Goal: Information Seeking & Learning: Learn about a topic

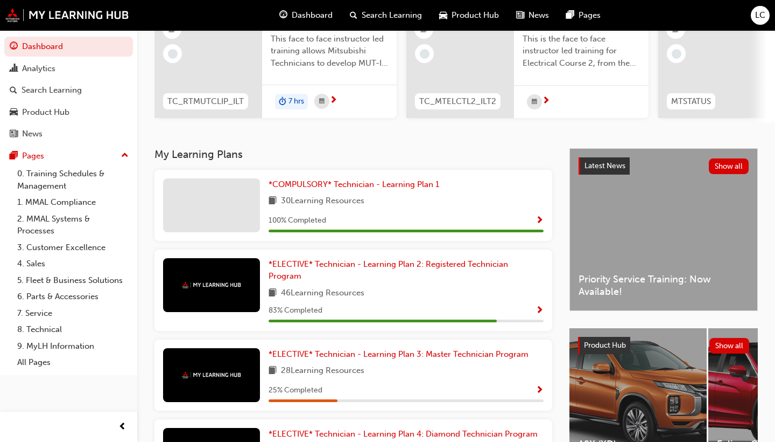
scroll to position [123, 0]
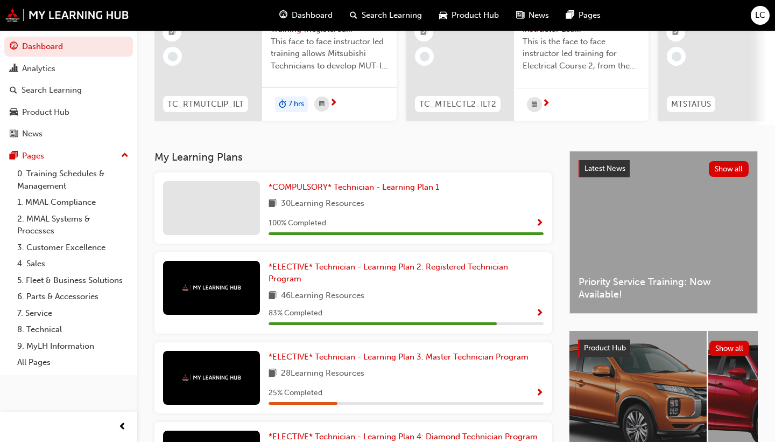
click at [641, 211] on div "Latest News Show all Priority Service Training: Now Available!" at bounding box center [663, 232] width 187 height 162
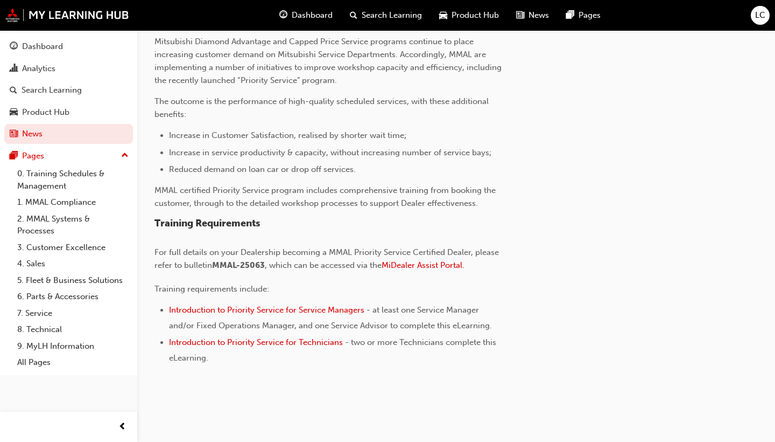
scroll to position [331, 0]
click at [328, 340] on span "Introduction to Priority Service for Technicians" at bounding box center [256, 343] width 174 height 10
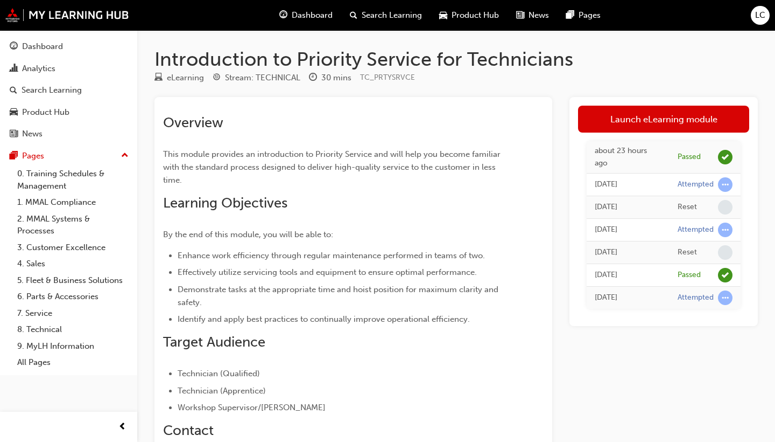
click at [328, 17] on span "Dashboard" at bounding box center [312, 15] width 41 height 12
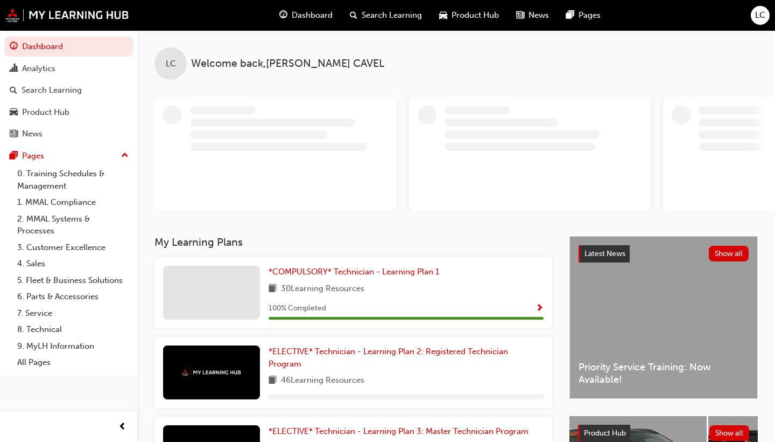
click at [461, 11] on span "Product Hub" at bounding box center [475, 15] width 47 height 12
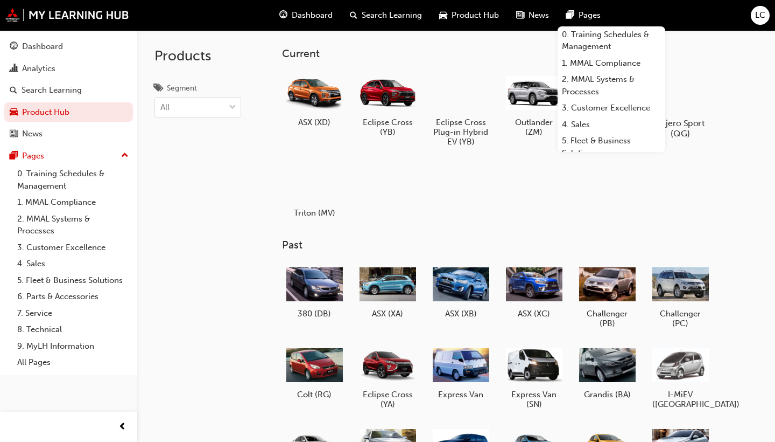
click at [699, 90] on div at bounding box center [680, 92] width 60 height 43
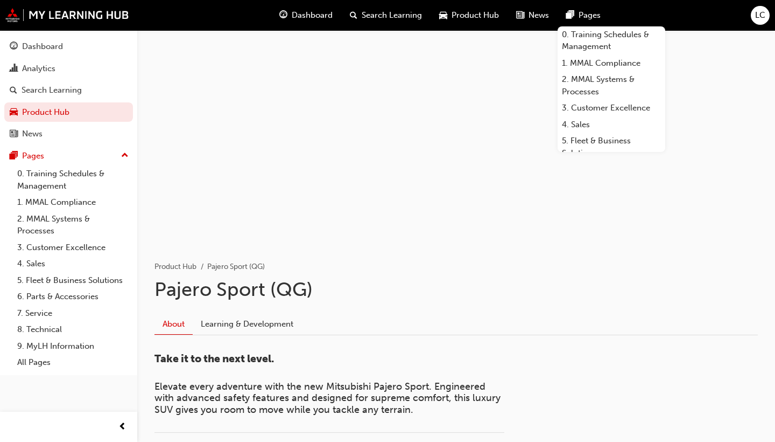
click at [643, 13] on div "Dashboard Search Learning Product Hub News Pages 0. Training Schedules & Manage…" at bounding box center [387, 15] width 775 height 31
click at [584, 12] on span "Pages" at bounding box center [590, 15] width 22 height 12
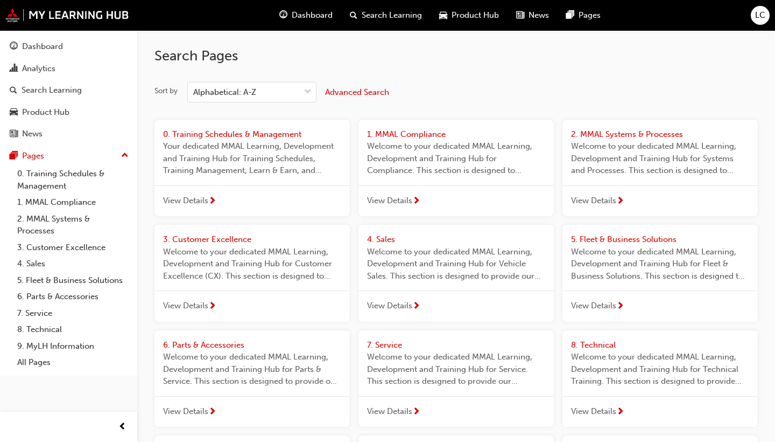
click at [463, 18] on span "Product Hub" at bounding box center [475, 15] width 47 height 12
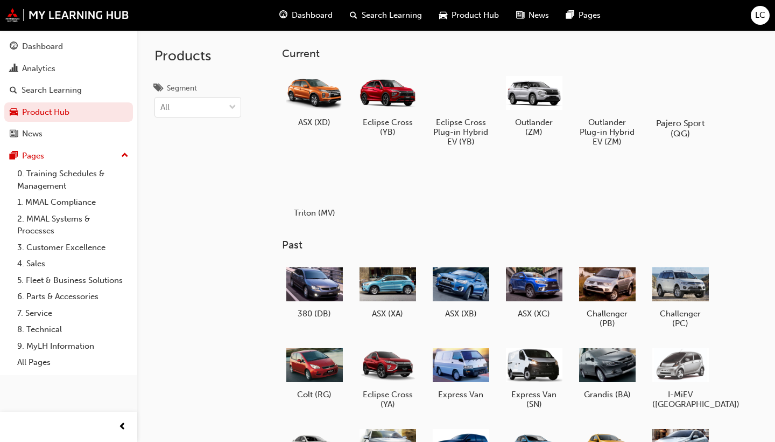
click at [677, 94] on div at bounding box center [680, 92] width 60 height 43
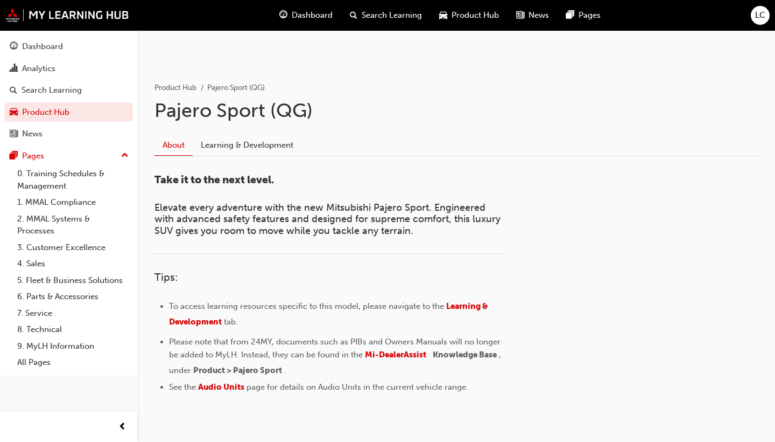
scroll to position [186, 0]
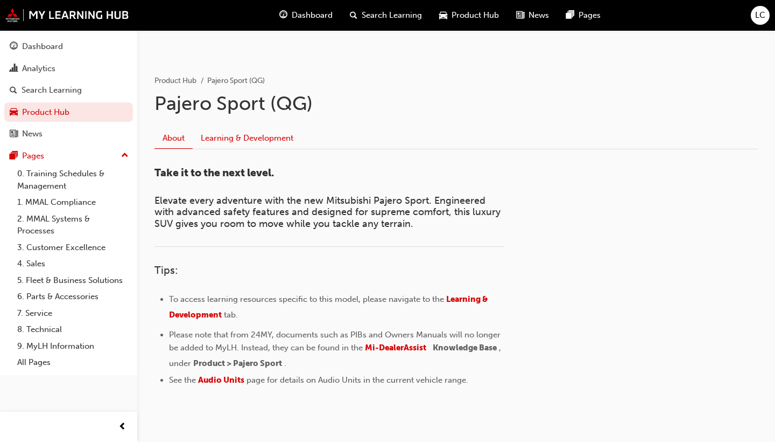
click at [245, 136] on link "Learning & Development" at bounding box center [247, 138] width 109 height 20
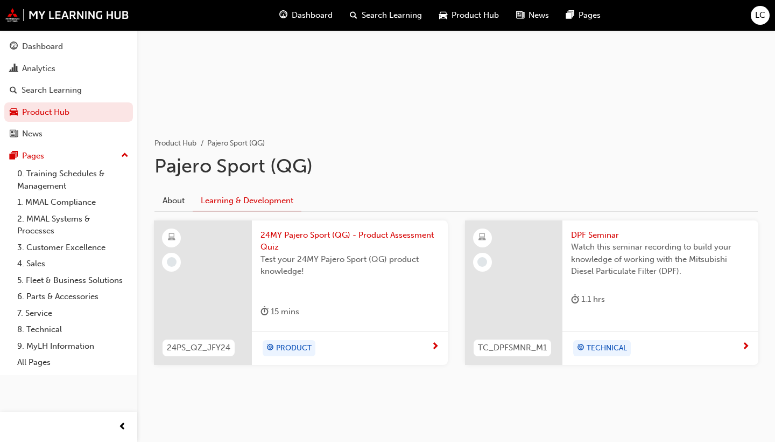
scroll to position [123, 0]
click at [435, 345] on span "next-icon" at bounding box center [435, 347] width 8 height 10
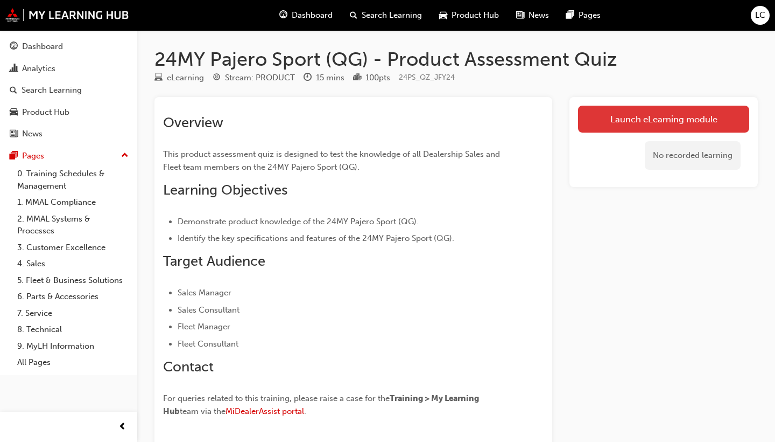
click at [620, 123] on link "Launch eLearning module" at bounding box center [663, 119] width 171 height 27
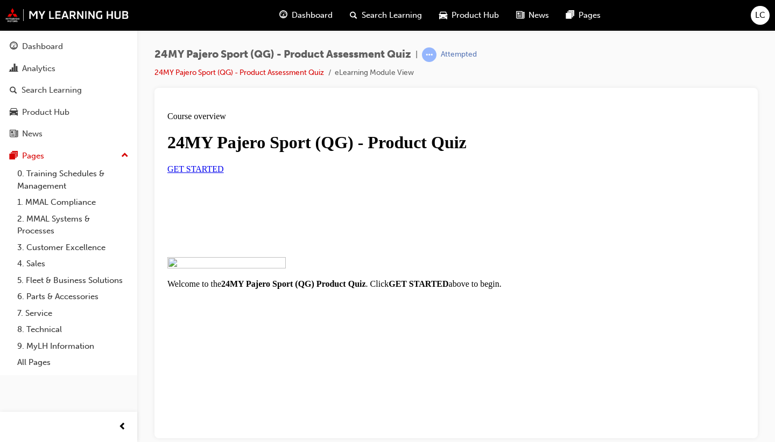
click at [224, 173] on span "GET STARTED" at bounding box center [195, 168] width 57 height 9
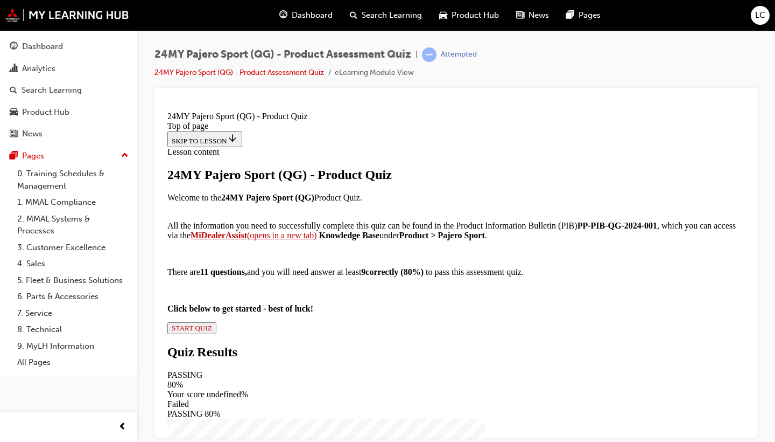
scroll to position [169, 0]
click at [212, 331] on span "START QUIZ" at bounding box center [192, 327] width 40 height 8
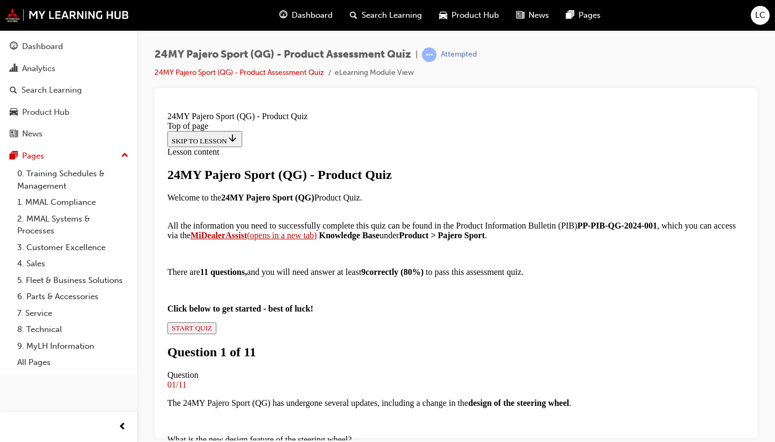
scroll to position [239, 0]
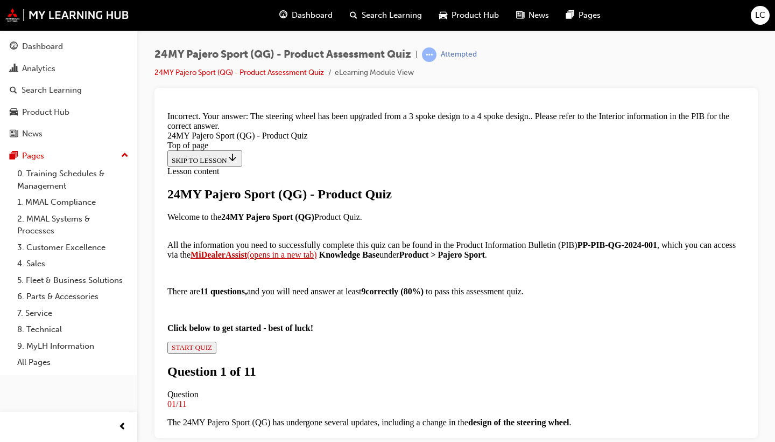
scroll to position [482, 0]
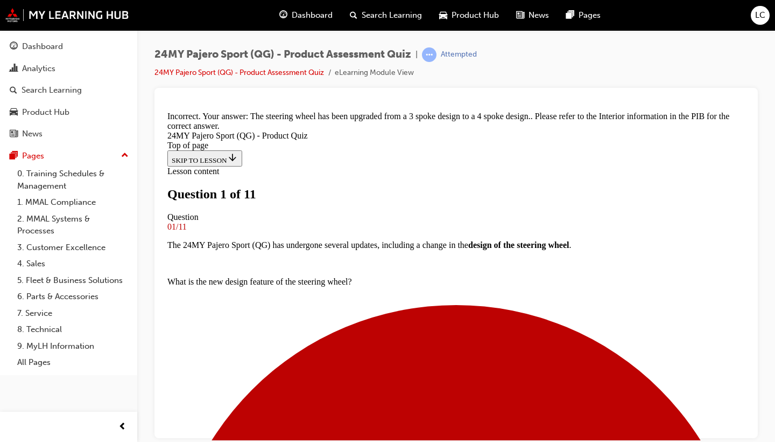
scroll to position [107, 0]
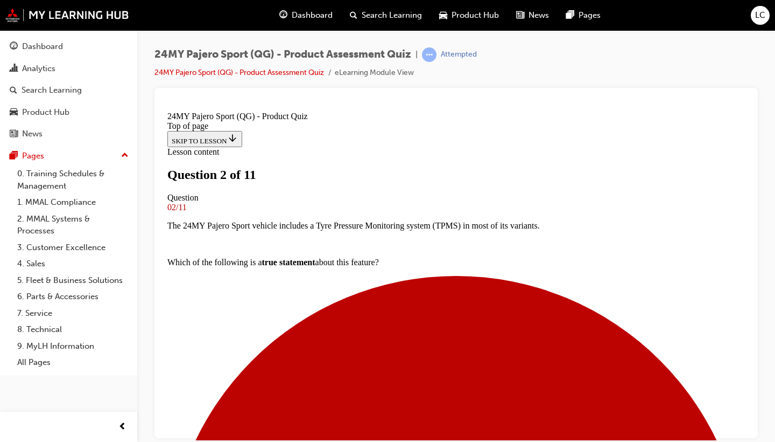
scroll to position [109, 0]
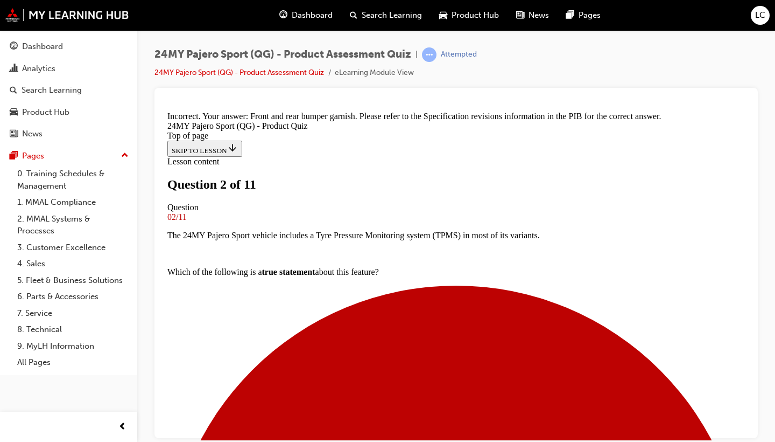
scroll to position [348, 0]
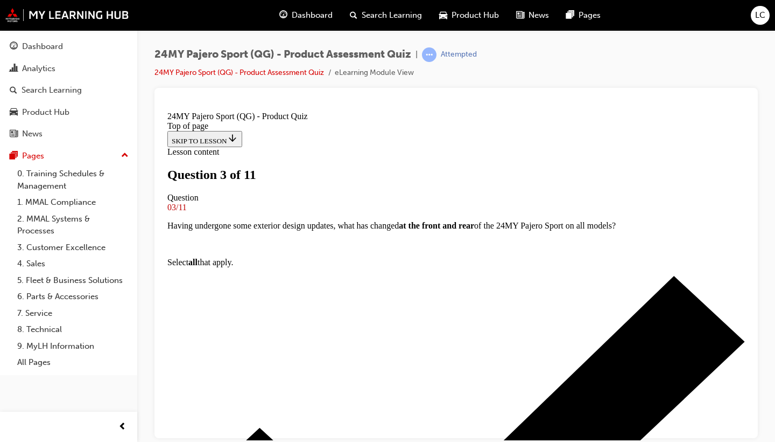
scroll to position [158, 0]
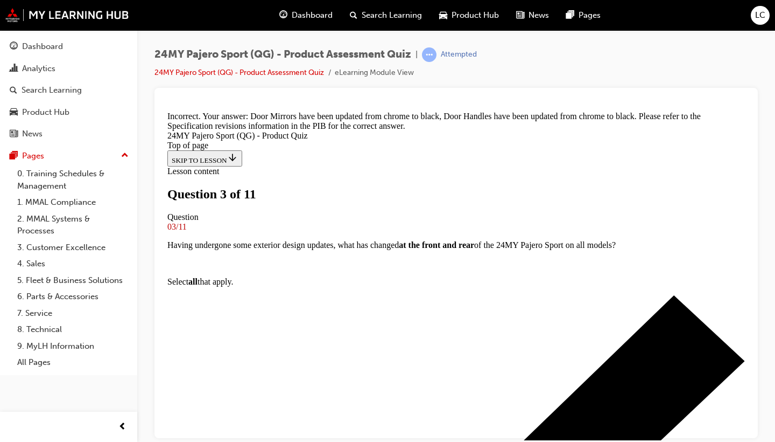
scroll to position [320, 0]
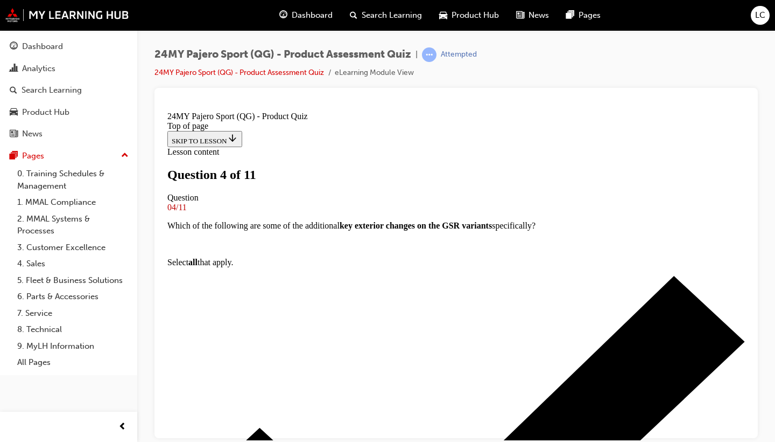
scroll to position [107, 0]
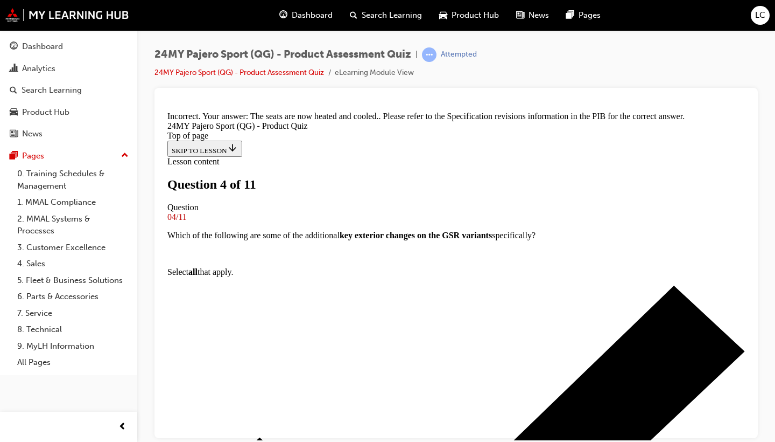
scroll to position [346, 0]
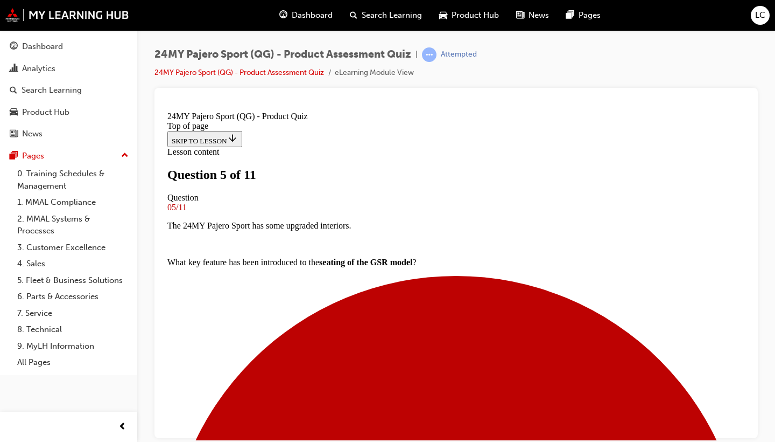
scroll to position [202, 0]
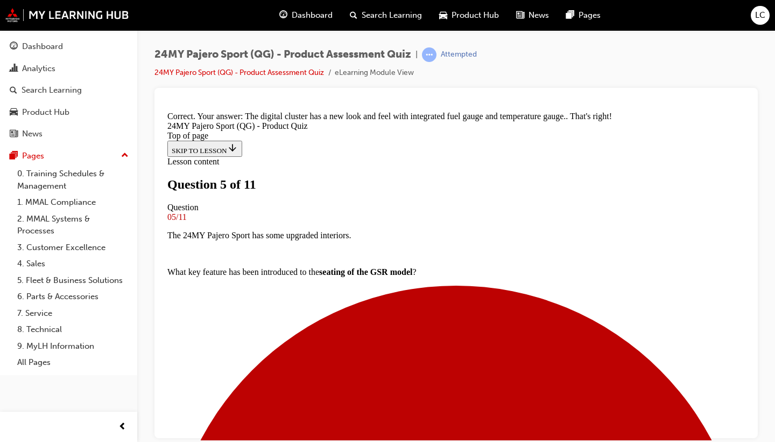
scroll to position [370, 0]
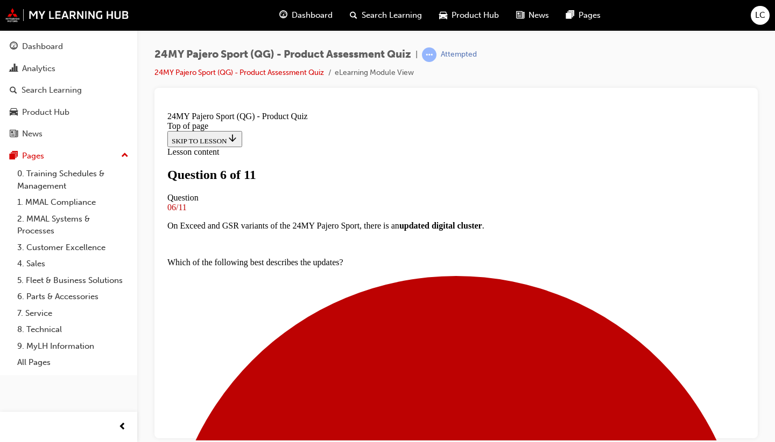
scroll to position [207, 0]
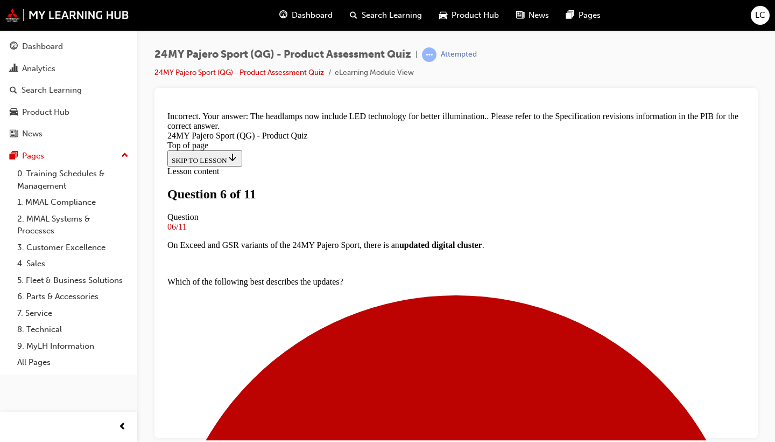
scroll to position [0, 0]
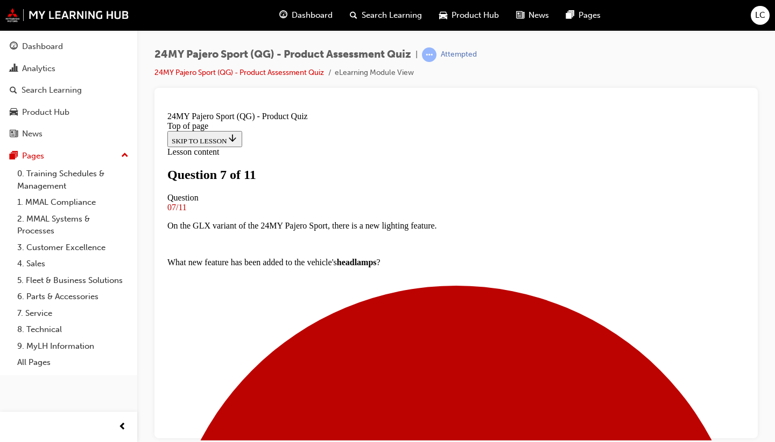
scroll to position [101, 0]
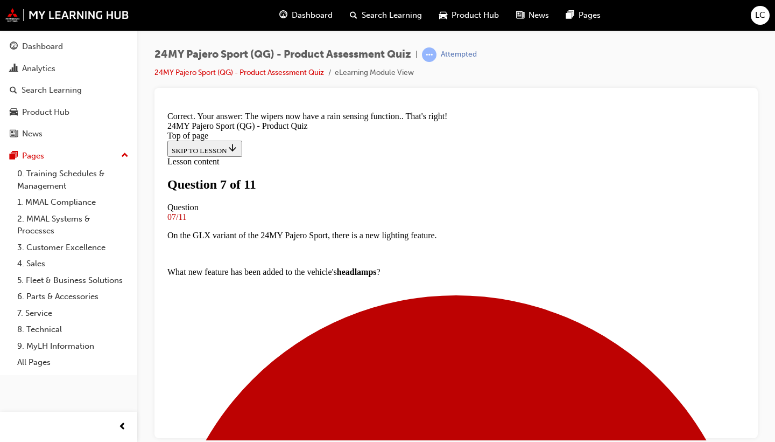
scroll to position [291, 0]
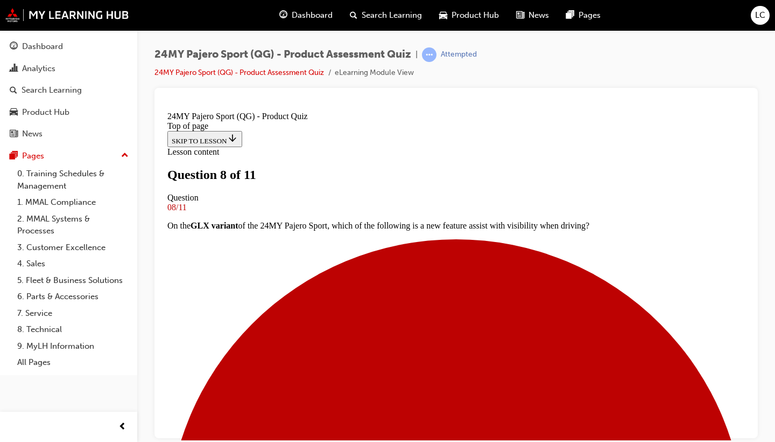
scroll to position [68, 0]
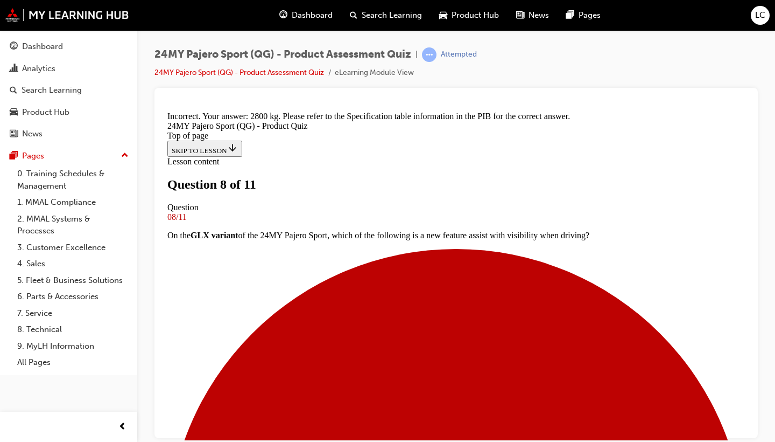
scroll to position [291, 0]
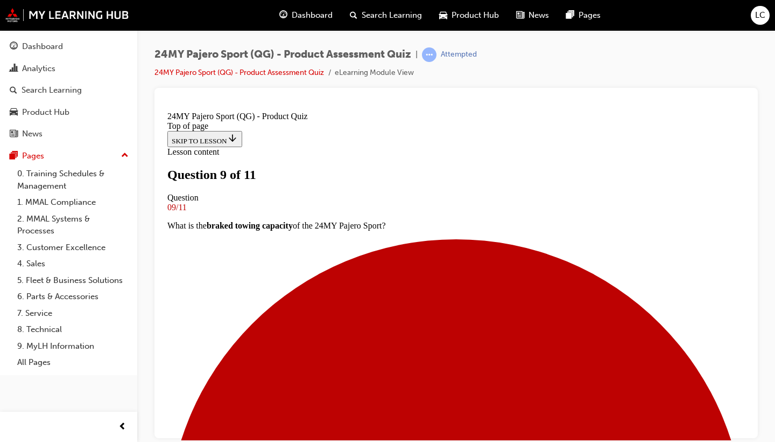
scroll to position [51, 0]
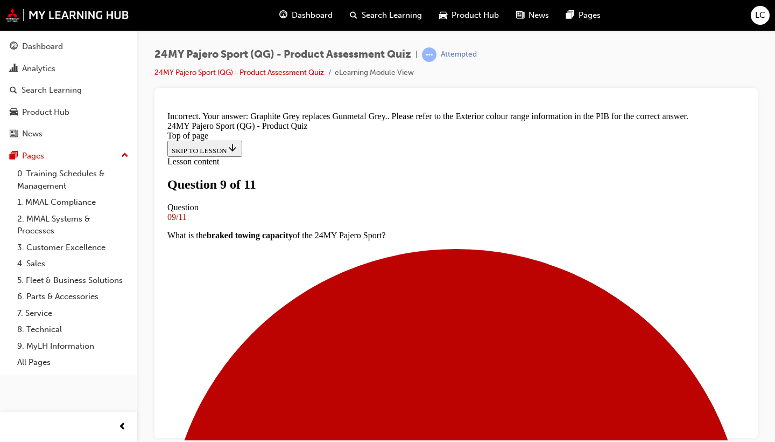
scroll to position [309, 0]
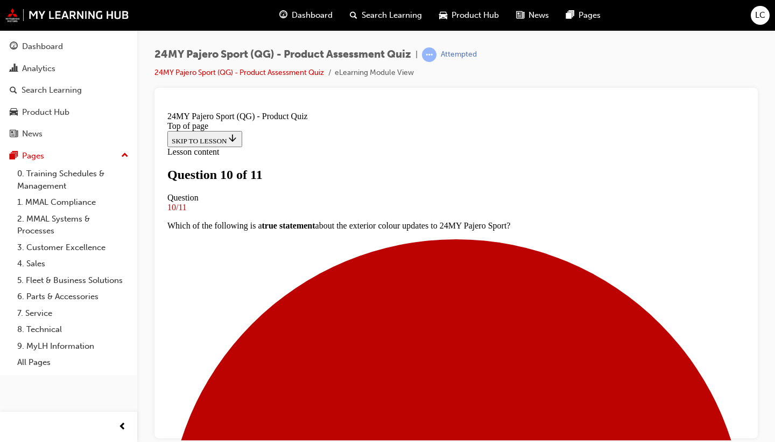
scroll to position [75, 0]
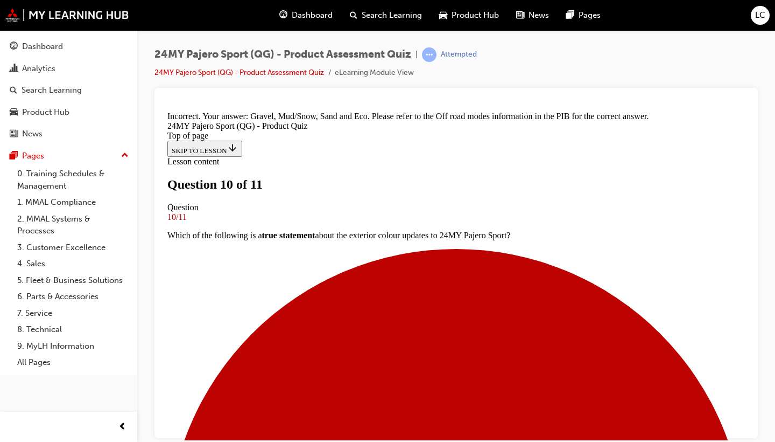
scroll to position [406, 0]
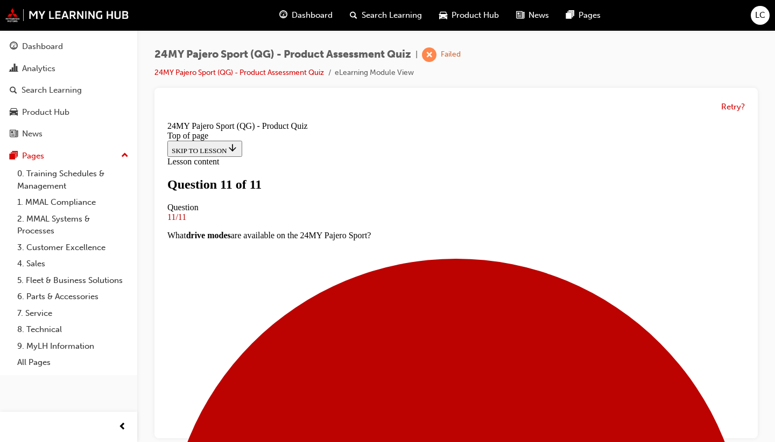
scroll to position [199, 0]
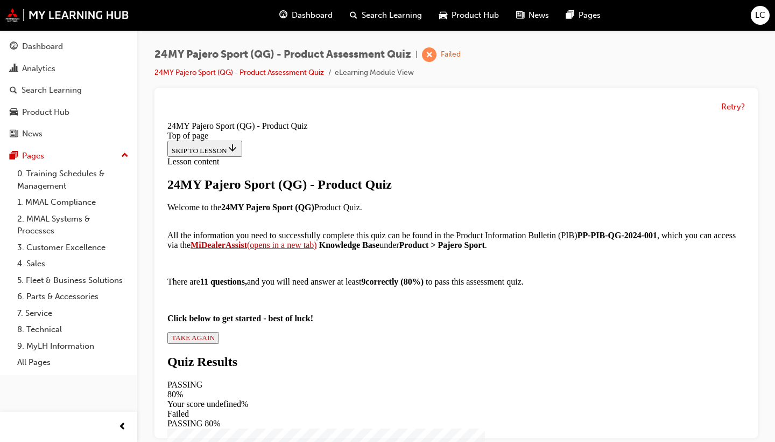
scroll to position [169, 0]
click at [309, 344] on div "24MY Pajero Sport (QG) - Product Quiz Welcome to the 24MY Pajero Sport (QG) Pro…" at bounding box center [456, 260] width 578 height 166
click at [215, 341] on span "TAKE AGAIN" at bounding box center [193, 337] width 43 height 8
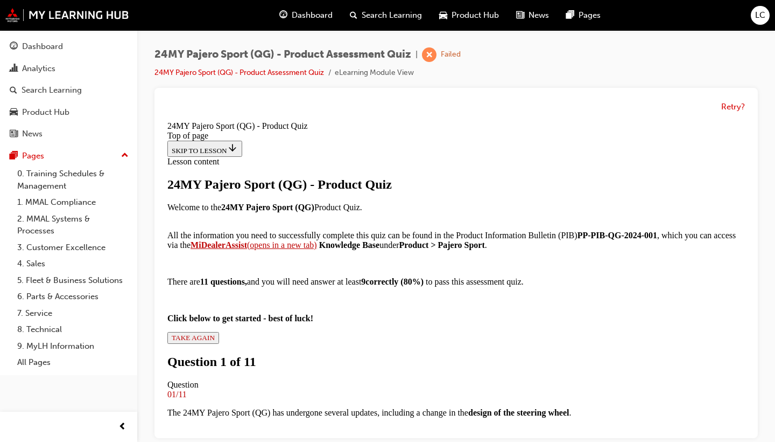
scroll to position [147, 0]
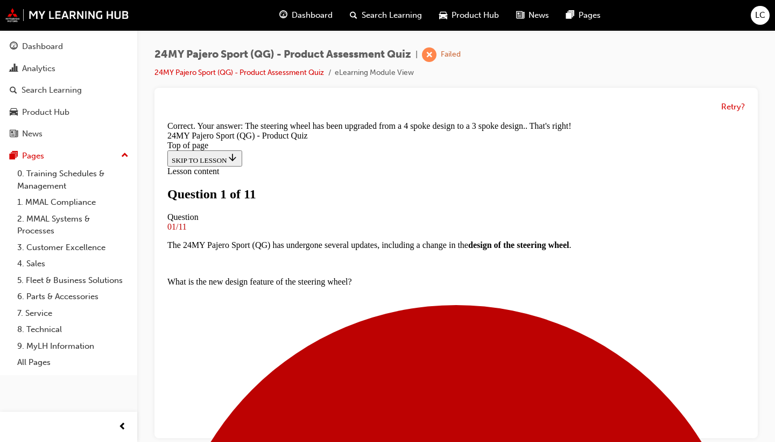
scroll to position [140, 0]
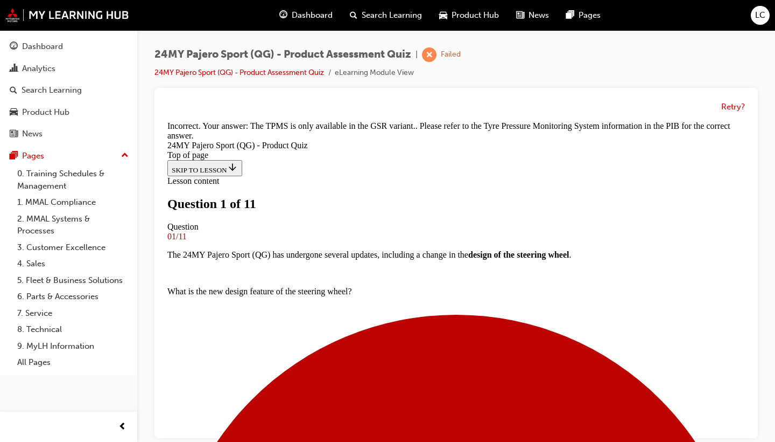
scroll to position [346, 0]
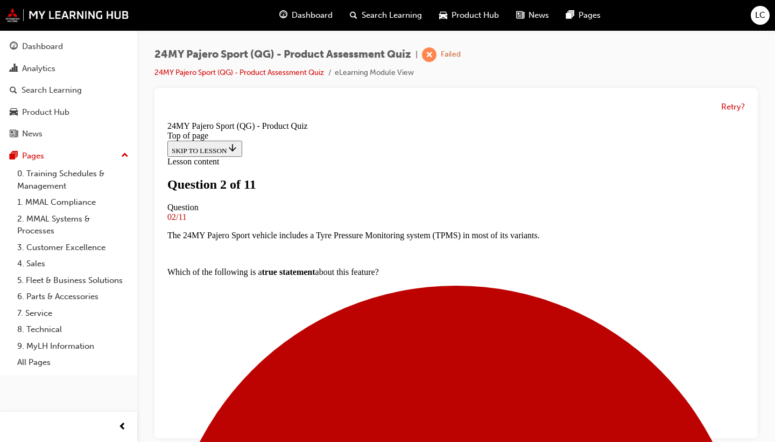
scroll to position [185, 0]
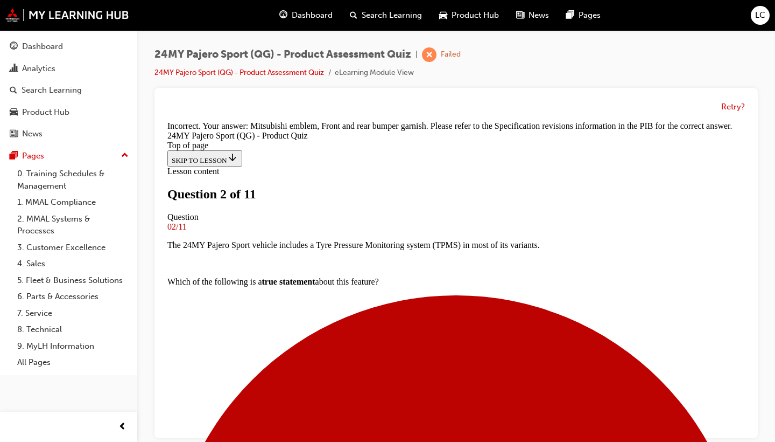
scroll to position [10, 0]
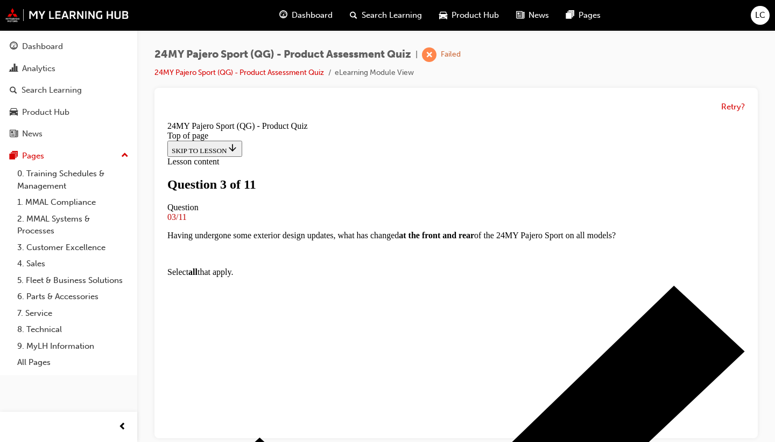
scroll to position [110, 0]
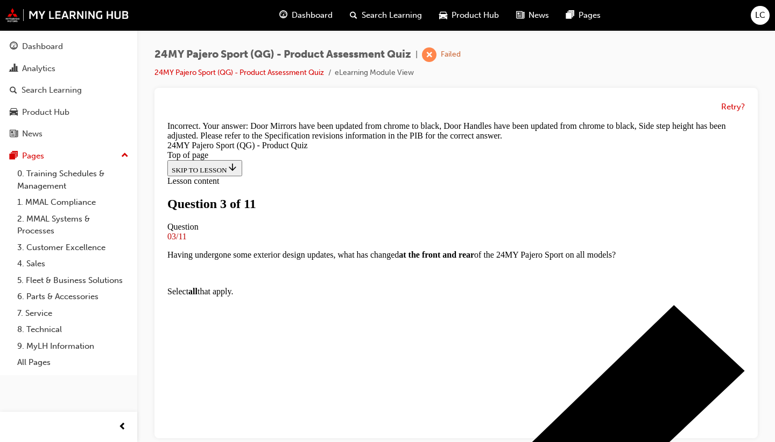
scroll to position [334, 0]
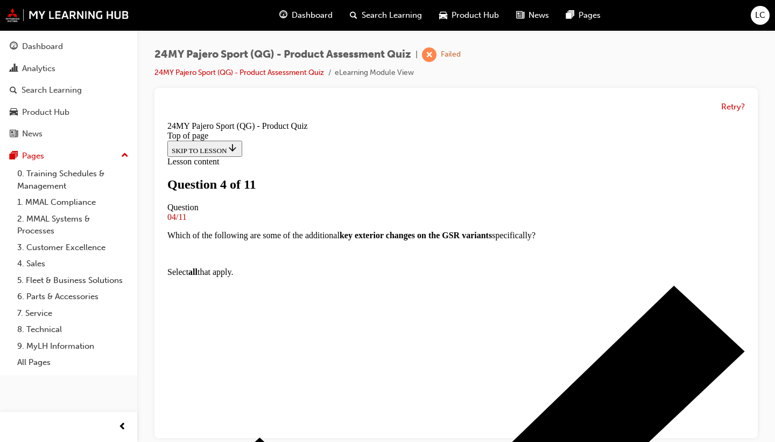
scroll to position [139, 0]
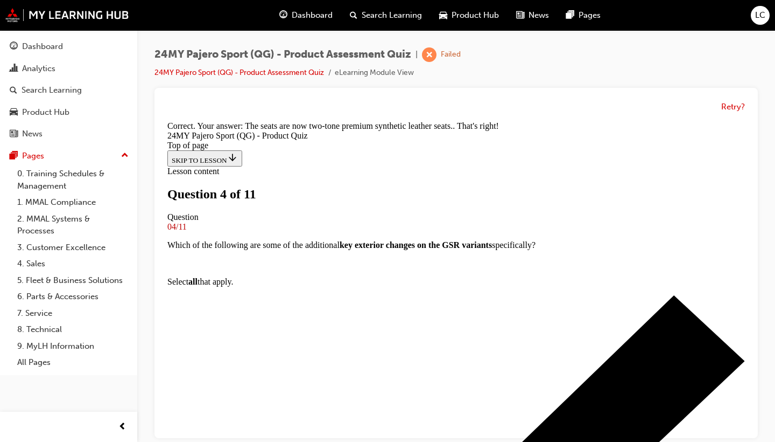
scroll to position [309, 0]
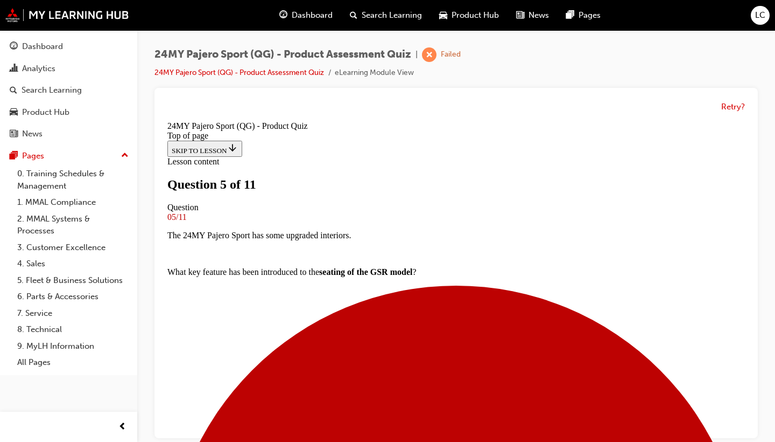
scroll to position [169, 0]
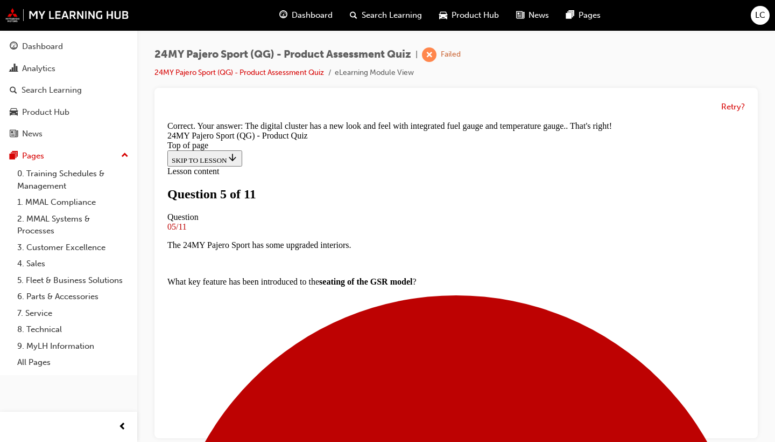
scroll to position [370, 0]
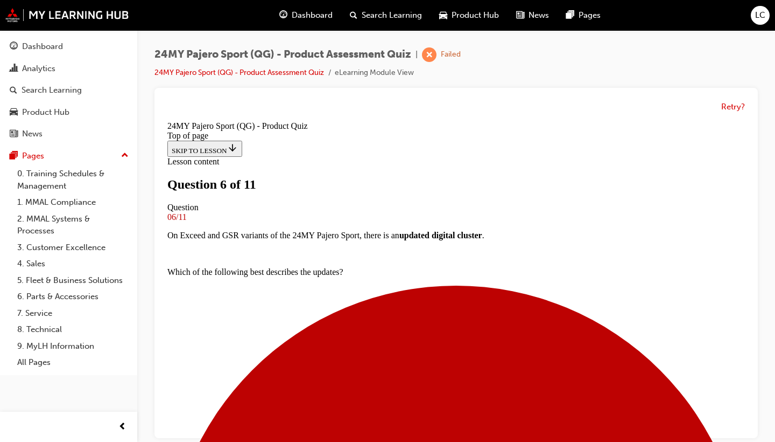
scroll to position [198, 0]
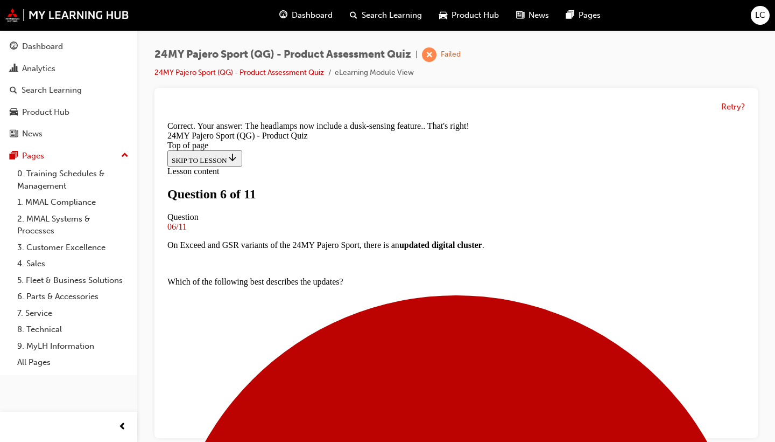
scroll to position [424, 0]
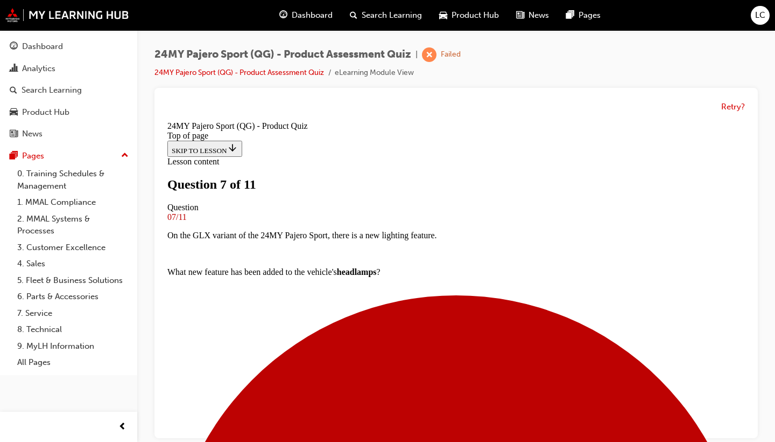
scroll to position [54, 0]
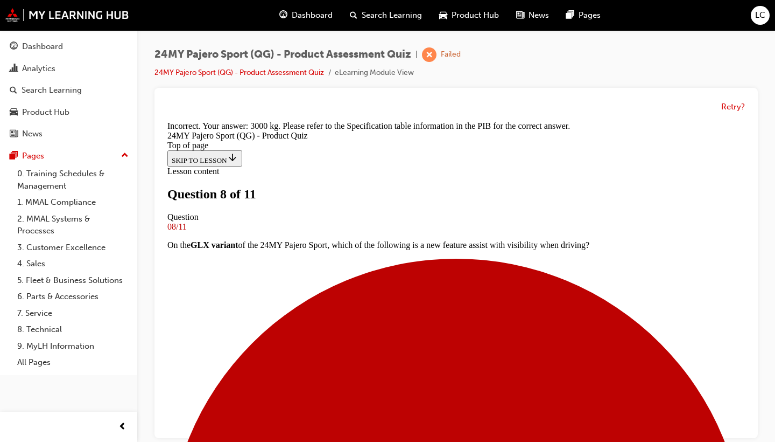
scroll to position [291, 0]
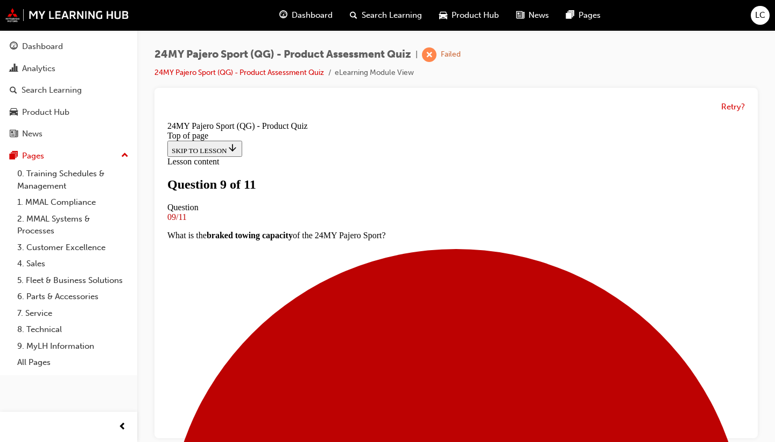
scroll to position [51, 0]
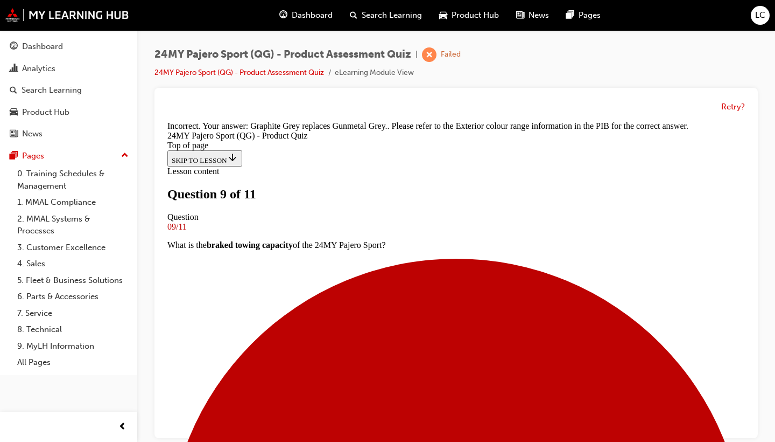
scroll to position [199, 0]
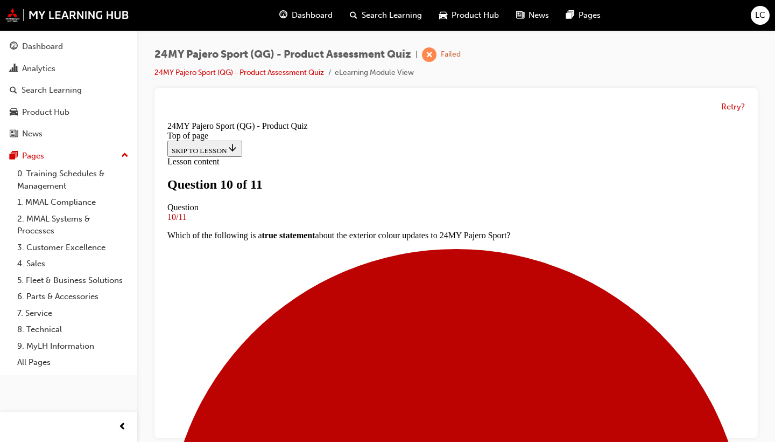
scroll to position [199, 0]
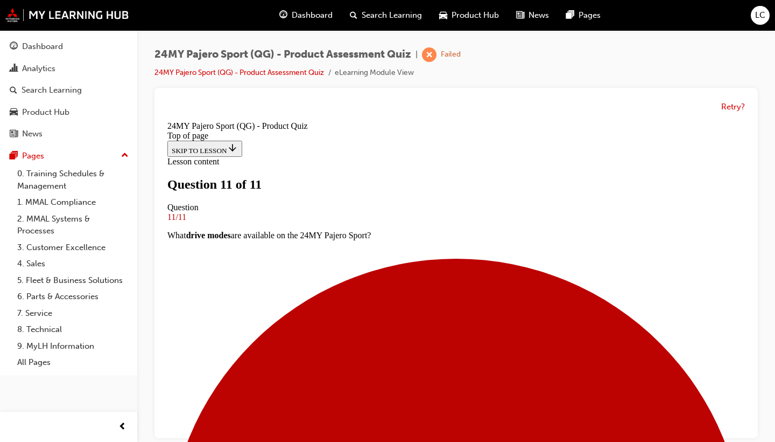
scroll to position [229, 0]
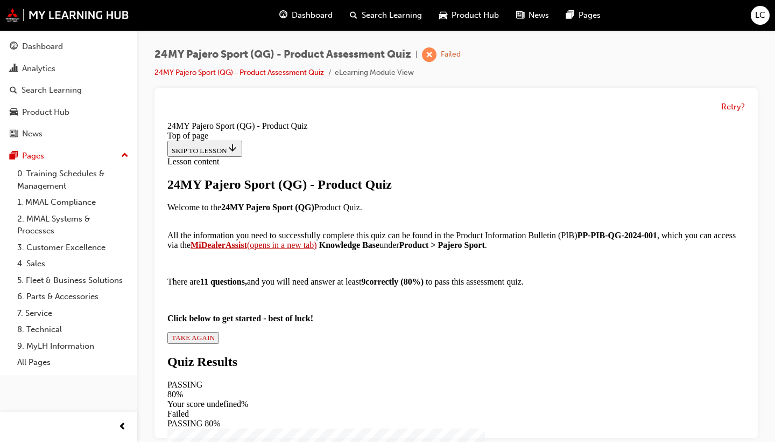
scroll to position [0, 0]
click at [215, 341] on span "TAKE AGAIN" at bounding box center [193, 337] width 43 height 8
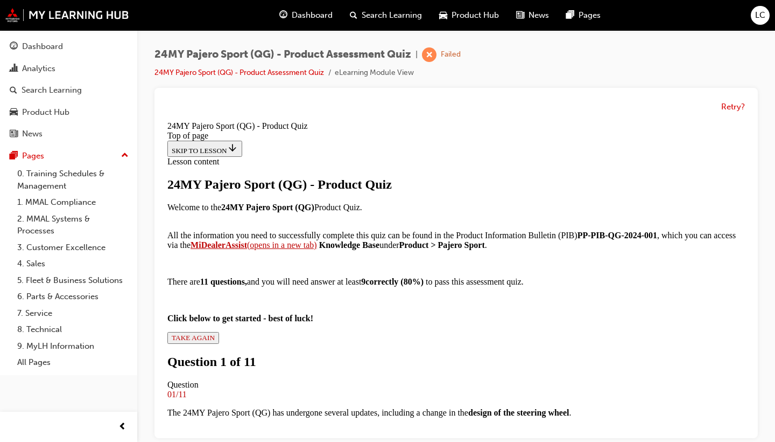
scroll to position [173, 0]
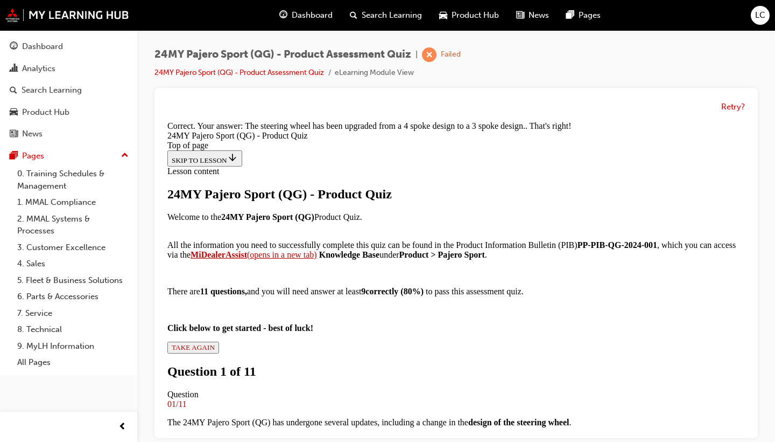
scroll to position [13, 0]
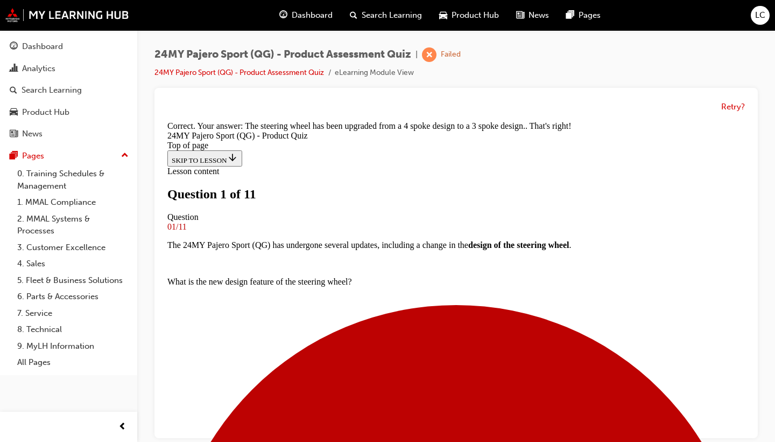
scroll to position [107, 0]
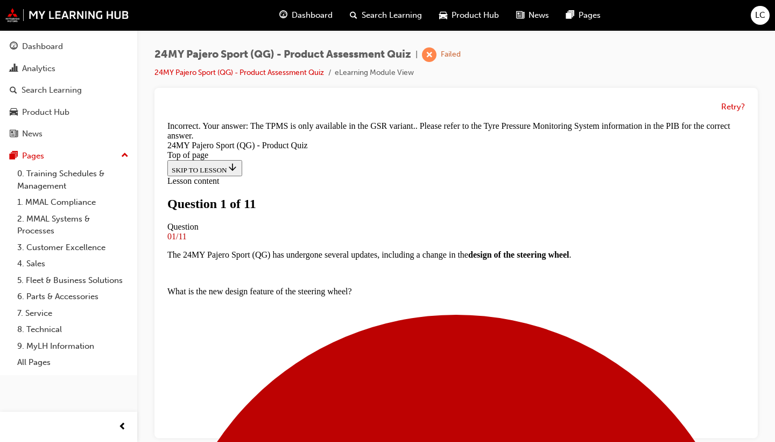
scroll to position [346, 0]
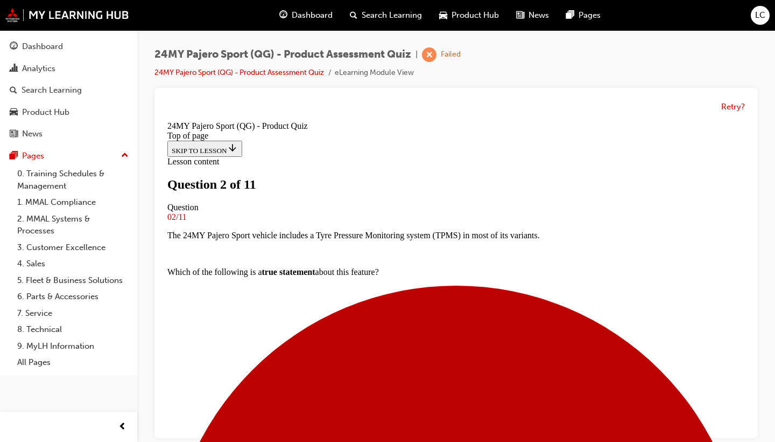
scroll to position [133, 0]
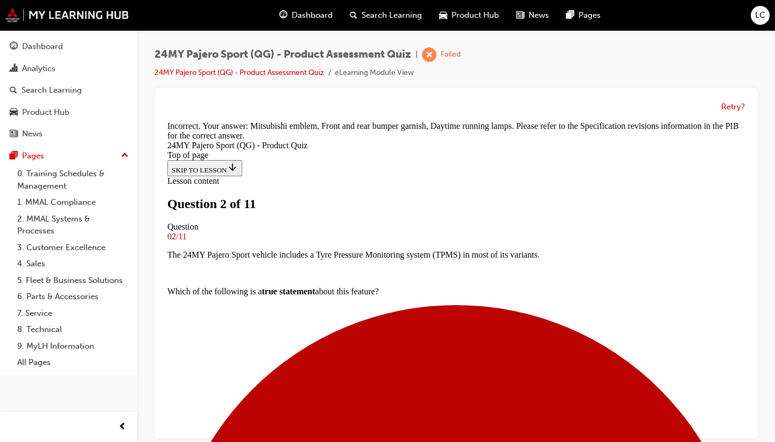
scroll to position [198, 0]
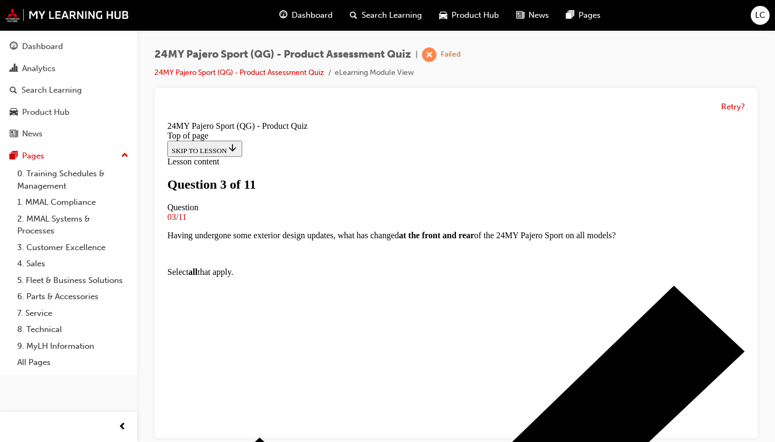
scroll to position [104, 0]
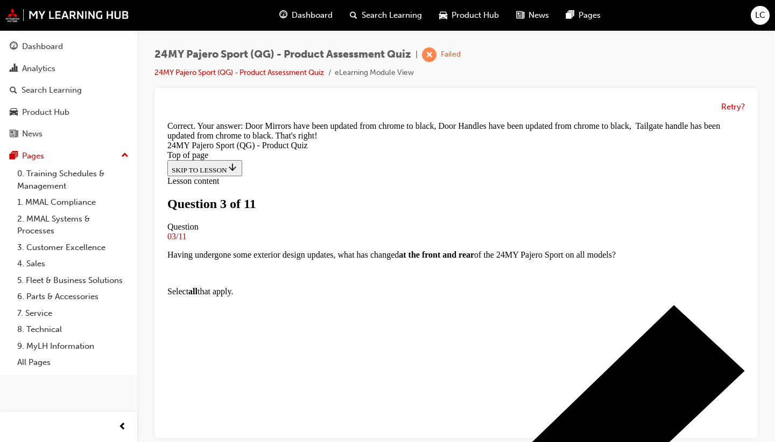
scroll to position [327, 0]
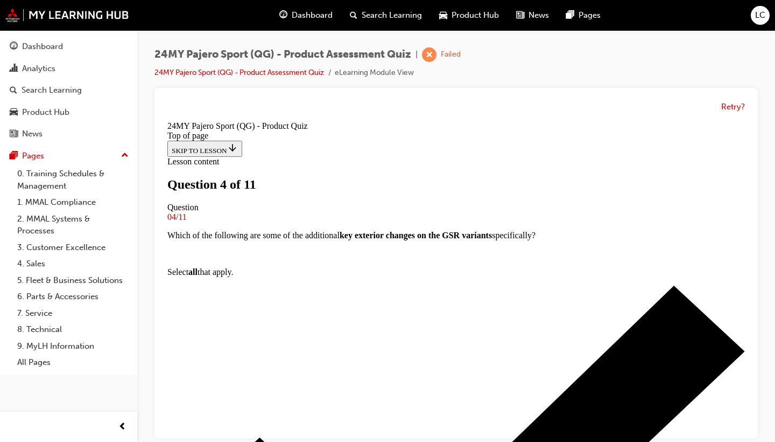
scroll to position [110, 0]
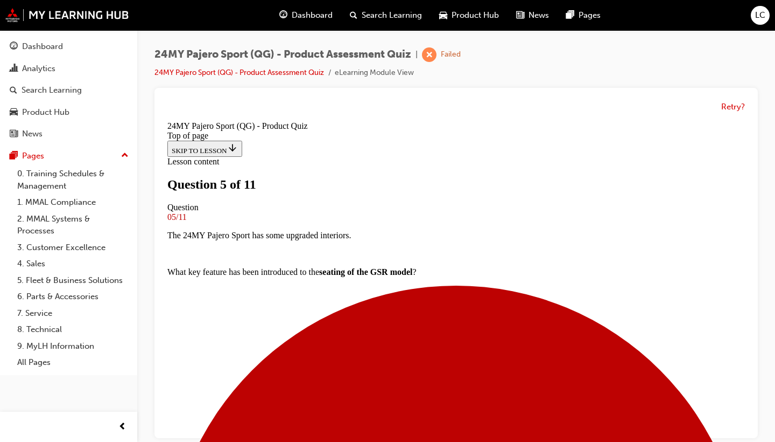
scroll to position [153, 0]
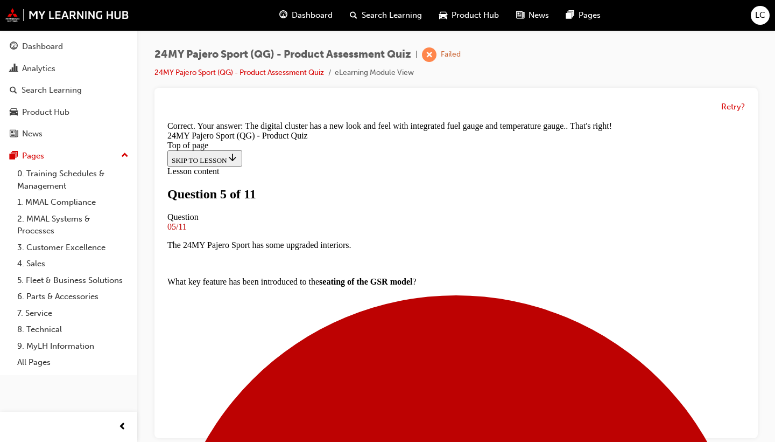
scroll to position [370, 0]
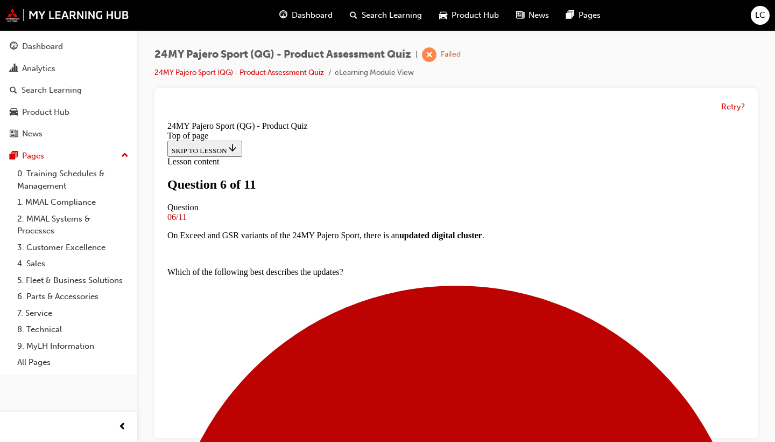
scroll to position [222, 0]
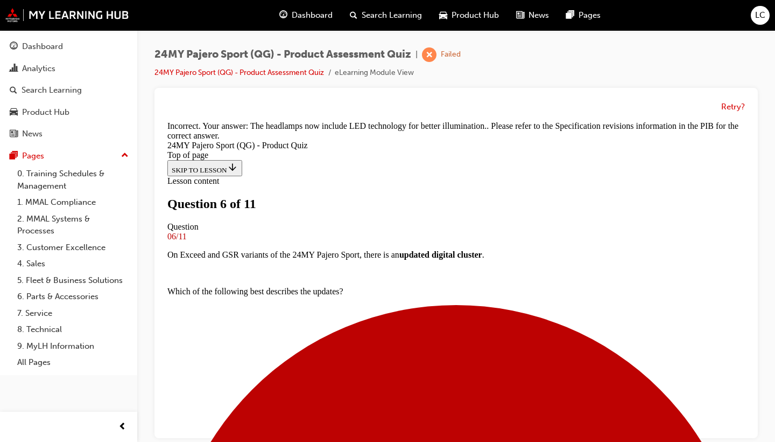
scroll to position [461, 0]
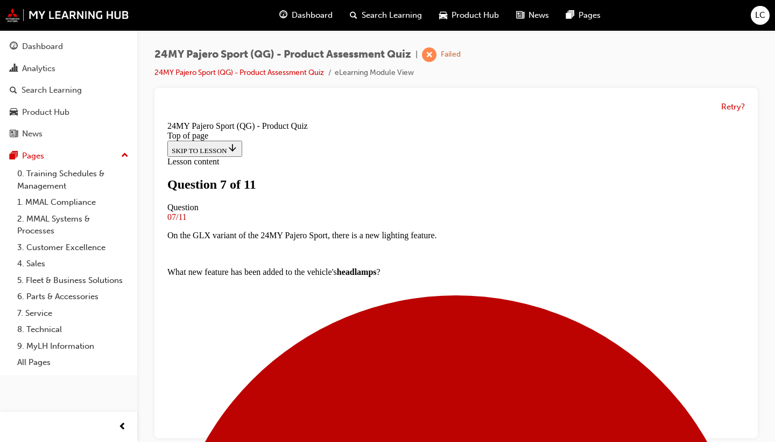
scroll to position [68, 0]
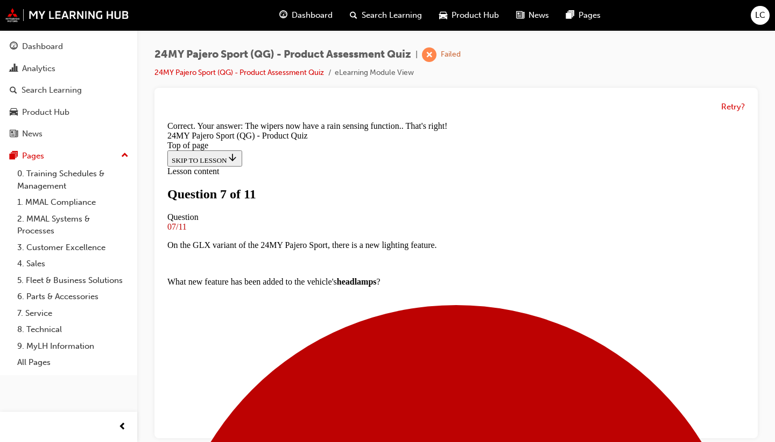
scroll to position [291, 0]
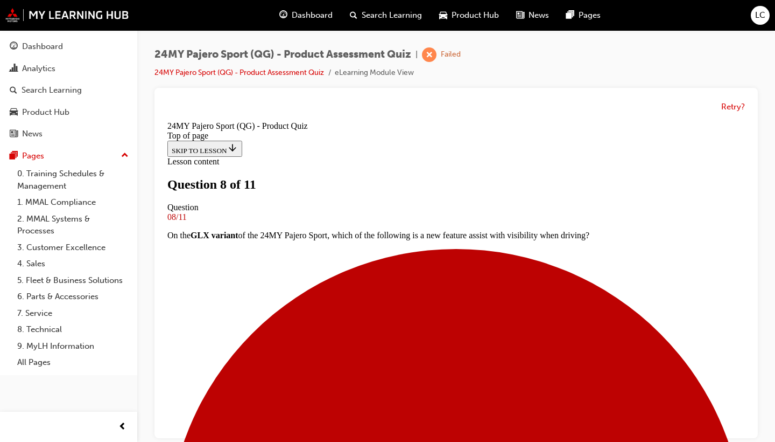
scroll to position [71, 0]
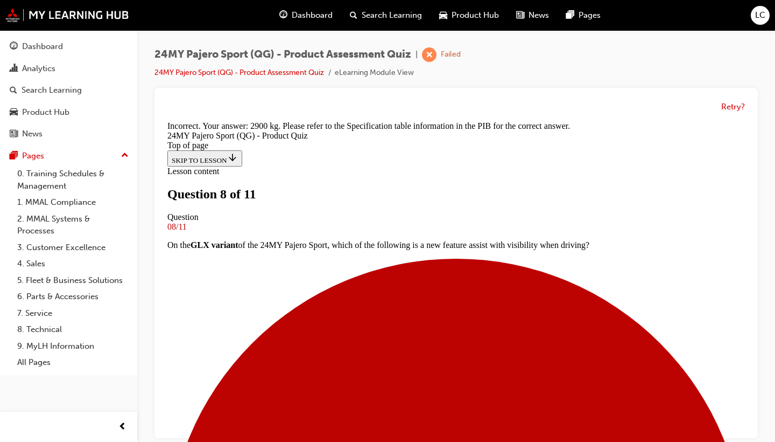
scroll to position [291, 0]
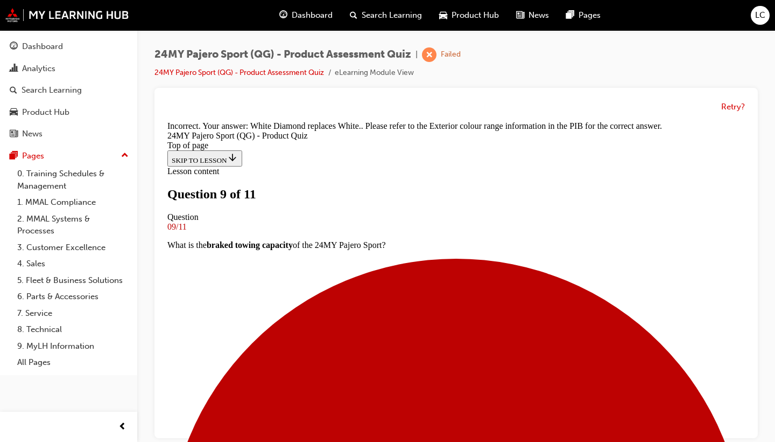
scroll to position [309, 0]
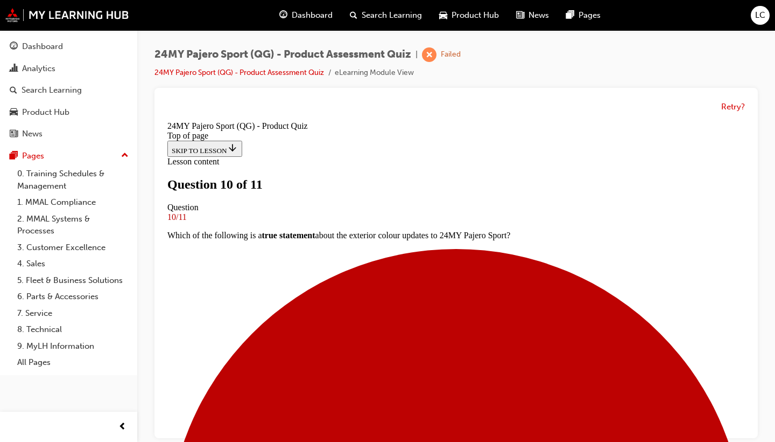
scroll to position [167, 0]
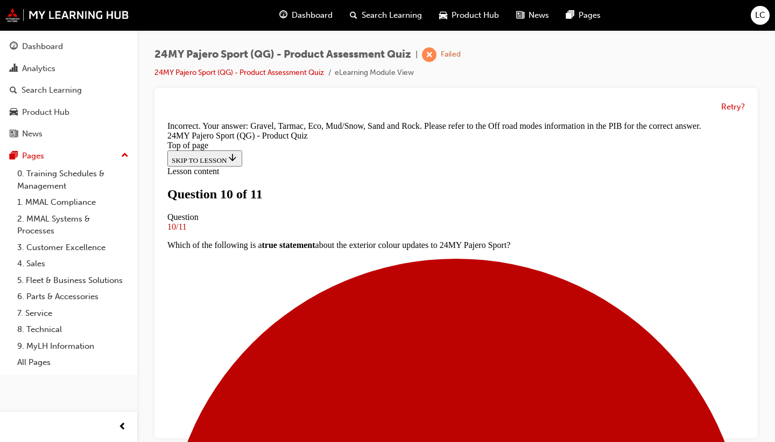
scroll to position [406, 0]
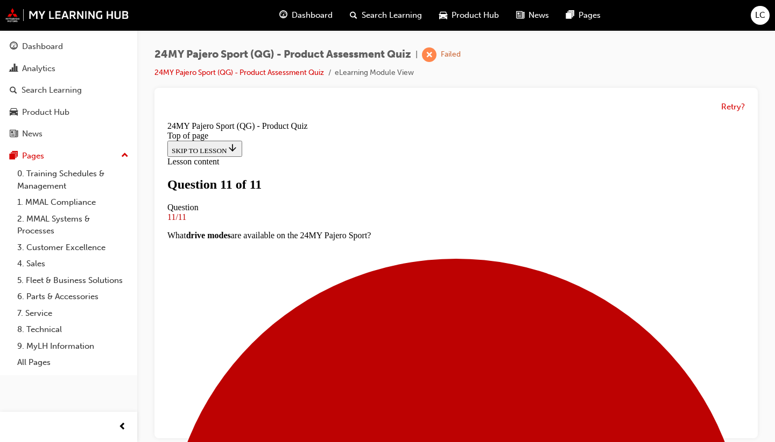
scroll to position [229, 0]
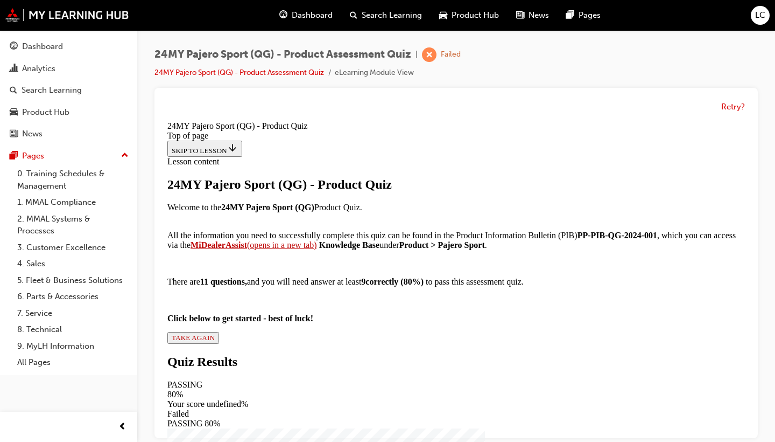
scroll to position [169, 0]
click at [215, 341] on span "TAKE AGAIN" at bounding box center [193, 337] width 43 height 8
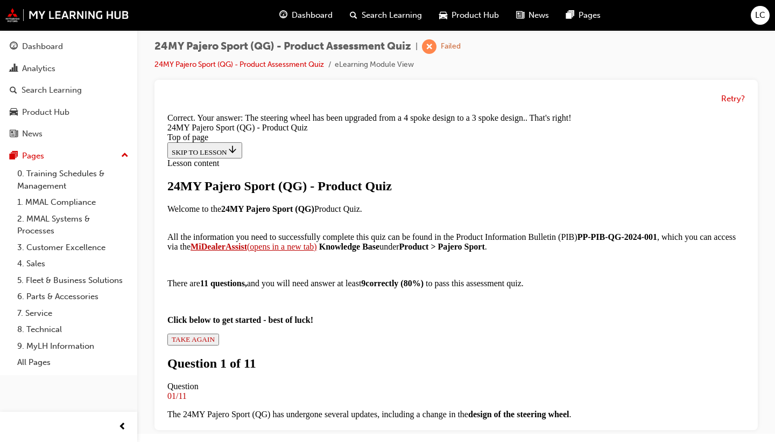
scroll to position [8, 0]
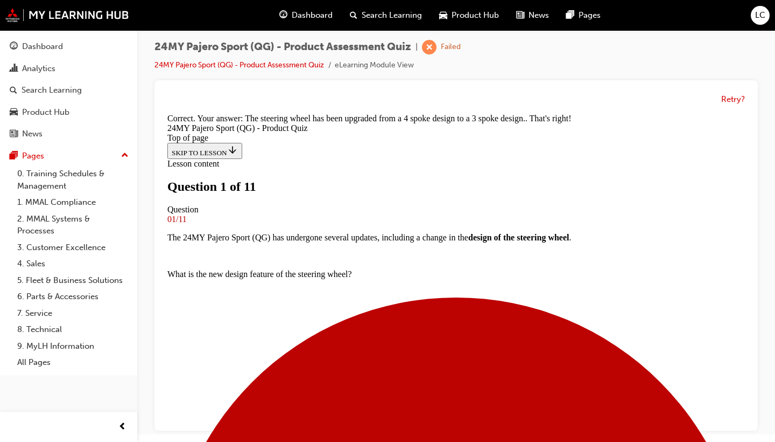
scroll to position [102, 0]
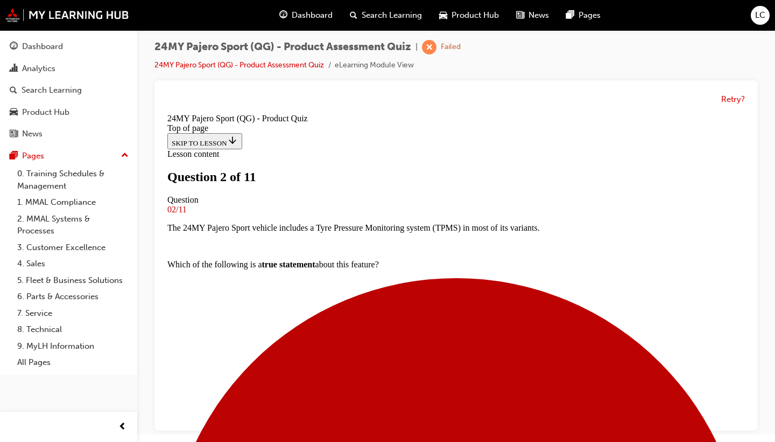
scroll to position [141, 0]
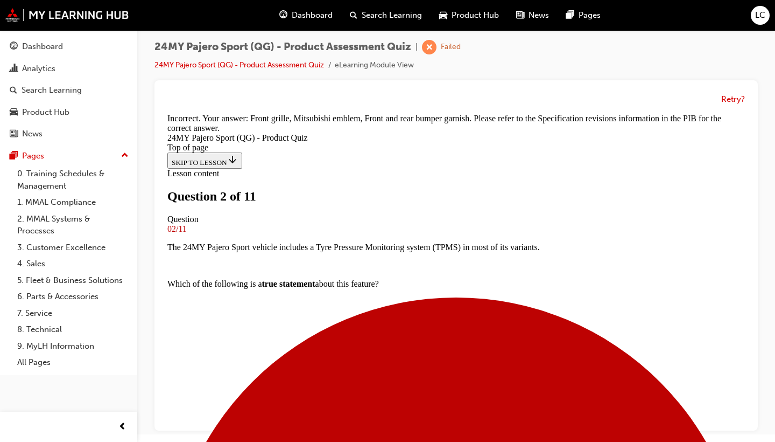
scroll to position [364, 0]
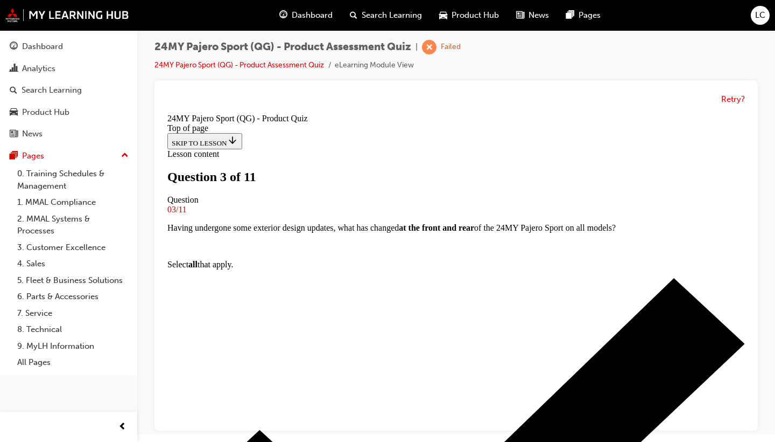
scroll to position [122, 0]
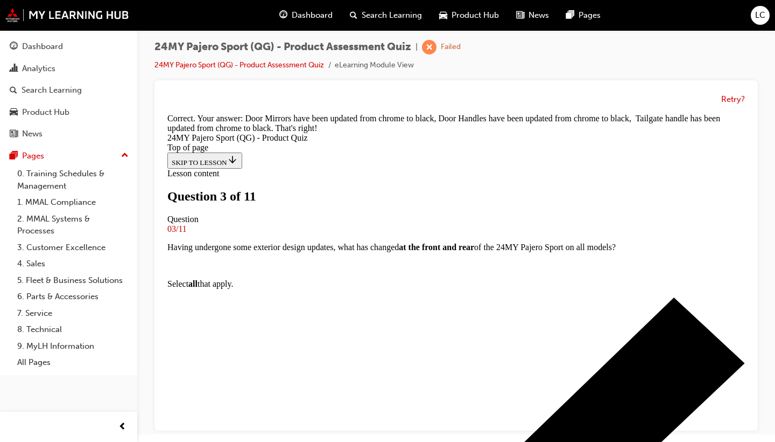
scroll to position [327, 0]
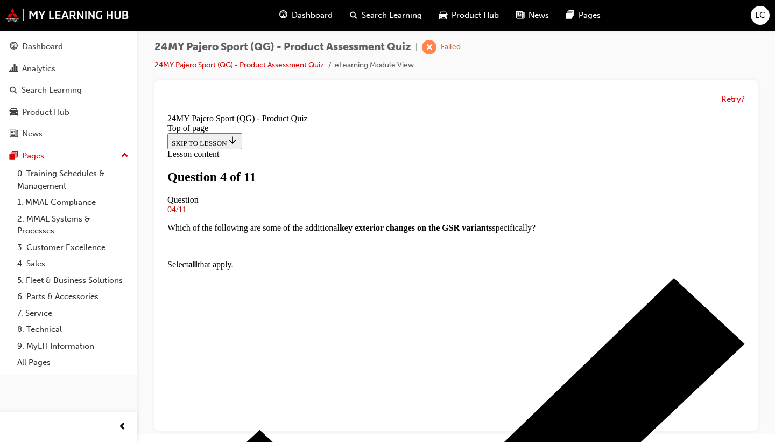
scroll to position [2, 0]
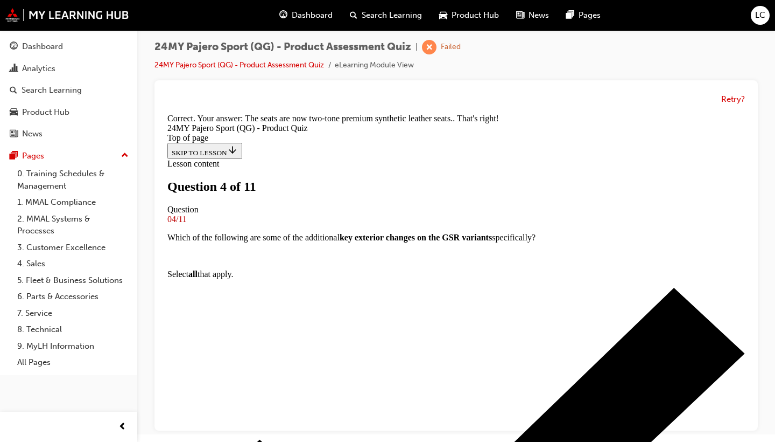
scroll to position [309, 0]
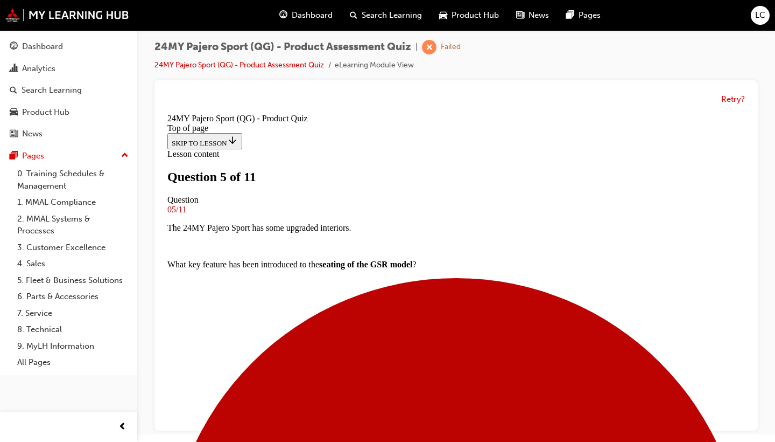
scroll to position [127, 0]
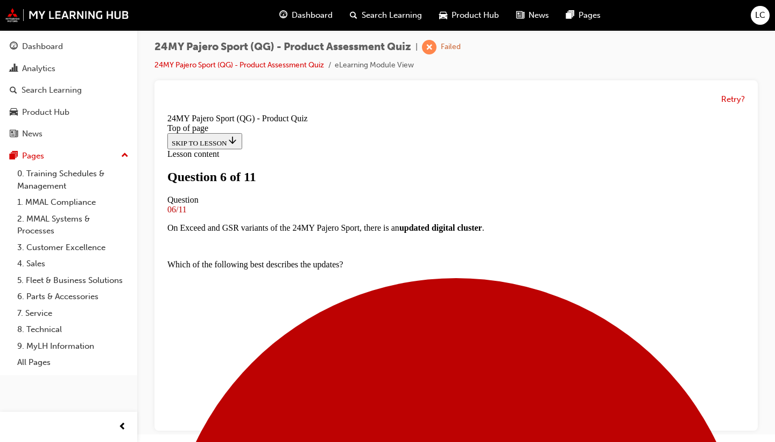
scroll to position [173, 0]
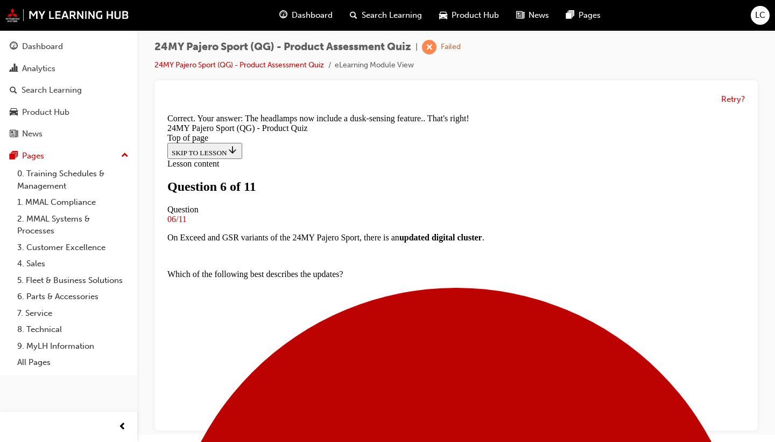
scroll to position [424, 0]
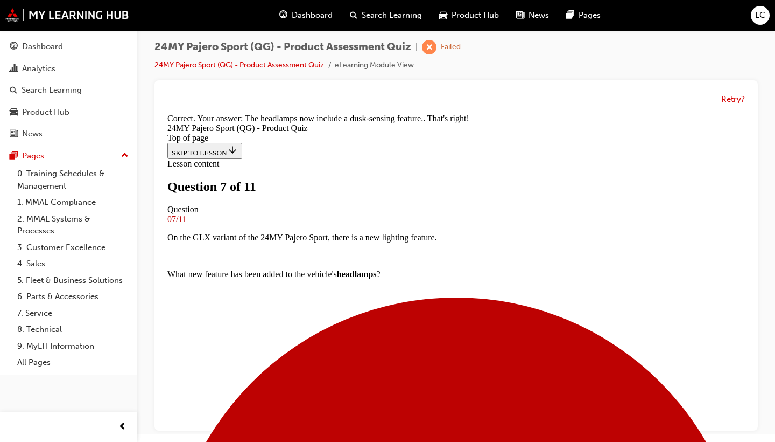
scroll to position [2, 0]
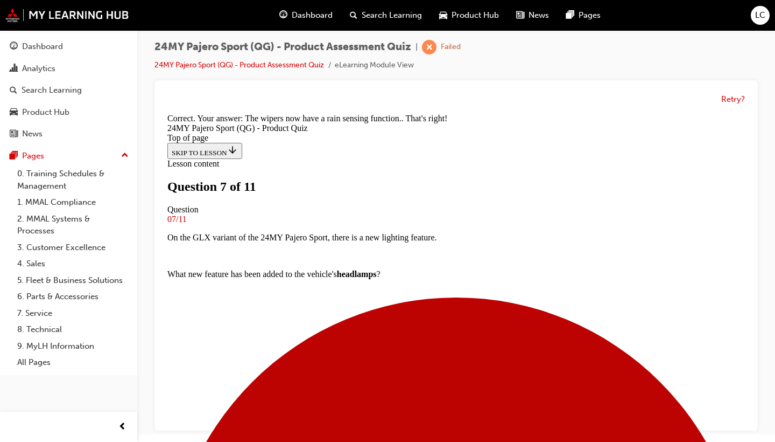
scroll to position [291, 0]
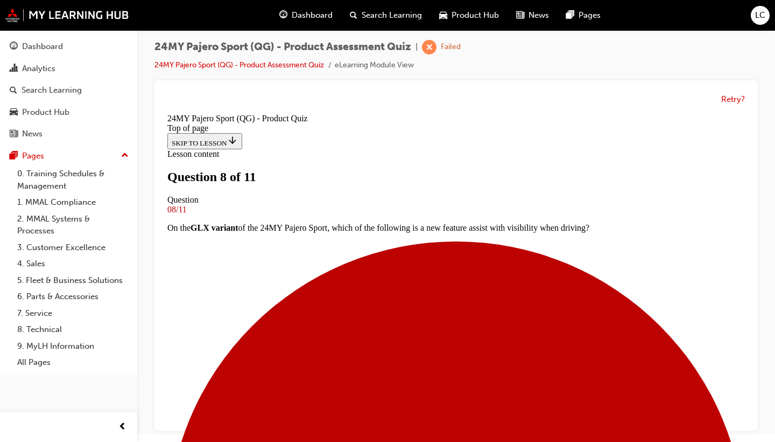
scroll to position [95, 0]
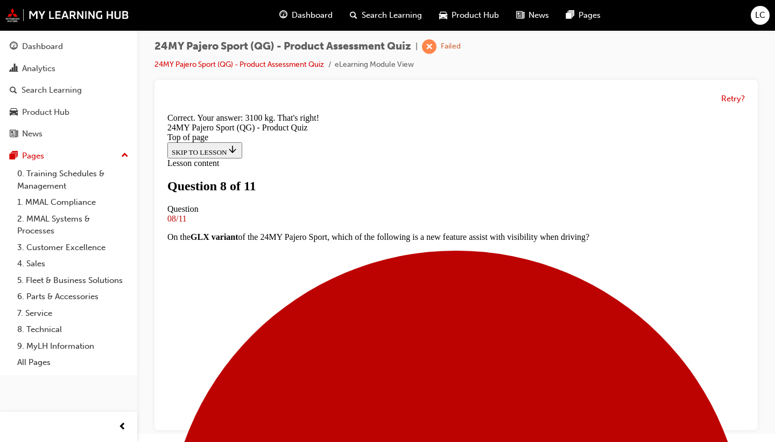
scroll to position [8, 0]
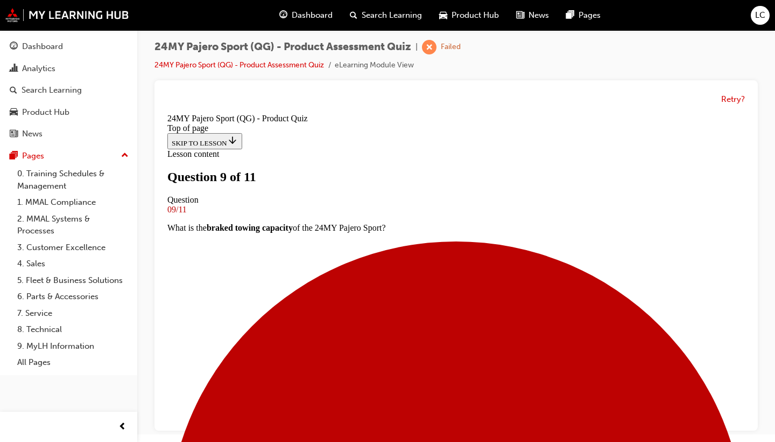
scroll to position [92, 0]
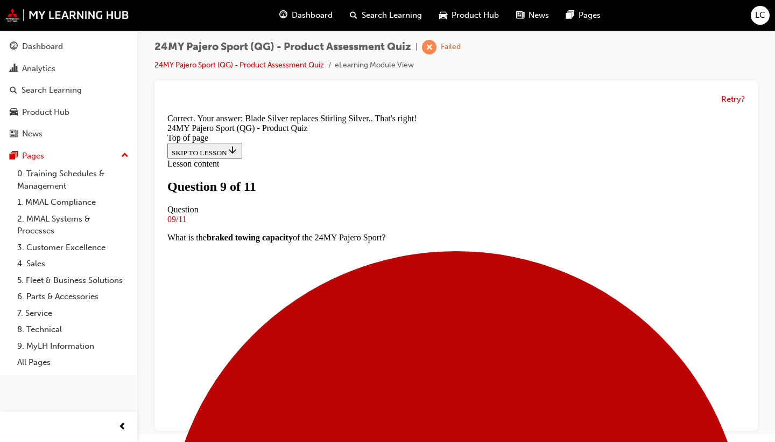
scroll to position [291, 0]
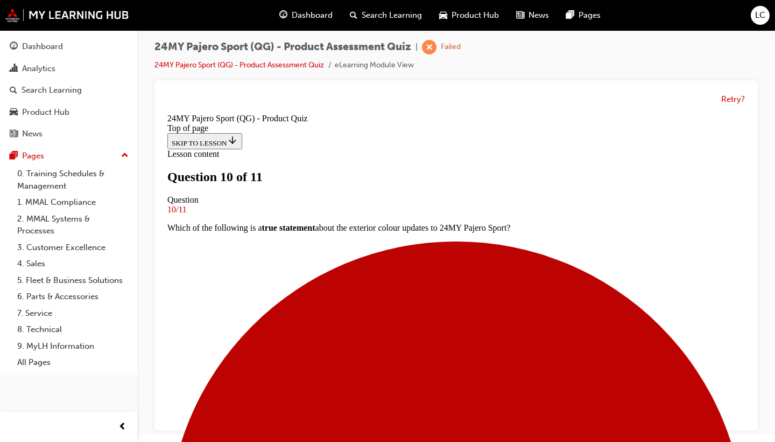
scroll to position [101, 0]
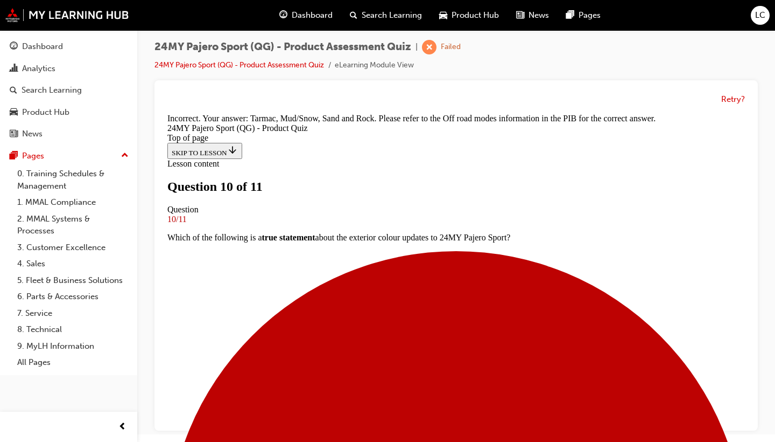
scroll to position [406, 0]
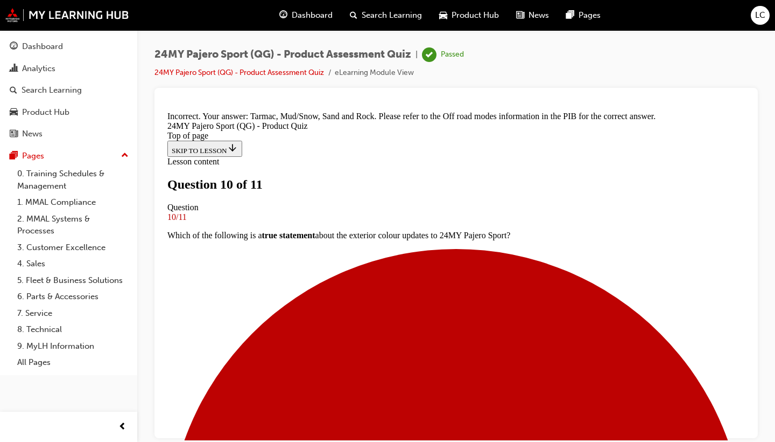
scroll to position [0, 0]
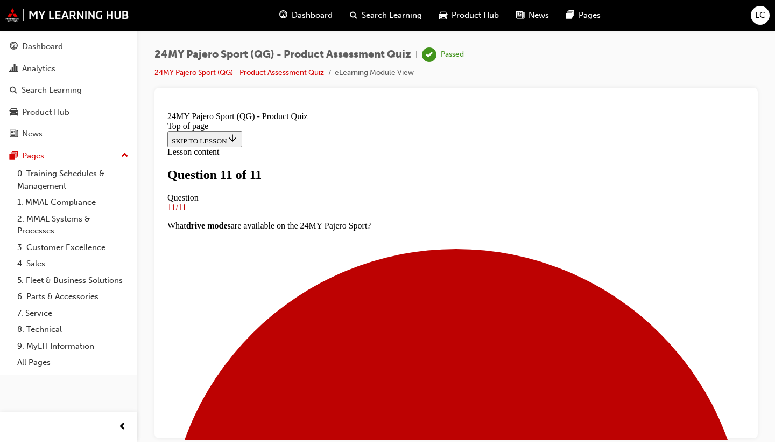
scroll to position [149, 0]
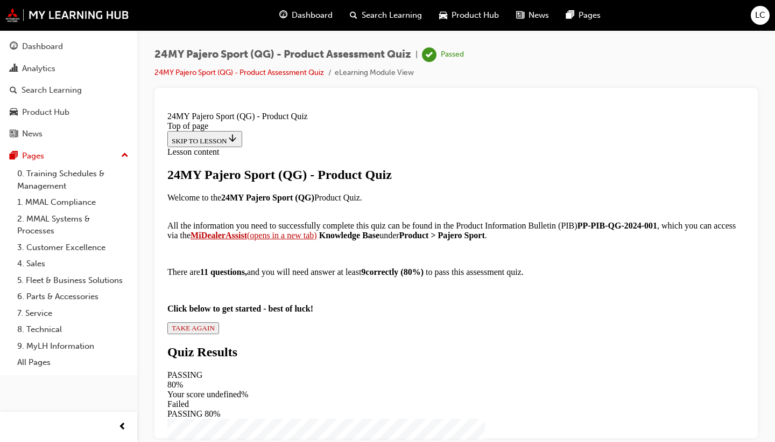
scroll to position [169, 0]
click at [215, 331] on span "TAKE AGAIN" at bounding box center [193, 327] width 43 height 8
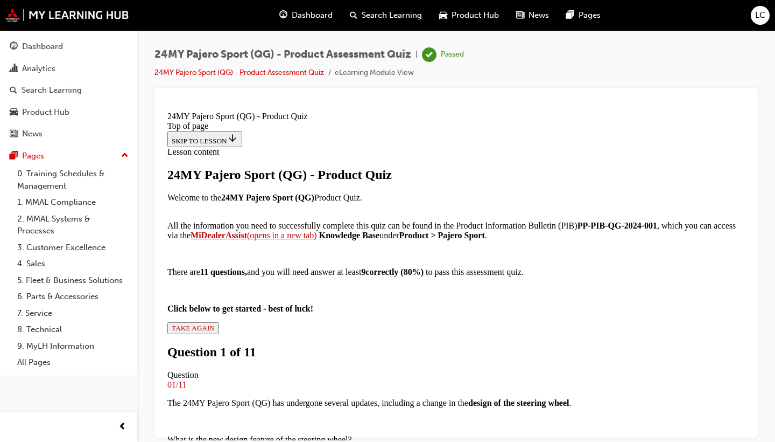
scroll to position [148, 0]
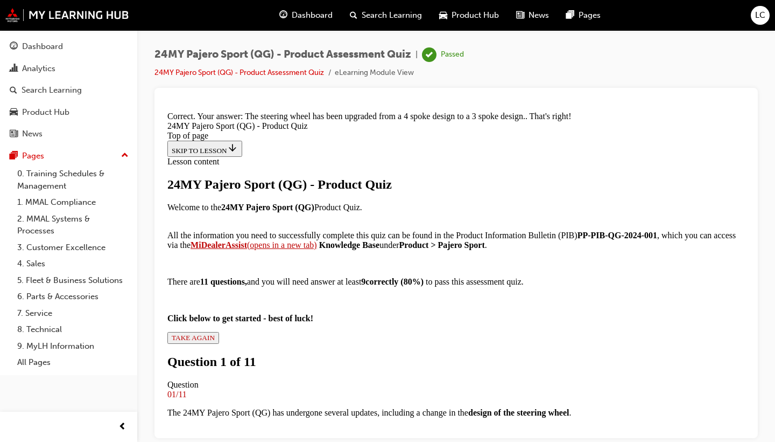
scroll to position [424, 0]
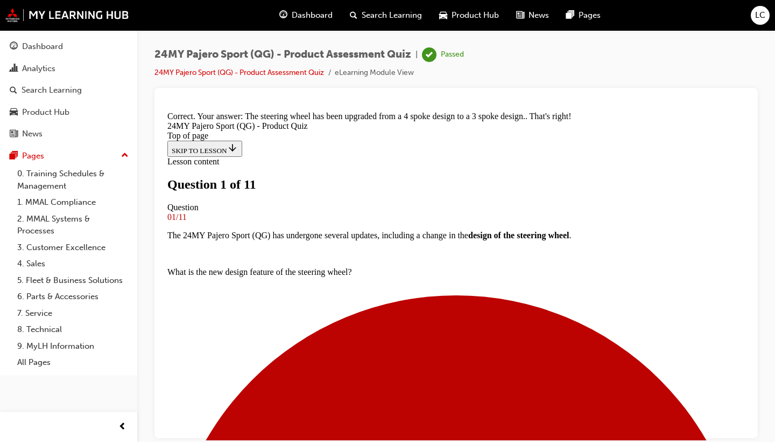
scroll to position [97, 0]
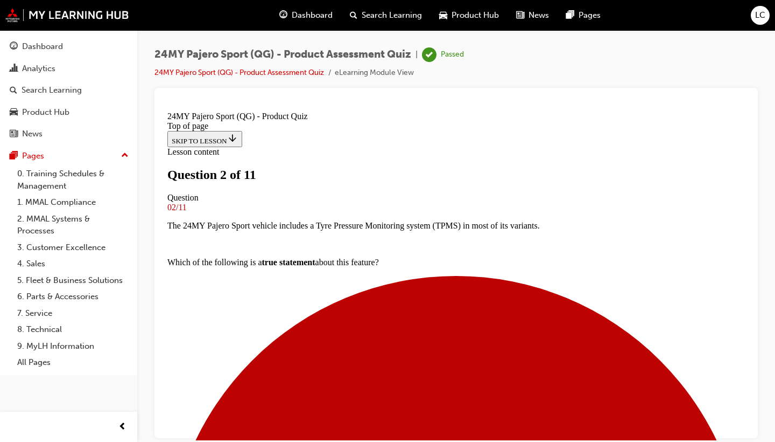
scroll to position [149, 0]
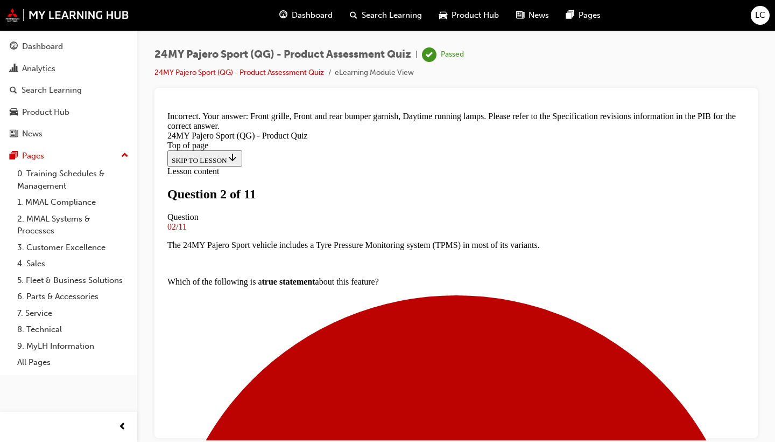
scroll to position [255, 0]
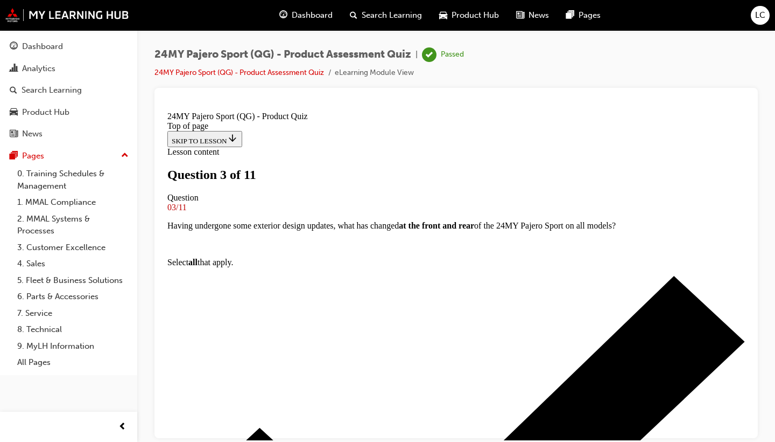
scroll to position [74, 0]
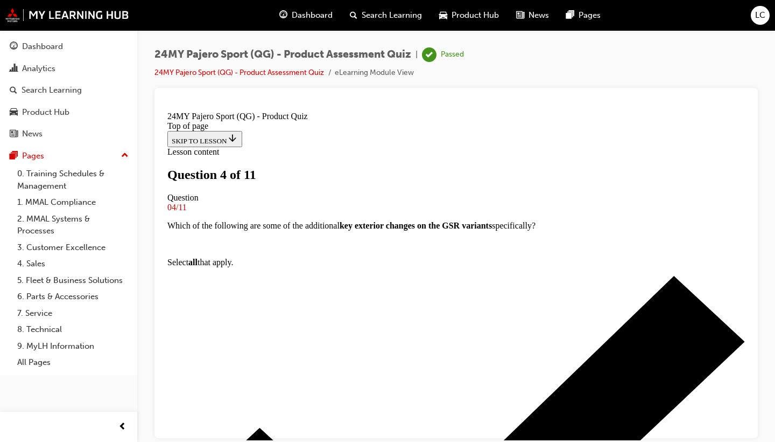
scroll to position [216, 0]
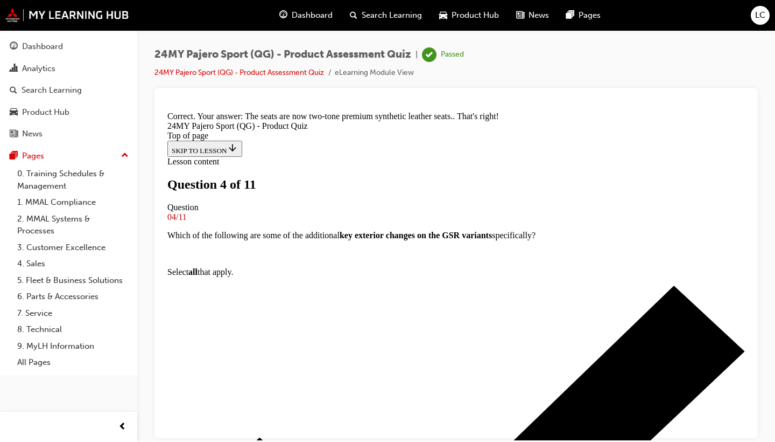
scroll to position [309, 0]
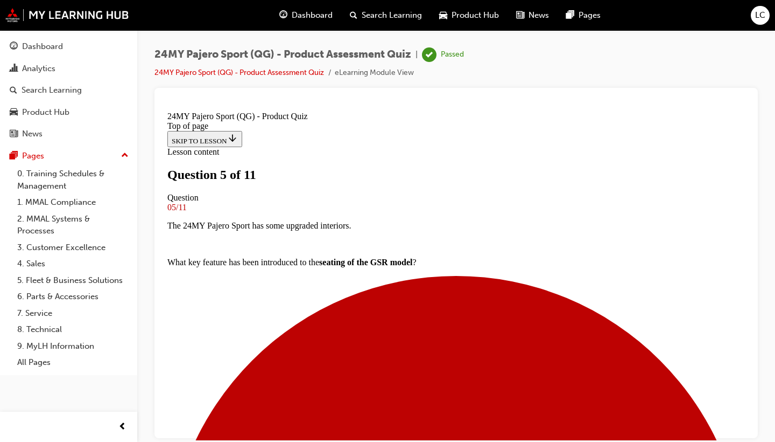
scroll to position [192, 0]
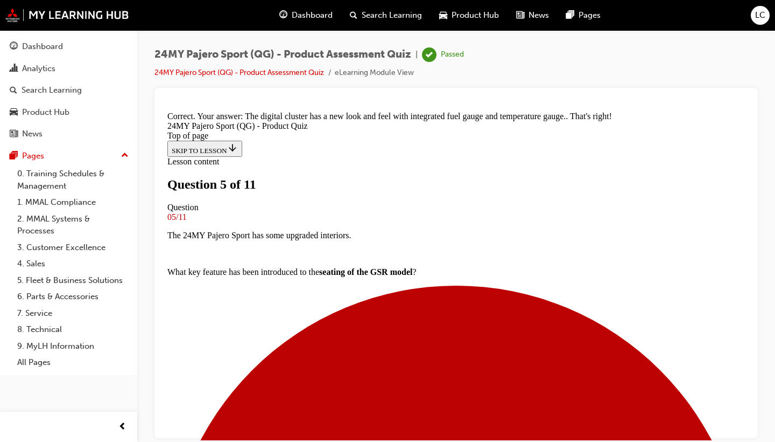
scroll to position [370, 0]
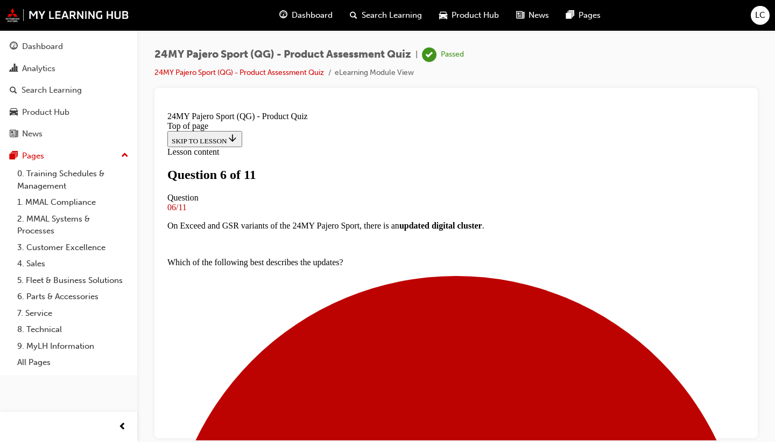
scroll to position [190, 0]
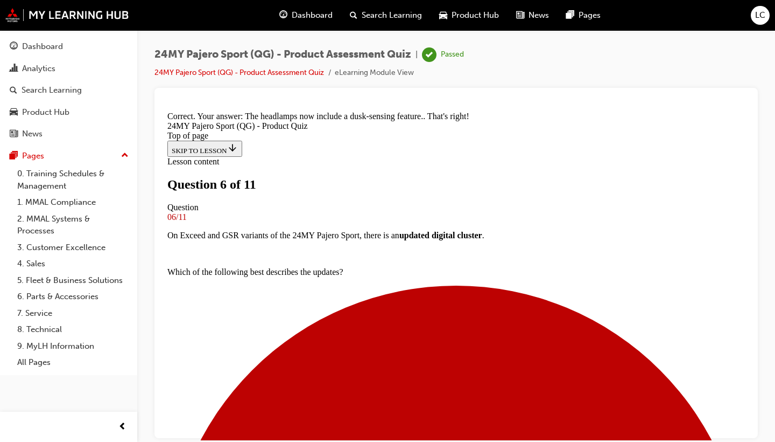
scroll to position [424, 0]
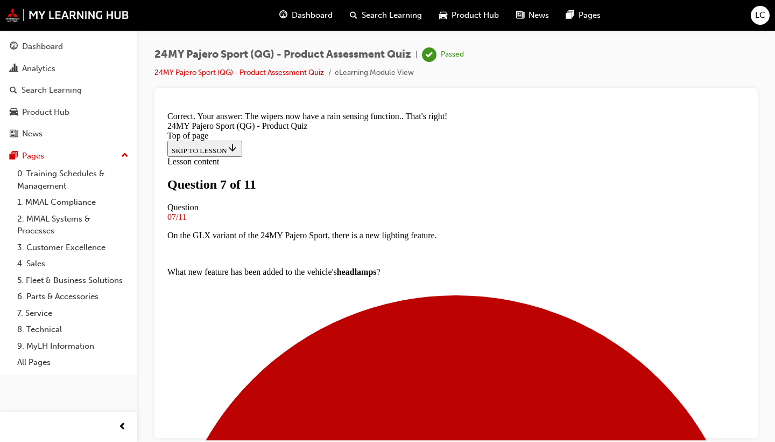
scroll to position [291, 0]
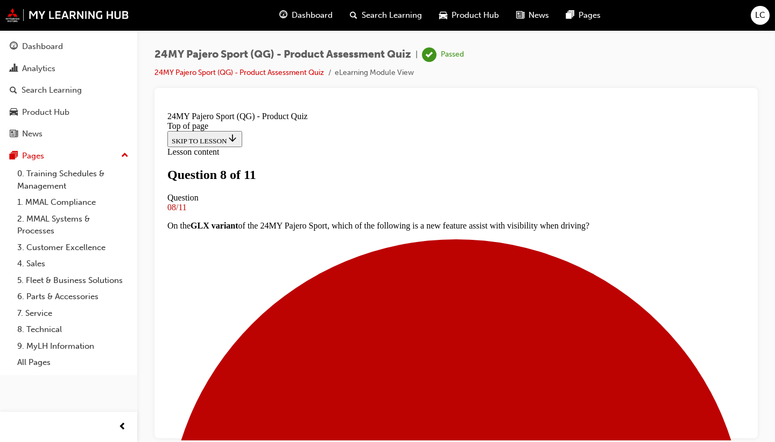
scroll to position [95, 0]
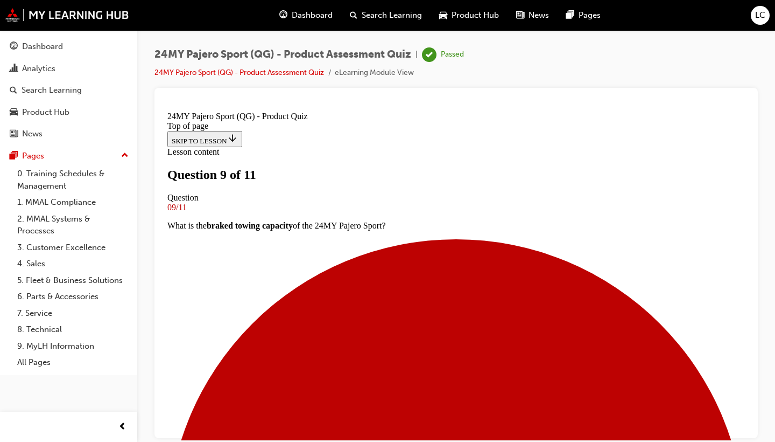
scroll to position [92, 0]
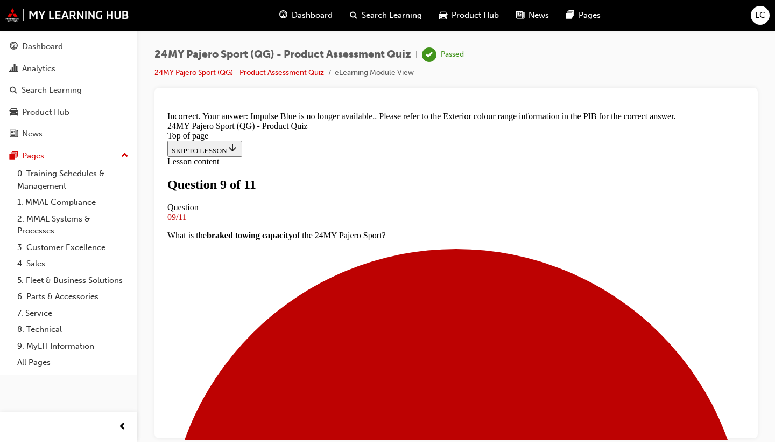
scroll to position [309, 0]
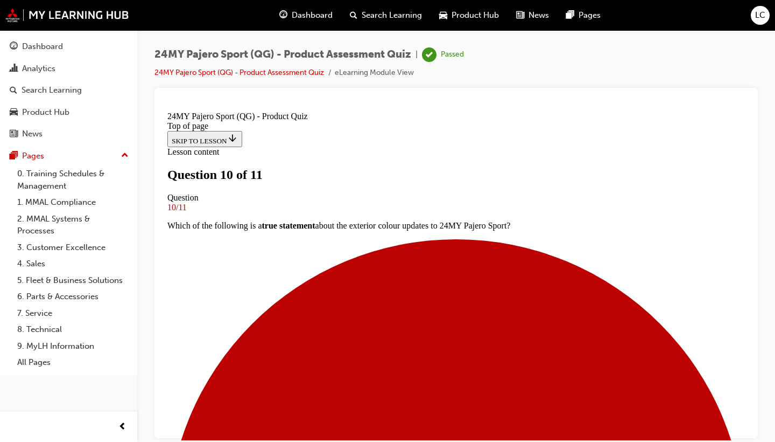
scroll to position [99, 0]
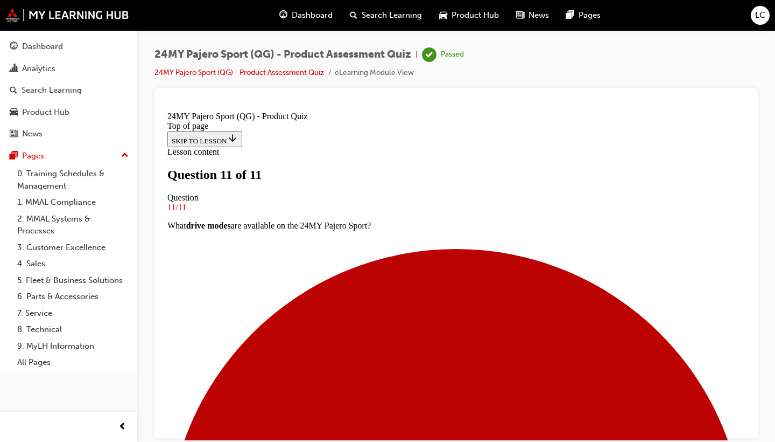
scroll to position [209, 0]
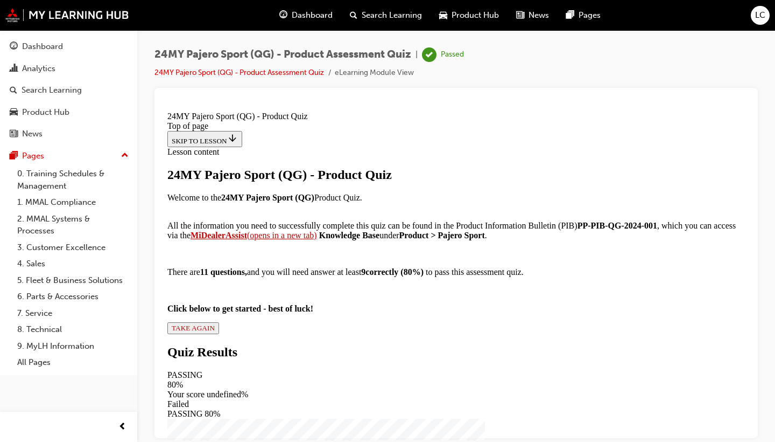
click at [215, 331] on span "TAKE AGAIN" at bounding box center [193, 327] width 43 height 8
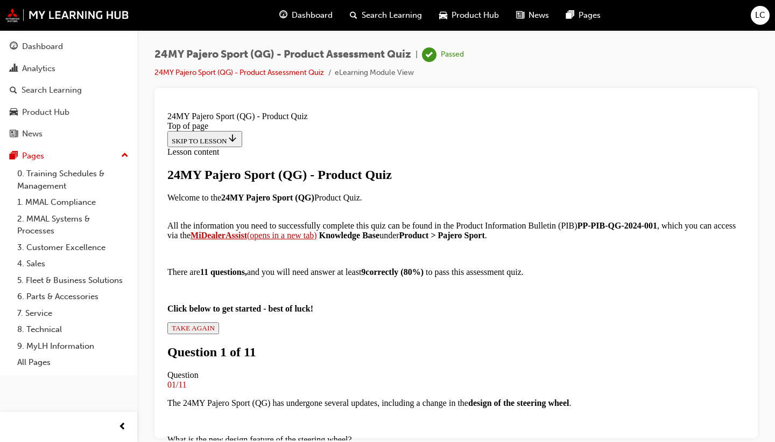
scroll to position [176, 0]
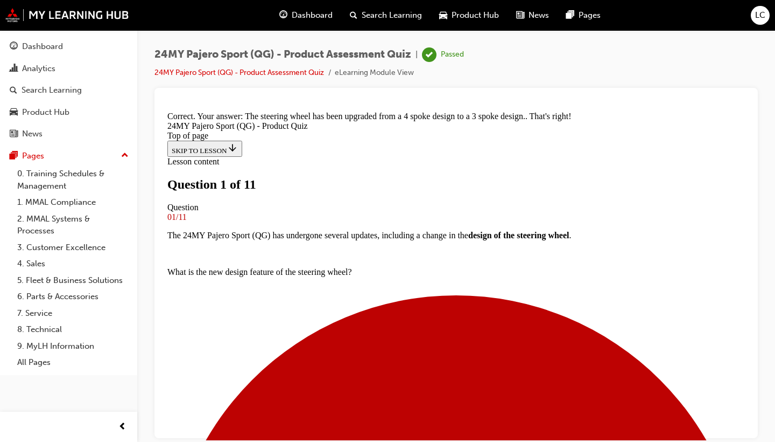
scroll to position [194, 0]
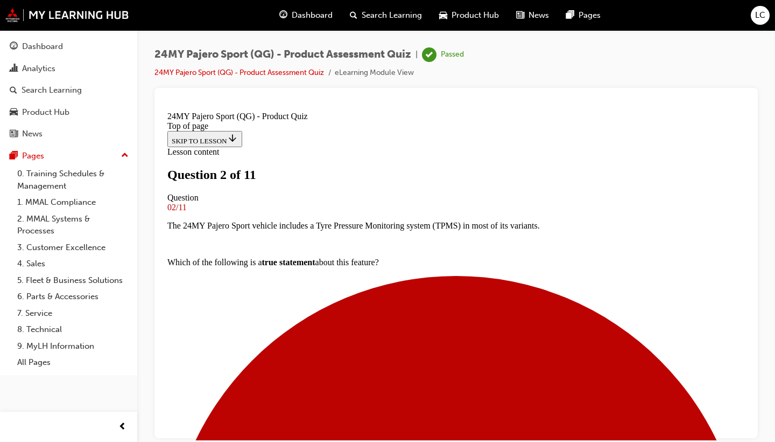
scroll to position [235, 0]
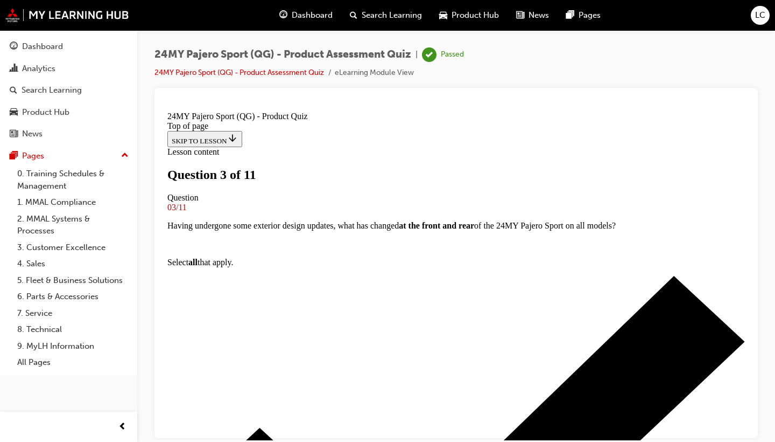
scroll to position [70, 0]
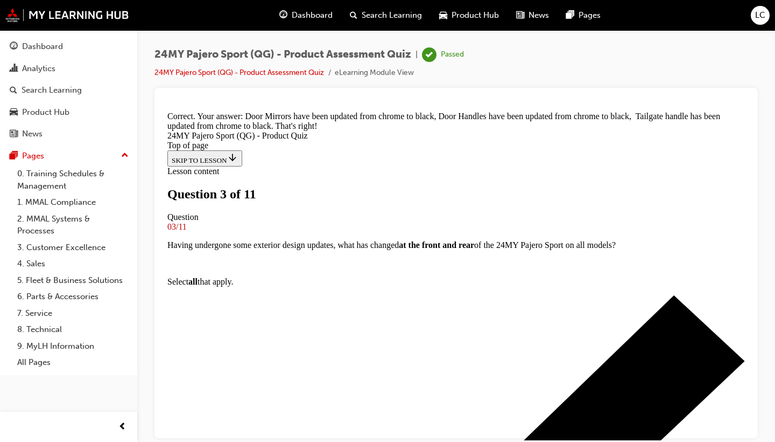
scroll to position [327, 0]
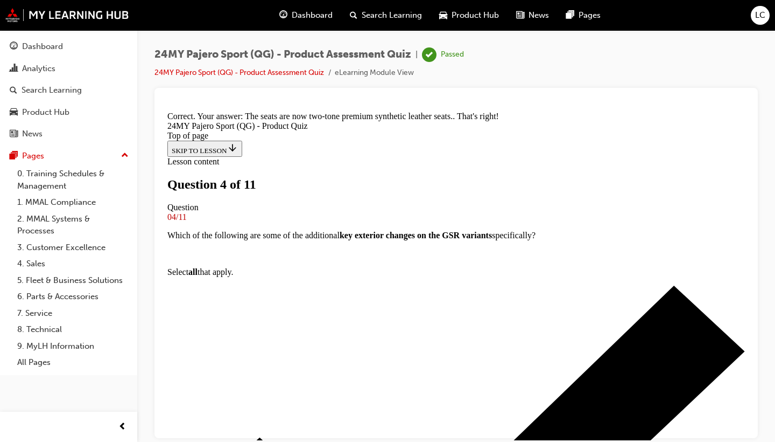
scroll to position [305, 0]
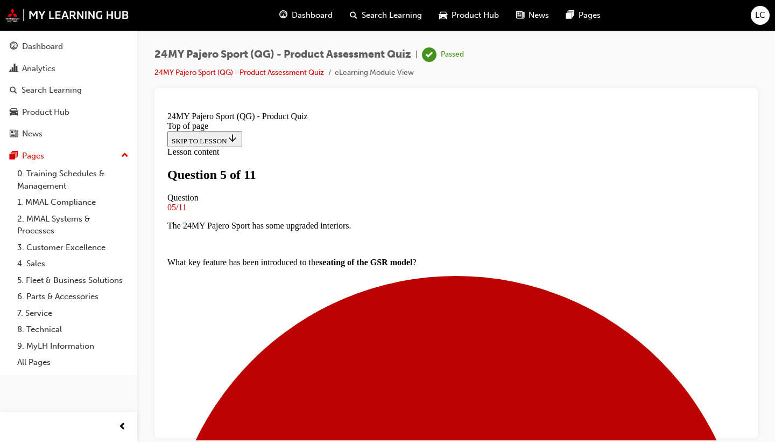
scroll to position [191, 0]
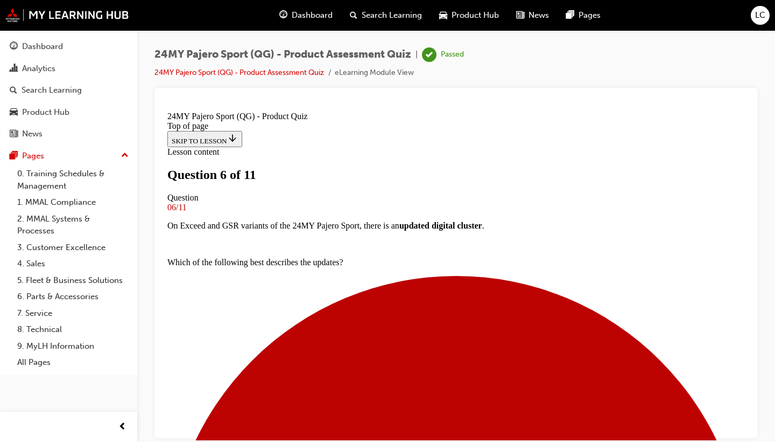
scroll to position [189, 0]
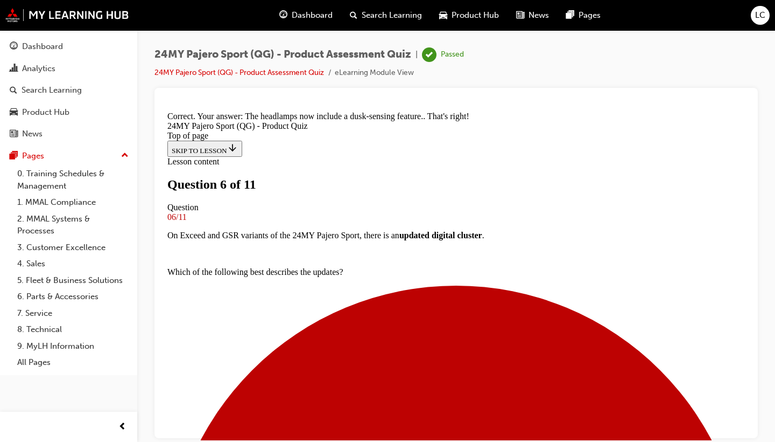
scroll to position [424, 0]
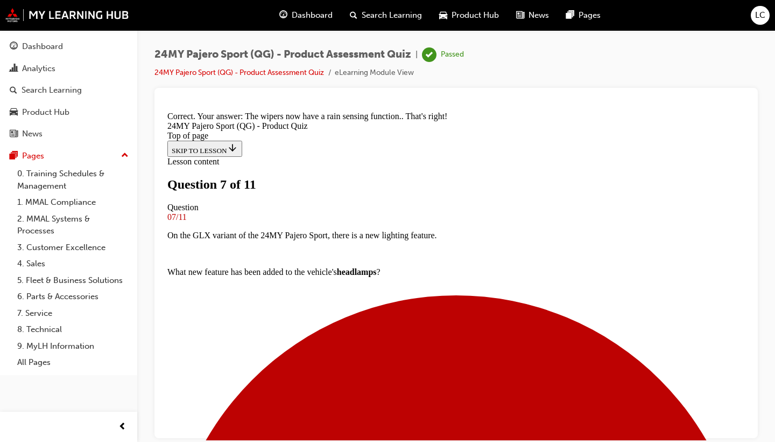
scroll to position [0, 0]
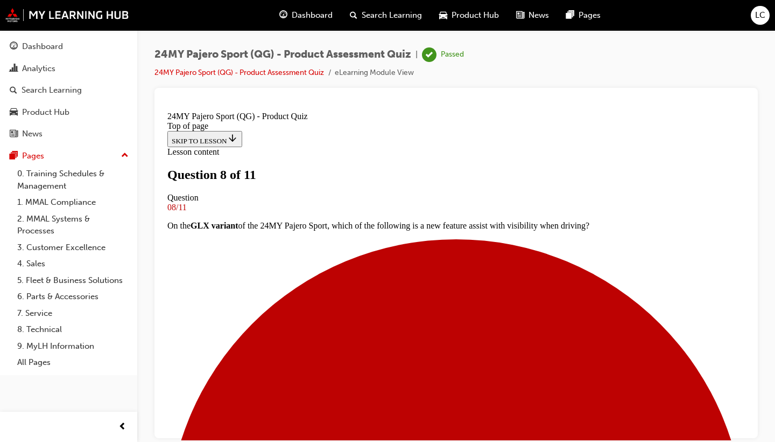
scroll to position [94, 0]
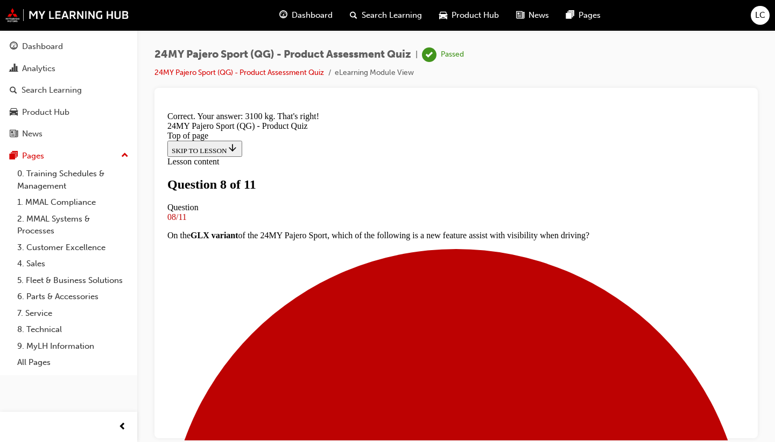
scroll to position [272, 0]
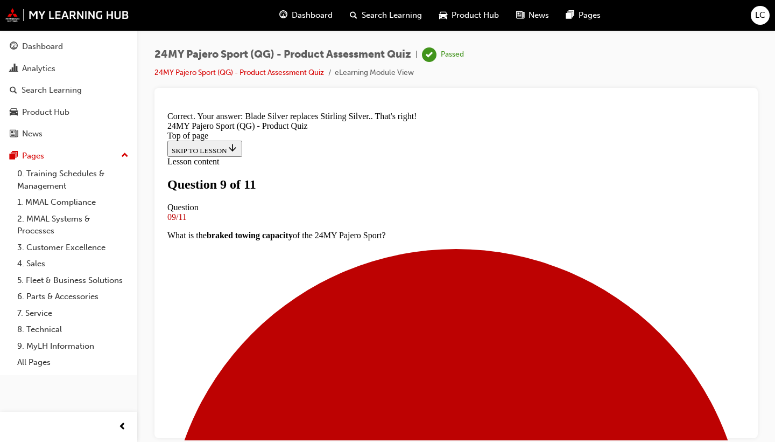
scroll to position [291, 0]
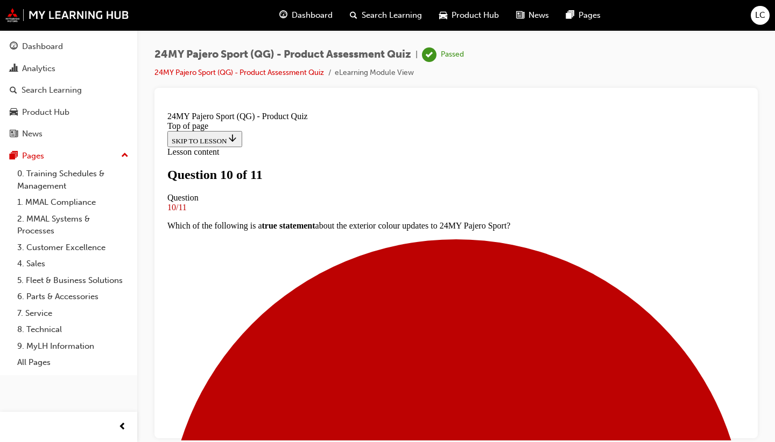
scroll to position [219, 0]
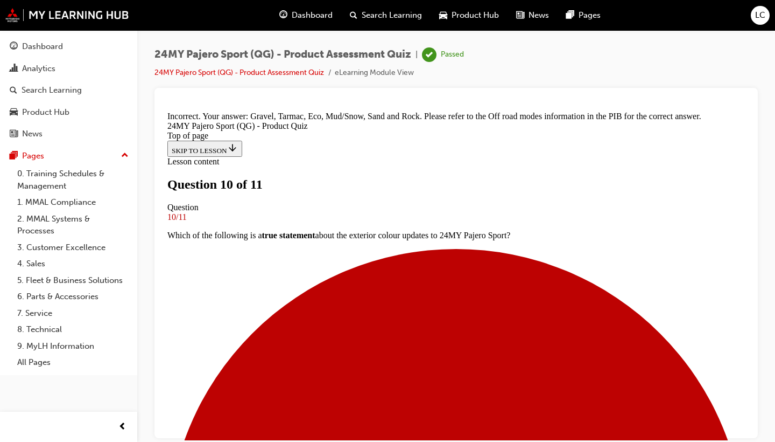
scroll to position [406, 0]
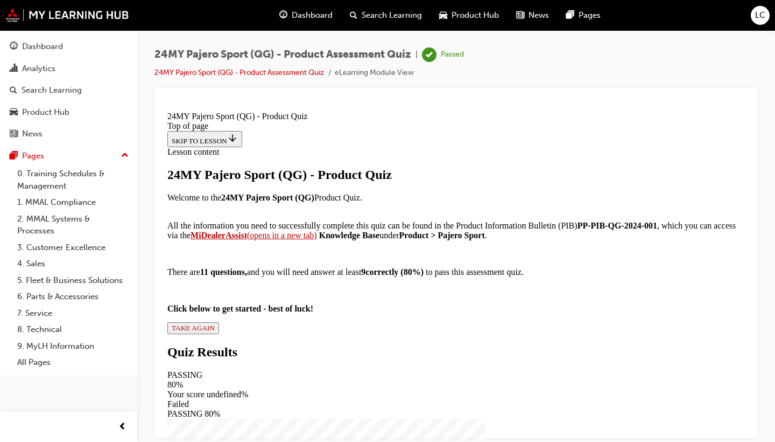
scroll to position [0, 0]
click at [215, 331] on span "TAKE AGAIN" at bounding box center [193, 327] width 43 height 8
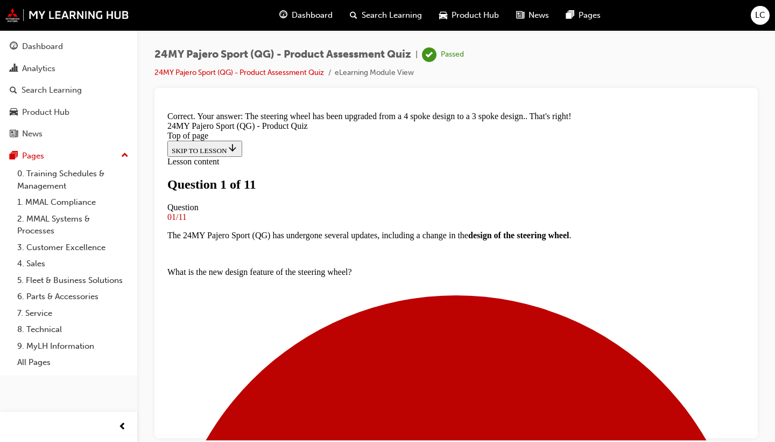
scroll to position [73, 0]
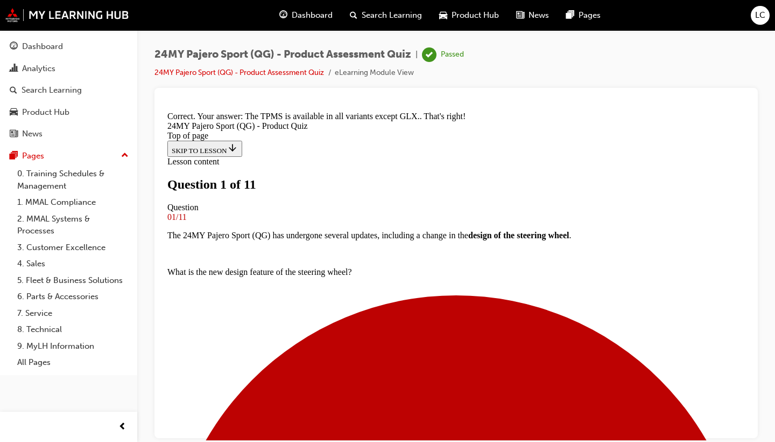
scroll to position [2, 0]
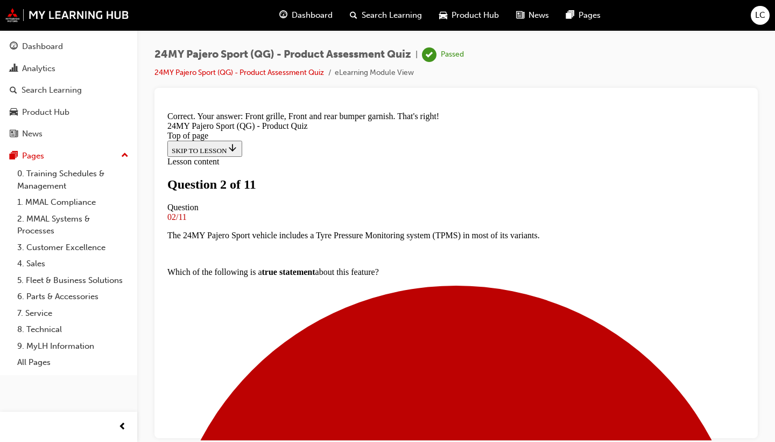
scroll to position [327, 0]
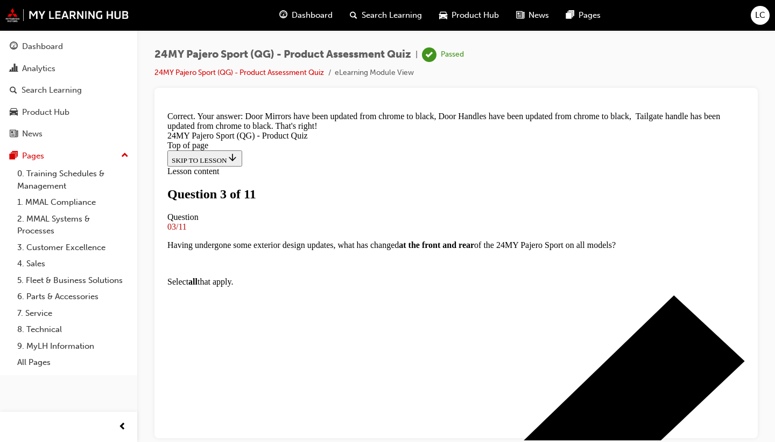
scroll to position [13, 0]
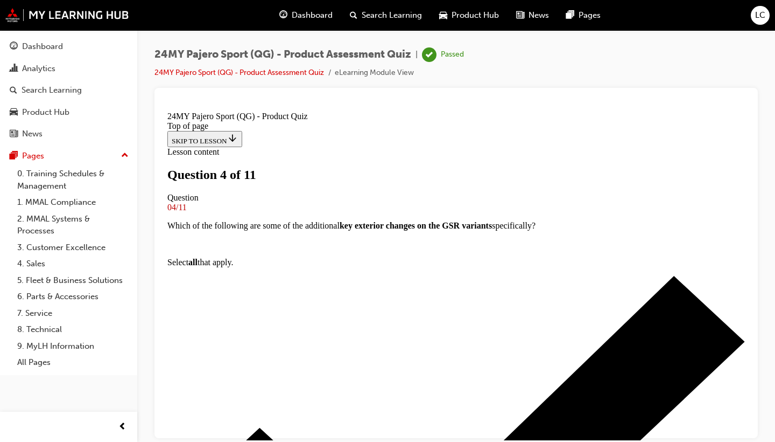
scroll to position [2, 0]
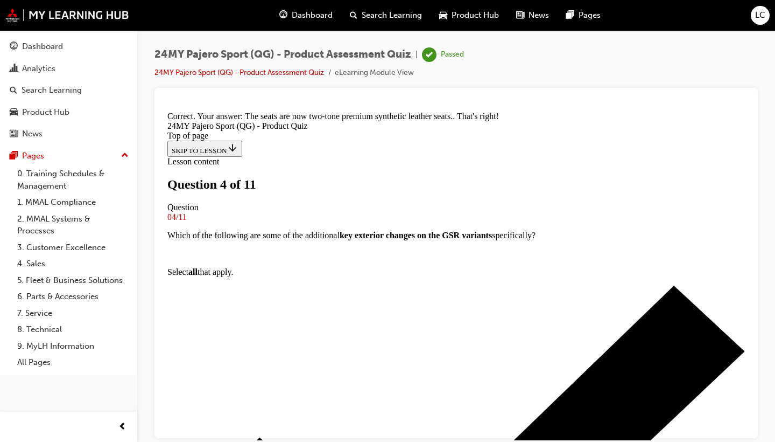
scroll to position [309, 0]
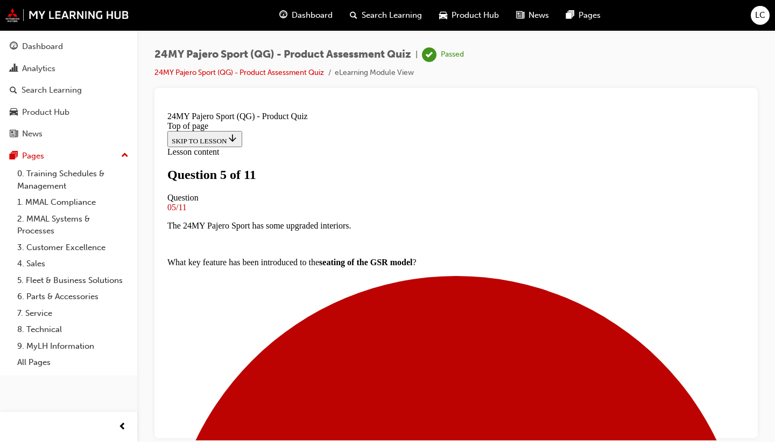
scroll to position [90, 0]
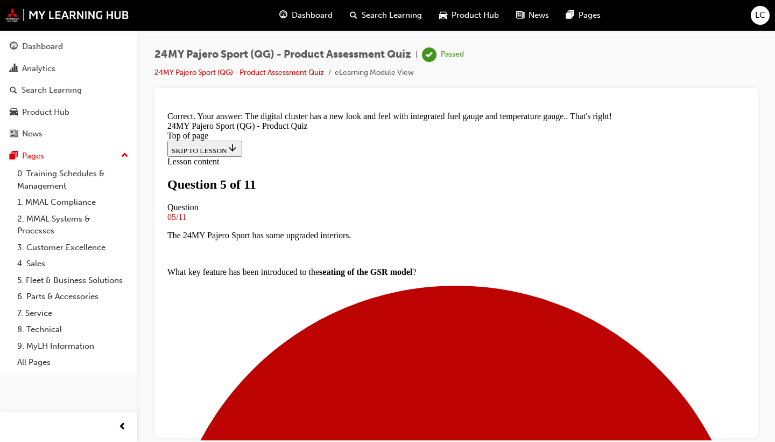
scroll to position [370, 0]
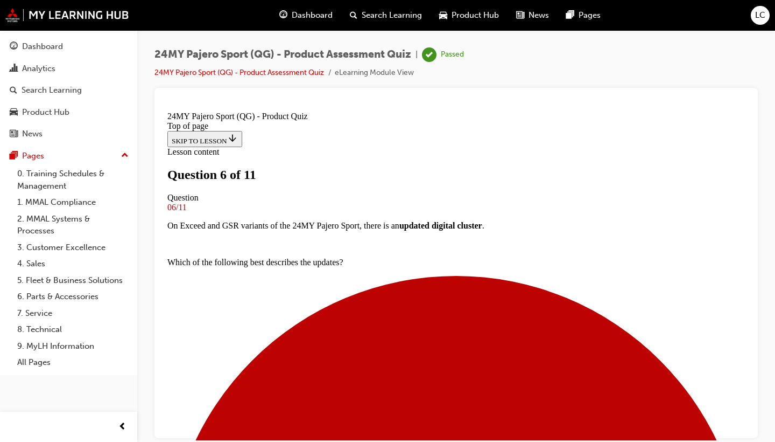
scroll to position [188, 0]
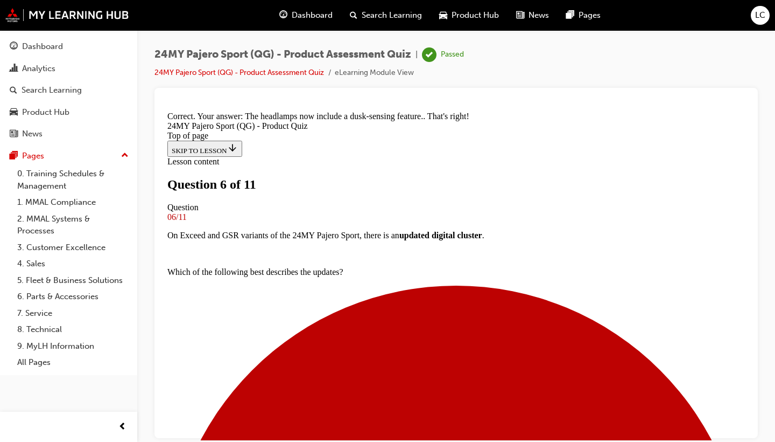
scroll to position [0, 0]
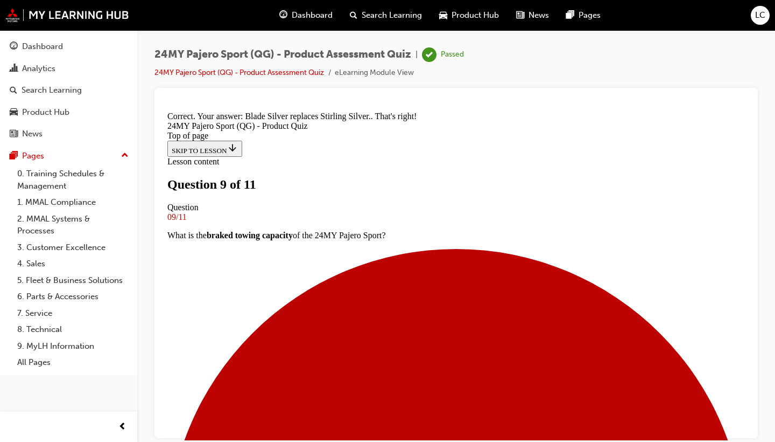
scroll to position [291, 0]
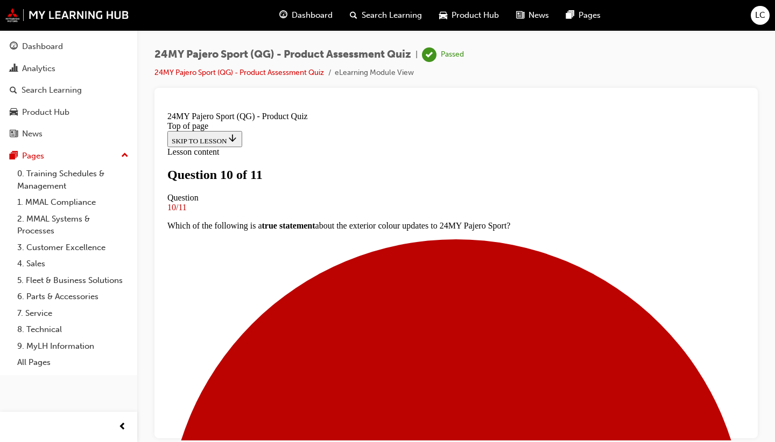
scroll to position [30, 0]
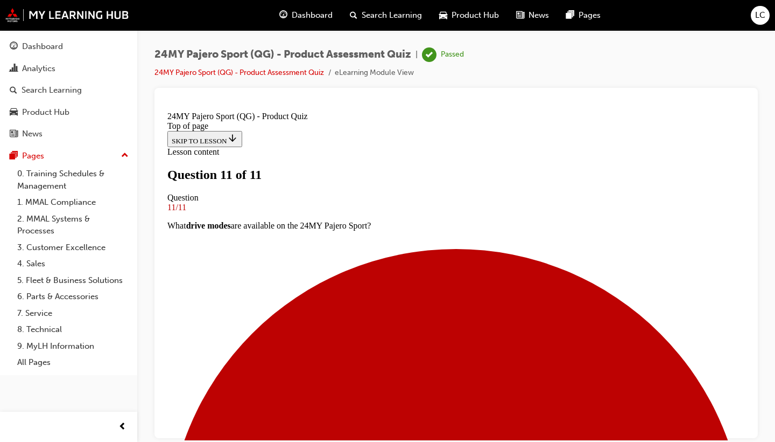
scroll to position [216, 0]
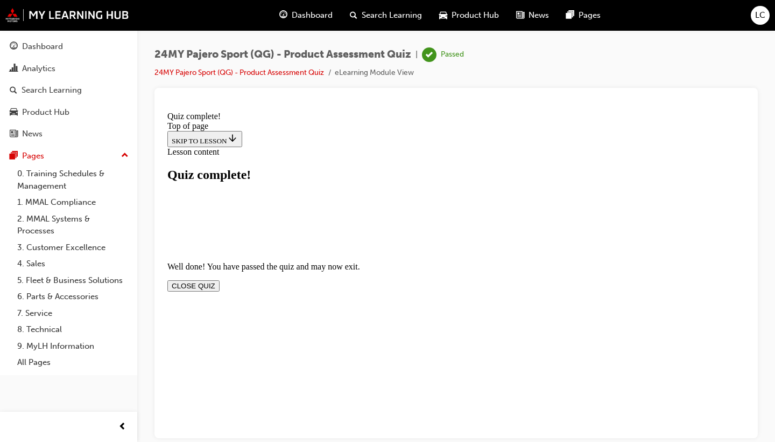
click at [220, 279] on button "CLOSE QUIZ" at bounding box center [193, 284] width 52 height 11
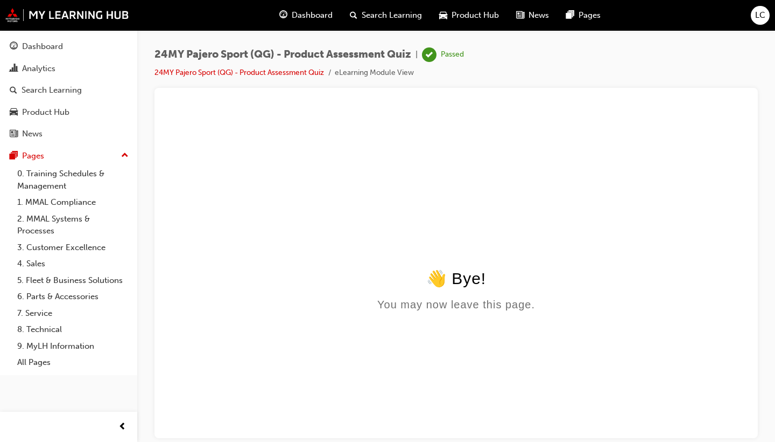
scroll to position [0, 0]
click at [307, 12] on span "Dashboard" at bounding box center [312, 15] width 41 height 12
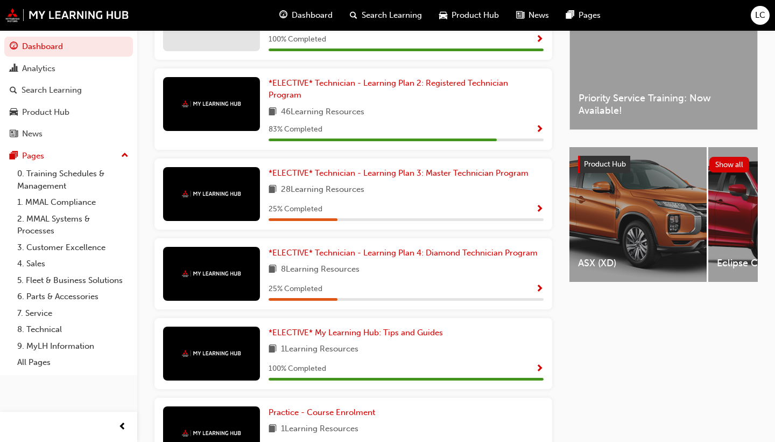
scroll to position [312, 0]
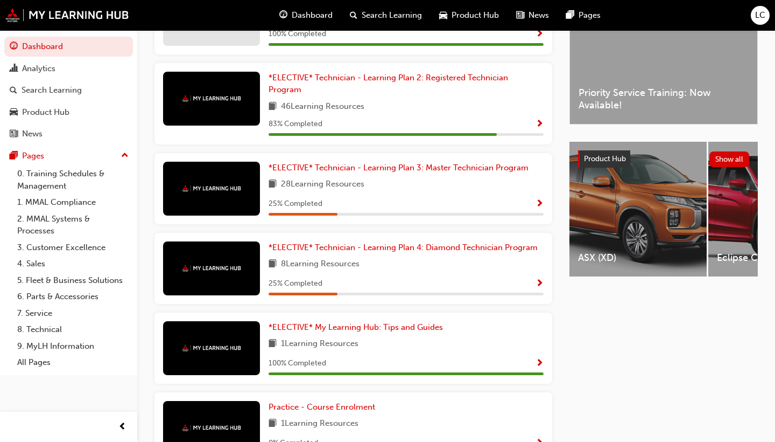
click at [538, 205] on span "Show Progress" at bounding box center [540, 204] width 8 height 10
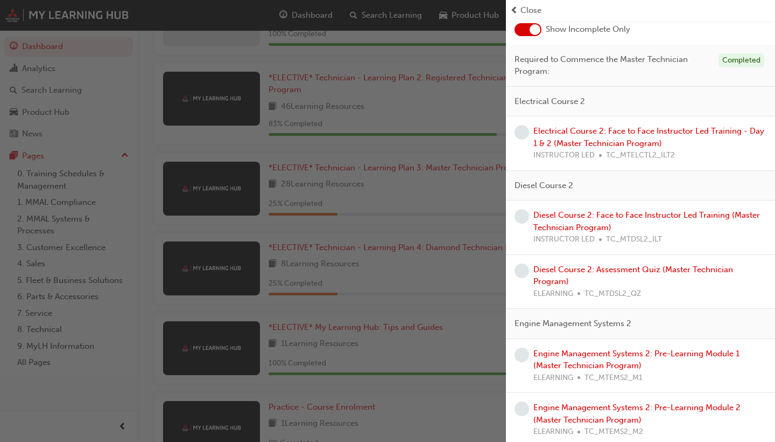
scroll to position [78, 0]
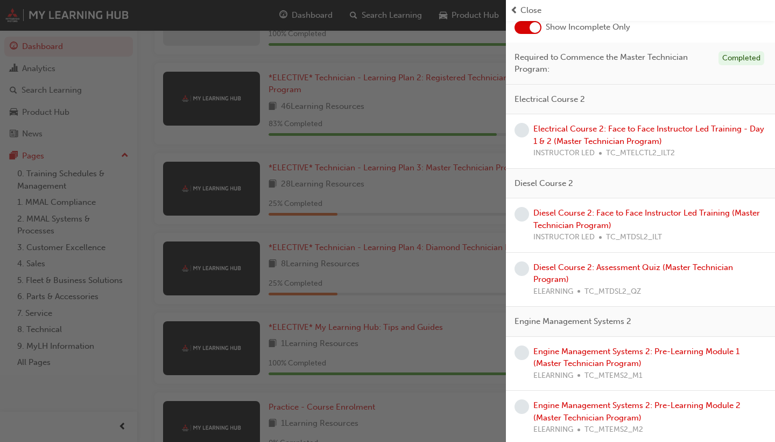
click at [592, 353] on div "Engine Management Systems 2: Pre-Learning Module 1 (Master Technician Program) …" at bounding box center [650, 363] width 233 height 37
click at [590, 347] on link "Engine Management Systems 2: Pre-Learning Module 1 (Master Technician Program)" at bounding box center [637, 357] width 206 height 22
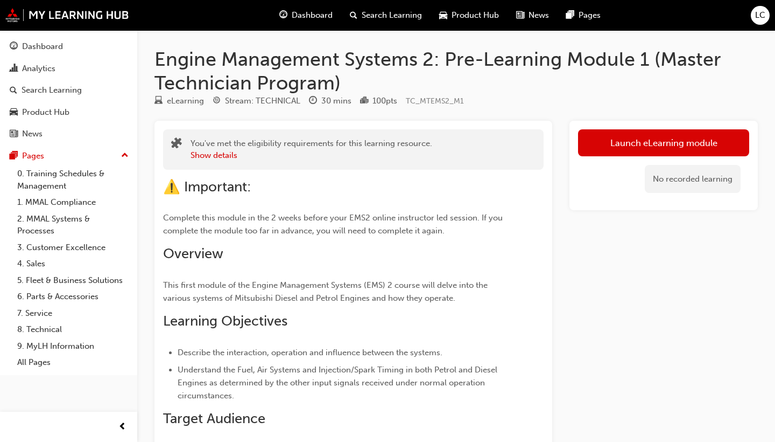
click at [460, 13] on span "Product Hub" at bounding box center [475, 15] width 47 height 12
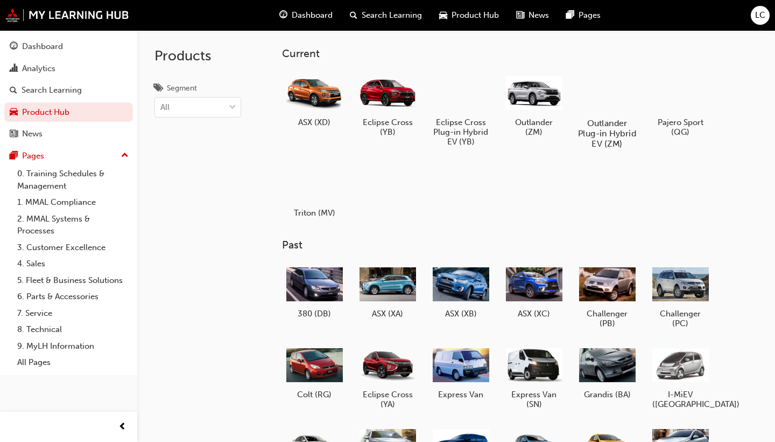
click at [605, 103] on div at bounding box center [607, 92] width 60 height 43
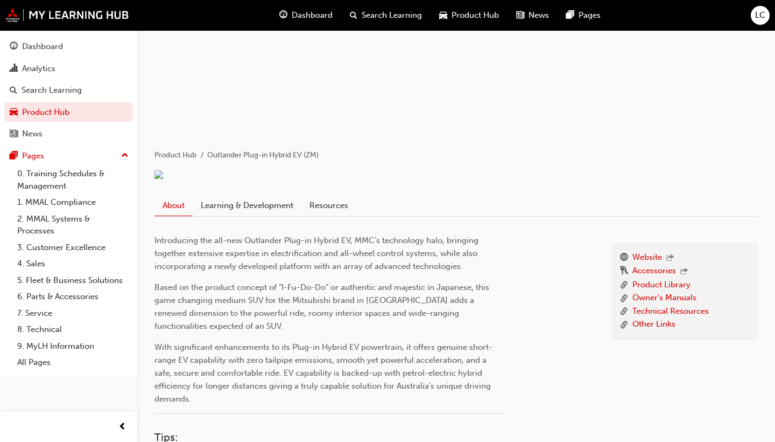
scroll to position [113, 0]
click at [261, 214] on link "Learning & Development" at bounding box center [247, 204] width 109 height 20
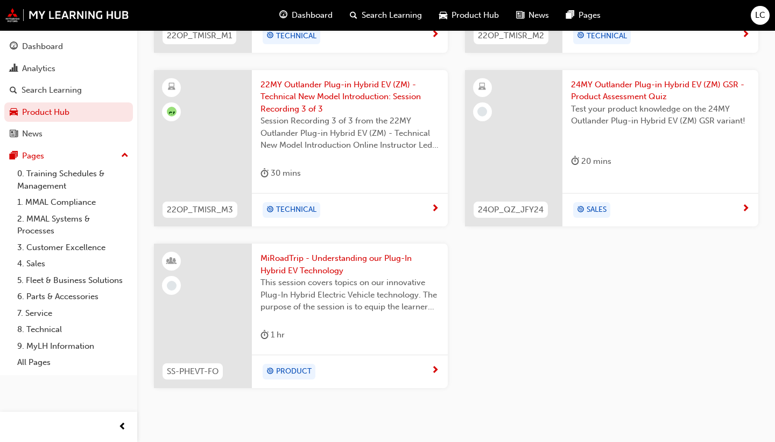
scroll to position [765, 0]
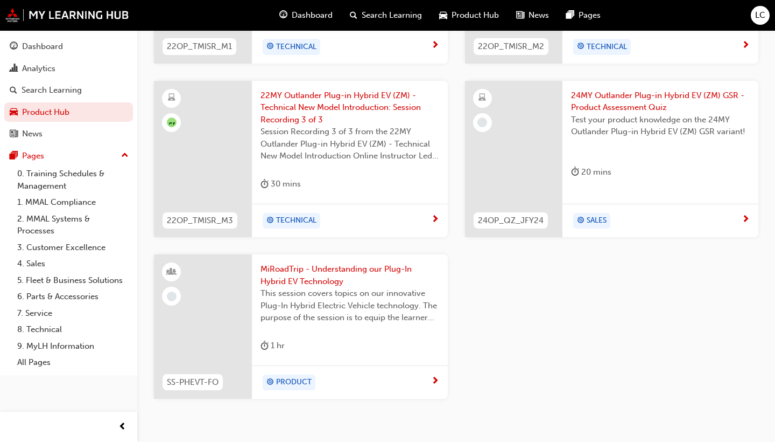
click at [746, 225] on span "next-icon" at bounding box center [746, 220] width 8 height 10
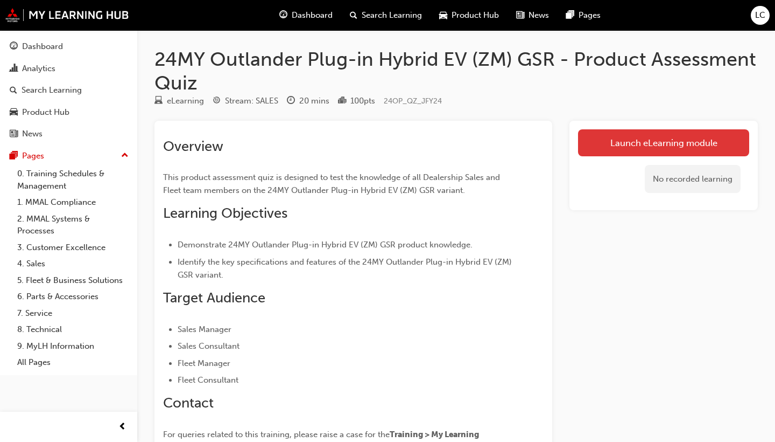
click at [662, 143] on link "Launch eLearning module" at bounding box center [663, 142] width 171 height 27
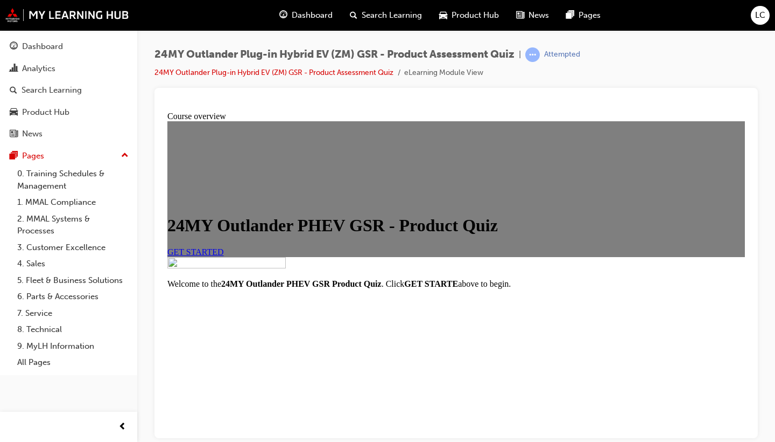
click at [224, 256] on link "GET STARTED" at bounding box center [195, 251] width 57 height 9
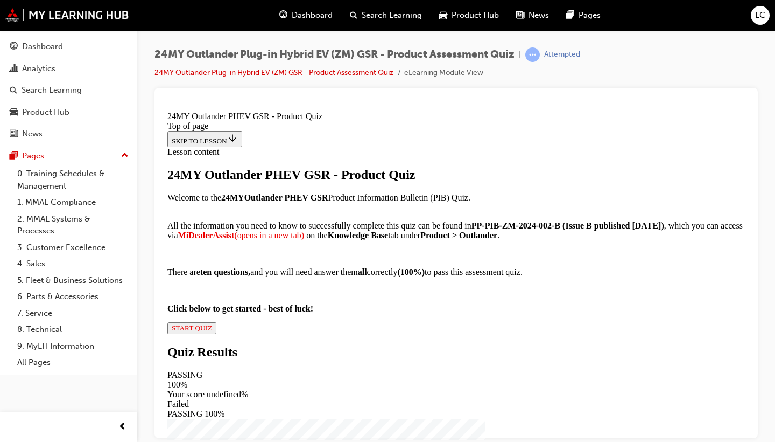
click at [319, 333] on div "24MY Outlander PHEV GSR - Product Quiz Welcome to the 24MY Outlander PHEV GSR P…" at bounding box center [456, 250] width 578 height 166
click at [212, 331] on span "START QUIZ" at bounding box center [192, 327] width 40 height 8
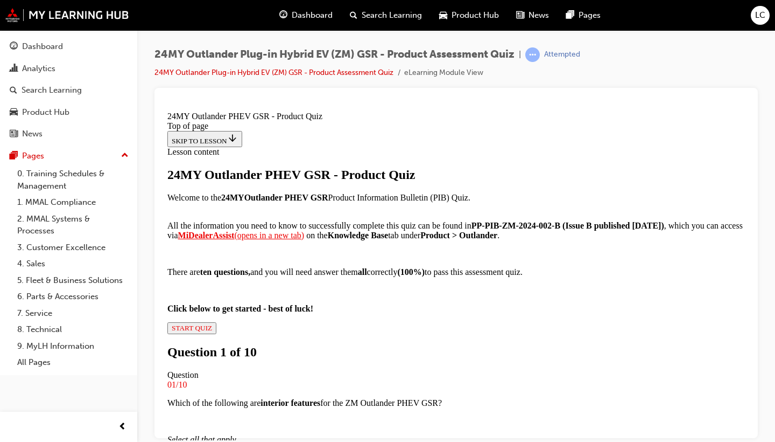
scroll to position [124, 0]
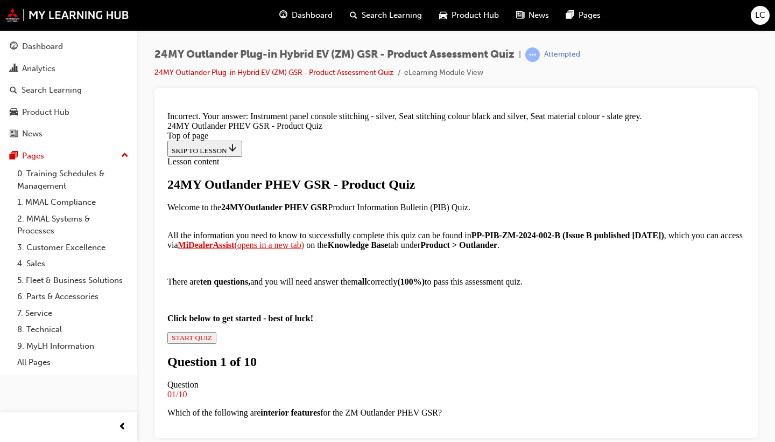
scroll to position [227, 0]
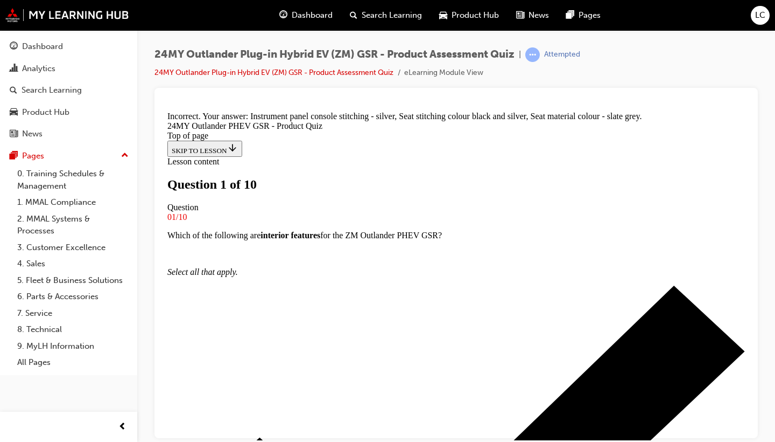
scroll to position [73, 0]
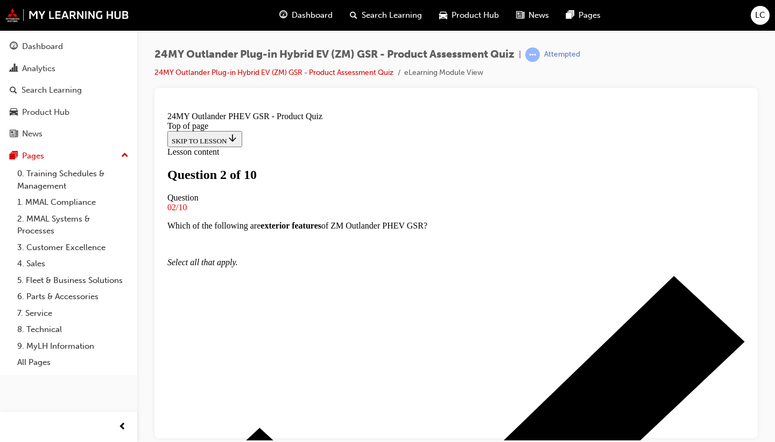
scroll to position [115, 0]
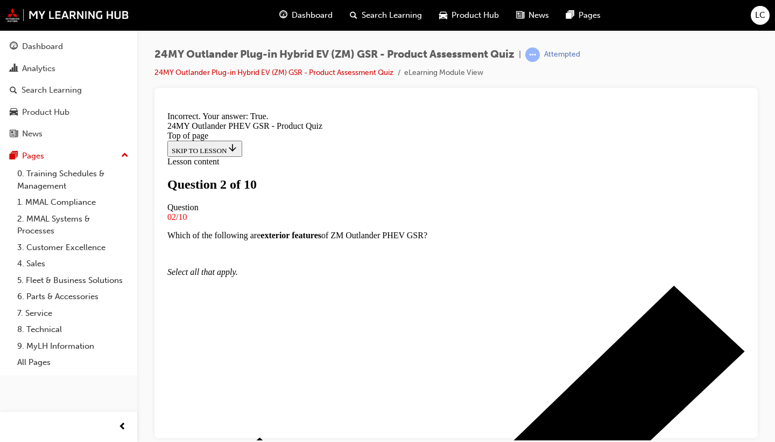
scroll to position [183, 0]
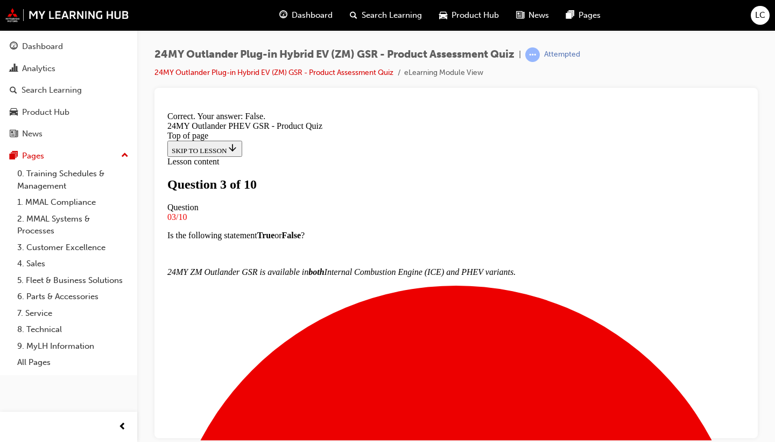
scroll to position [164, 0]
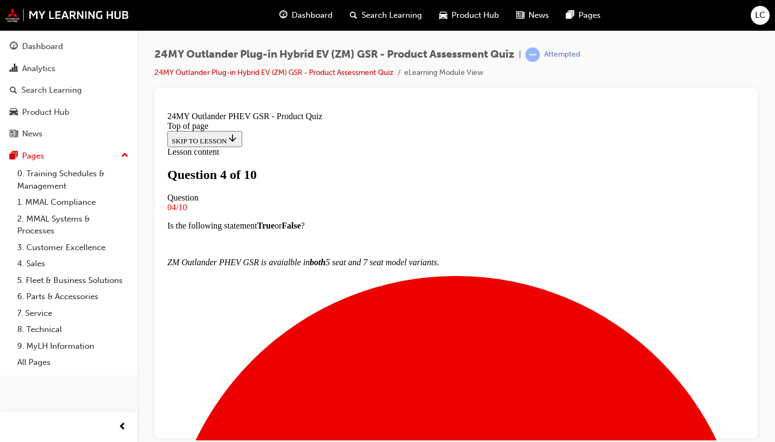
scroll to position [106, 0]
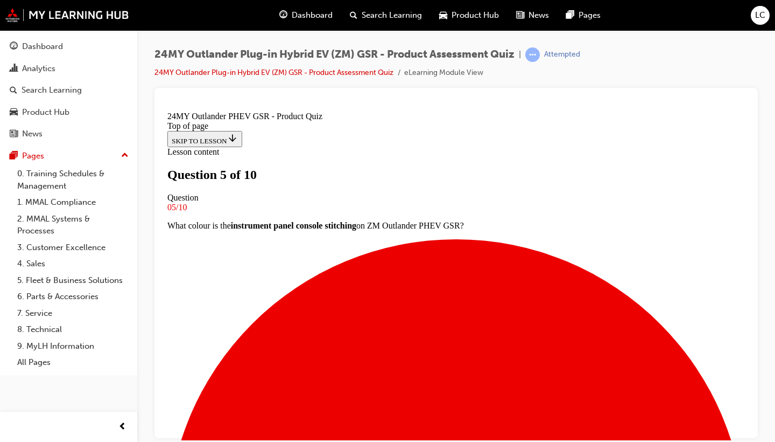
scroll to position [137, 0]
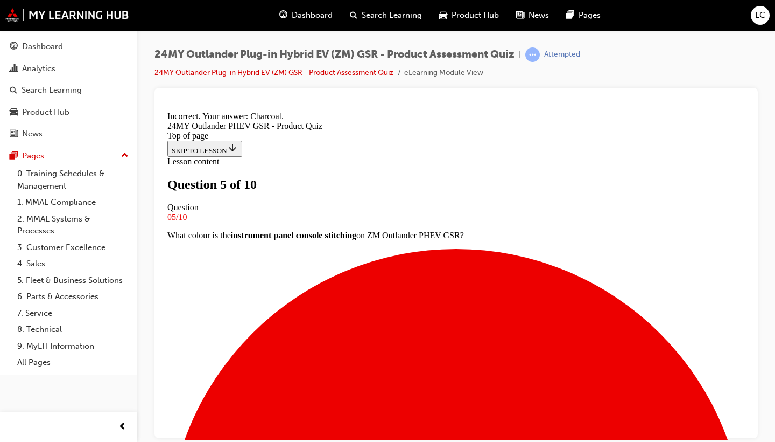
scroll to position [257, 0]
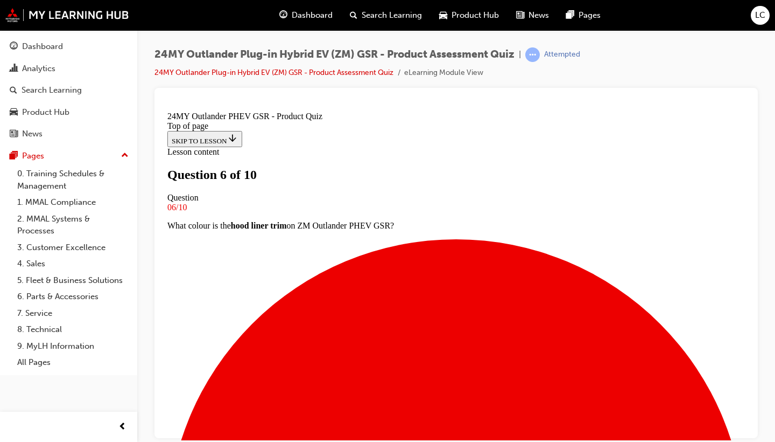
scroll to position [60, 0]
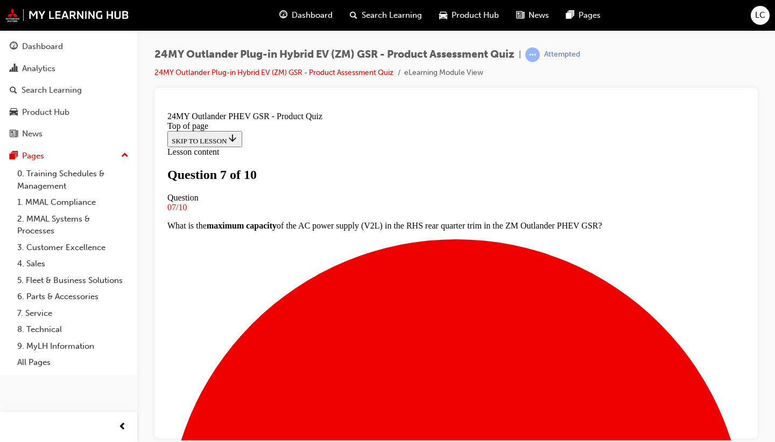
scroll to position [59, 0]
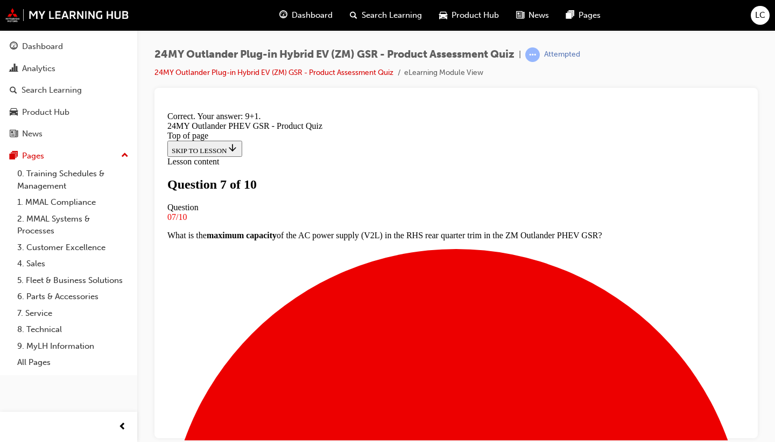
scroll to position [275, 0]
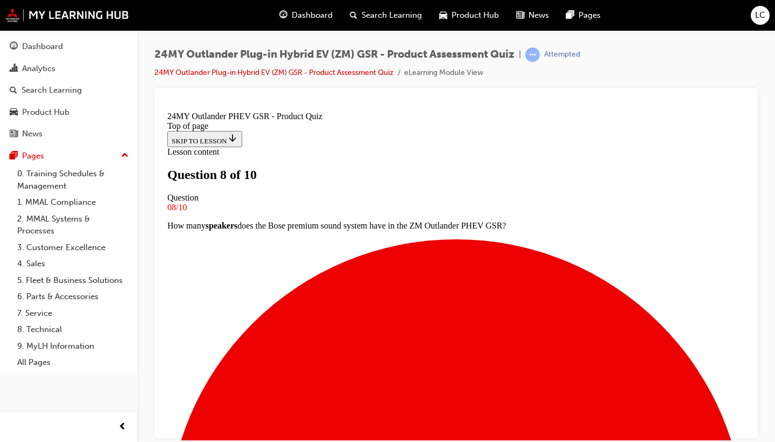
scroll to position [75, 0]
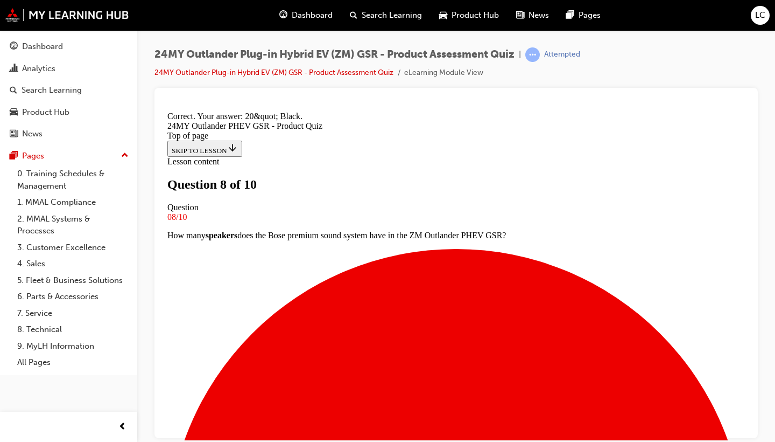
scroll to position [257, 0]
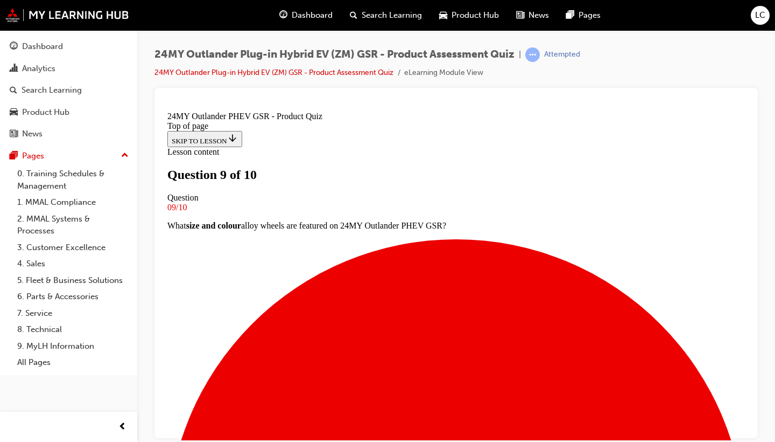
scroll to position [75, 0]
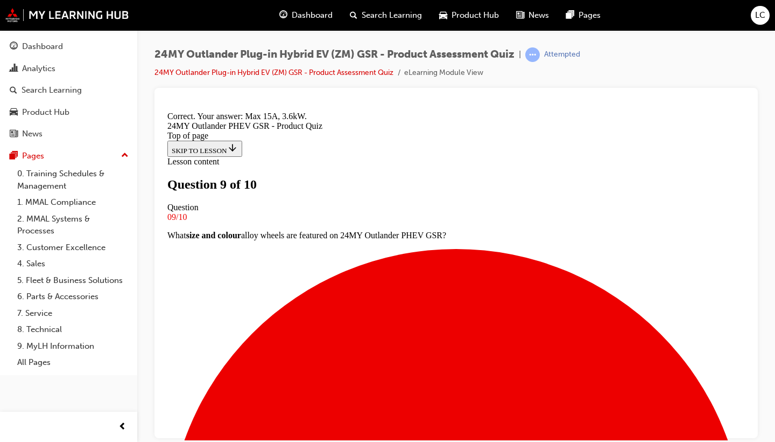
scroll to position [257, 0]
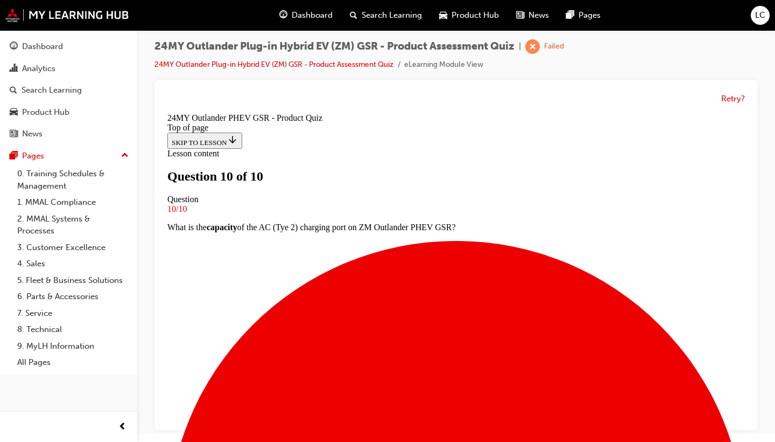
scroll to position [8, 0]
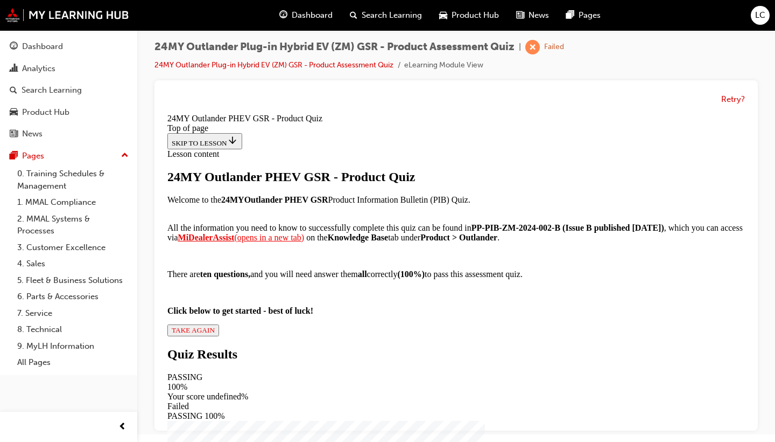
scroll to position [204, 0]
click at [321, 336] on div "24MY Outlander PHEV GSR - Product Quiz Welcome to the 24MY Outlander PHEV GSR P…" at bounding box center [456, 253] width 578 height 166
click at [215, 334] on span "TAKE AGAIN" at bounding box center [193, 330] width 43 height 8
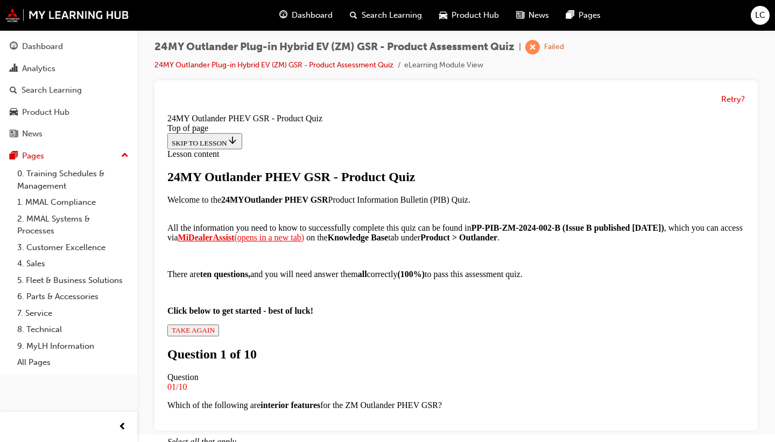
scroll to position [2, 0]
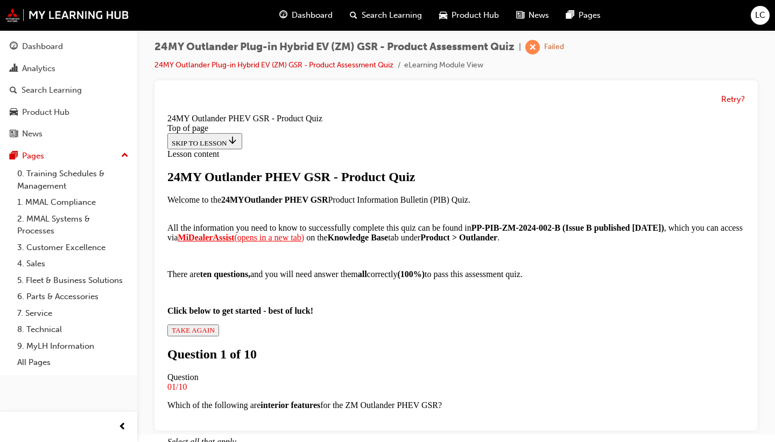
scroll to position [202, 0]
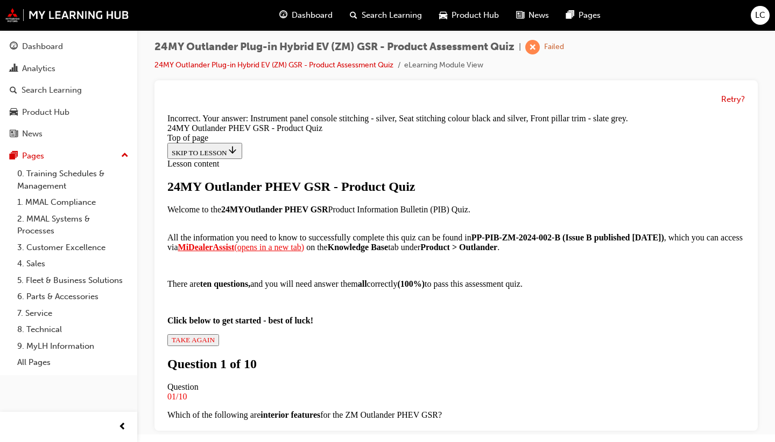
scroll to position [183, 0]
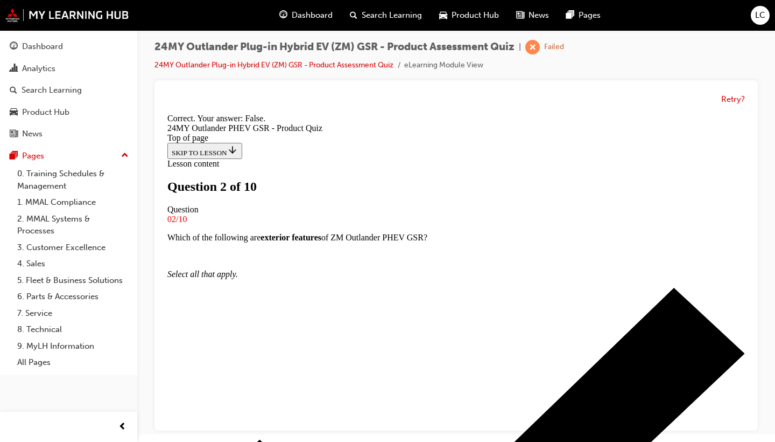
scroll to position [183, 0]
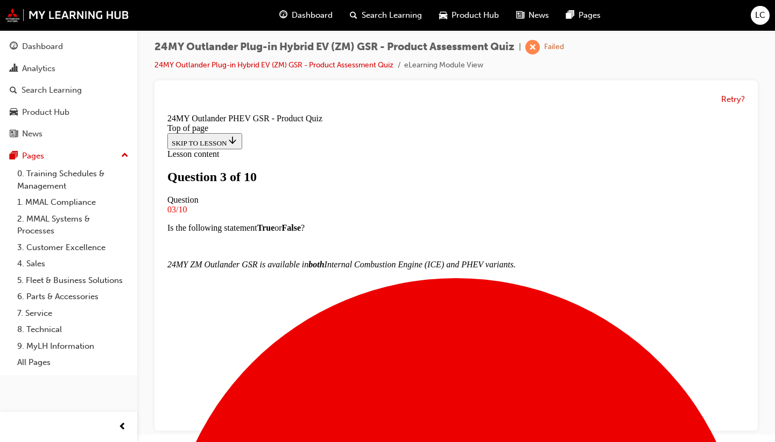
scroll to position [130, 0]
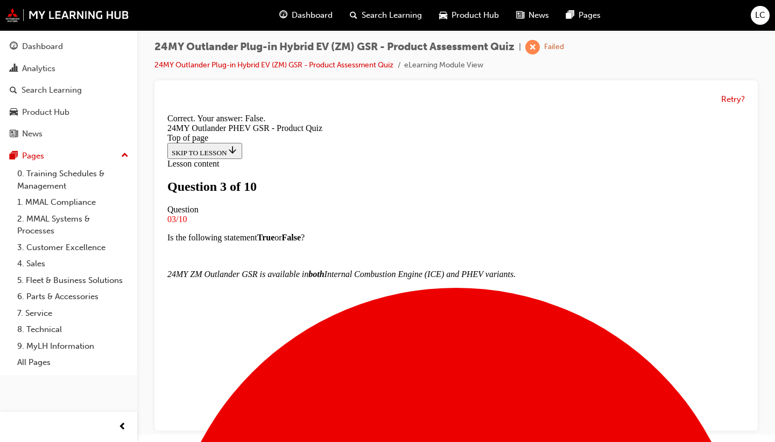
scroll to position [164, 0]
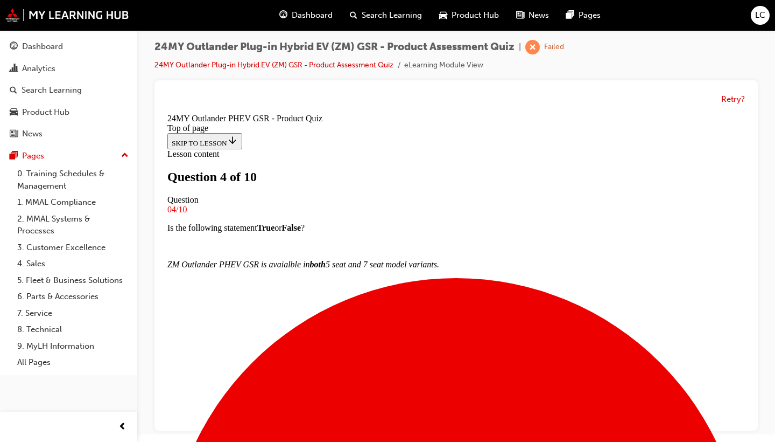
scroll to position [84, 0]
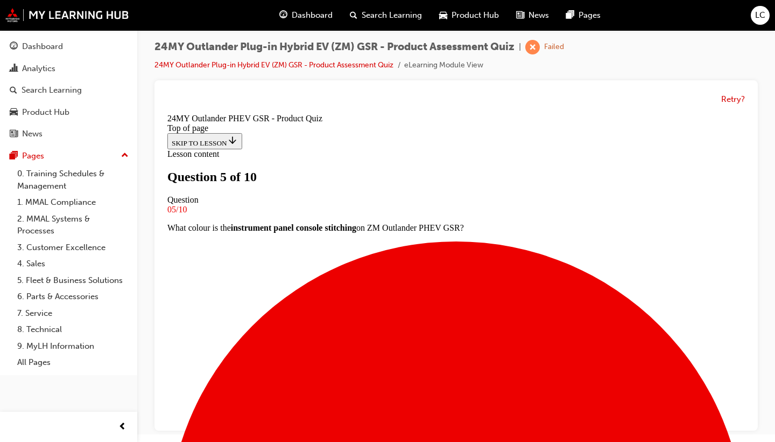
scroll to position [65, 0]
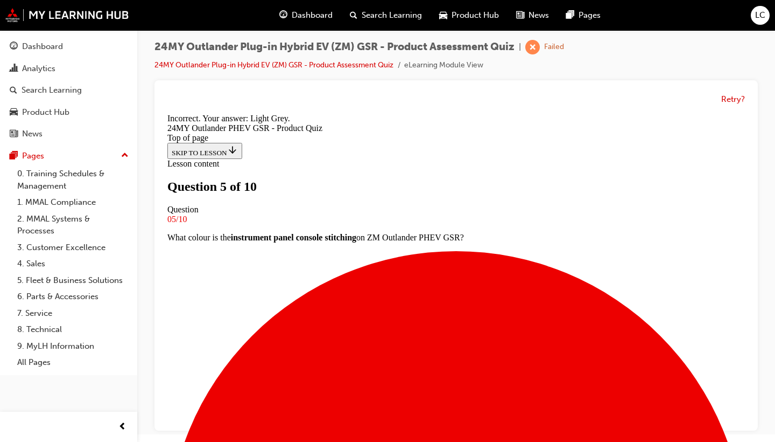
scroll to position [257, 0]
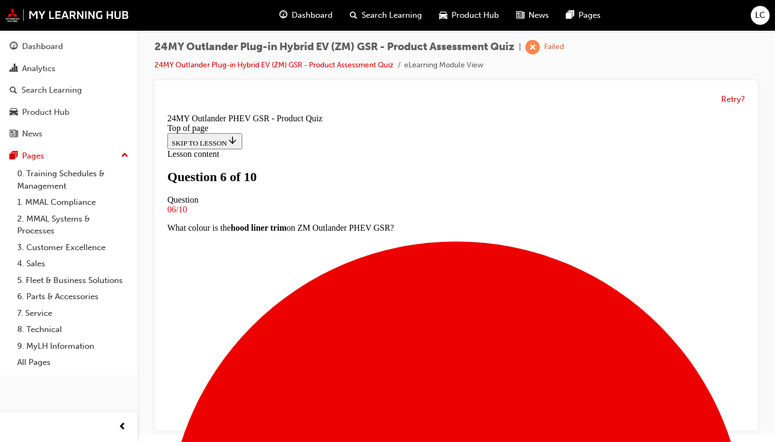
scroll to position [101, 0]
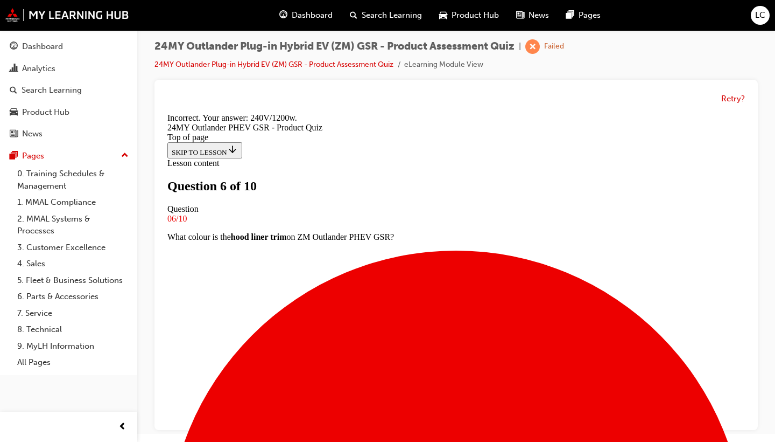
scroll to position [8, 0]
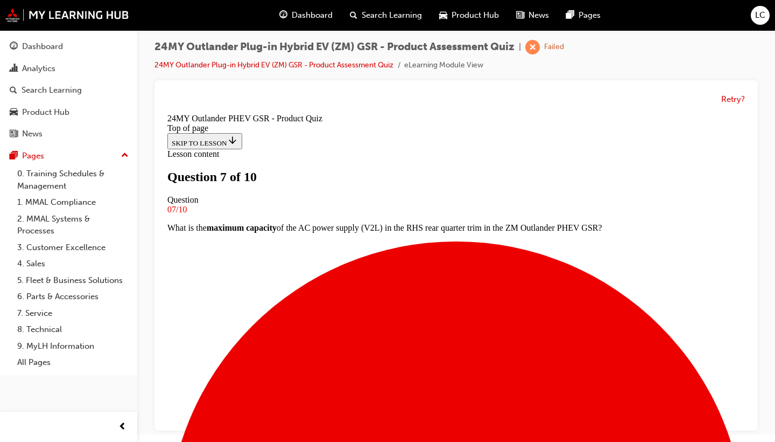
scroll to position [117, 0]
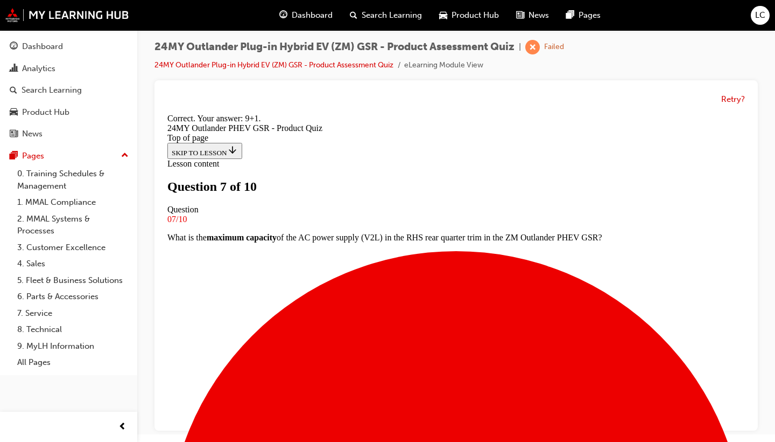
scroll to position [275, 0]
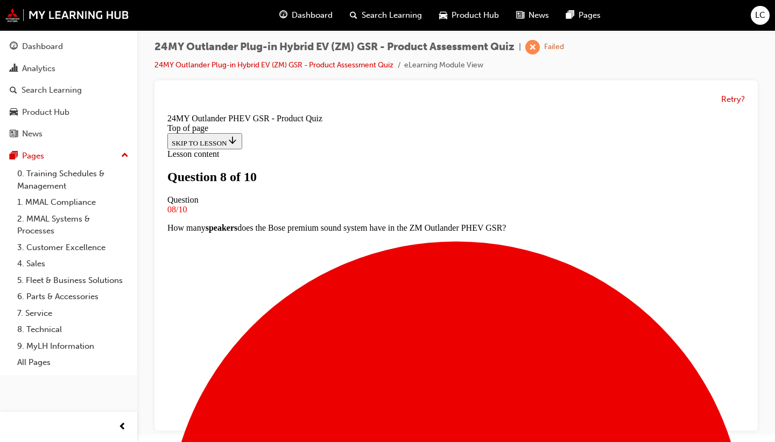
scroll to position [83, 0]
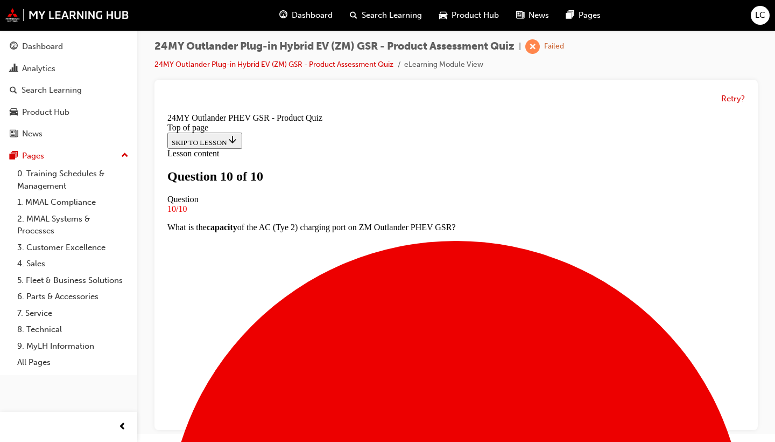
scroll to position [8, 0]
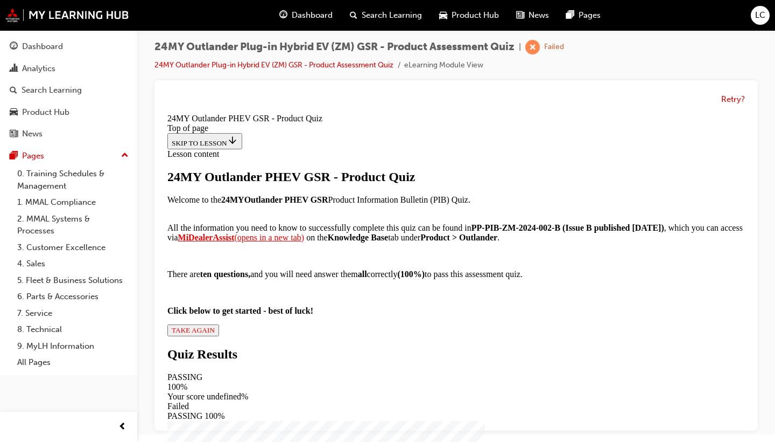
scroll to position [204, 0]
click at [299, 336] on div "24MY Outlander PHEV GSR - Product Quiz Welcome to the 24MY Outlander PHEV GSR P…" at bounding box center [456, 253] width 578 height 166
click at [215, 334] on span "TAKE AGAIN" at bounding box center [193, 330] width 43 height 8
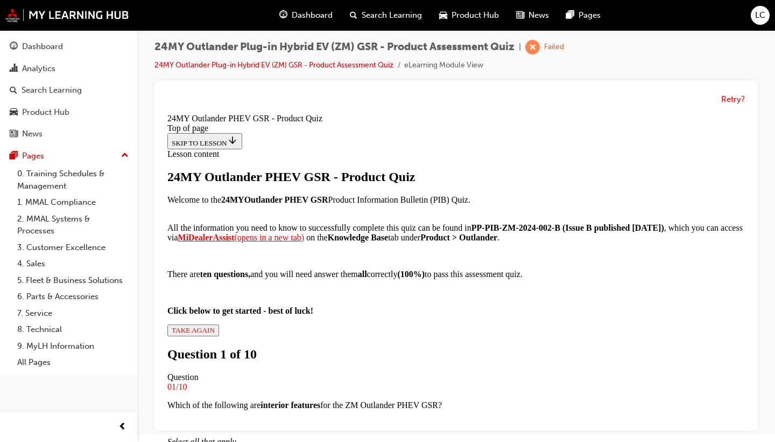
scroll to position [2, 0]
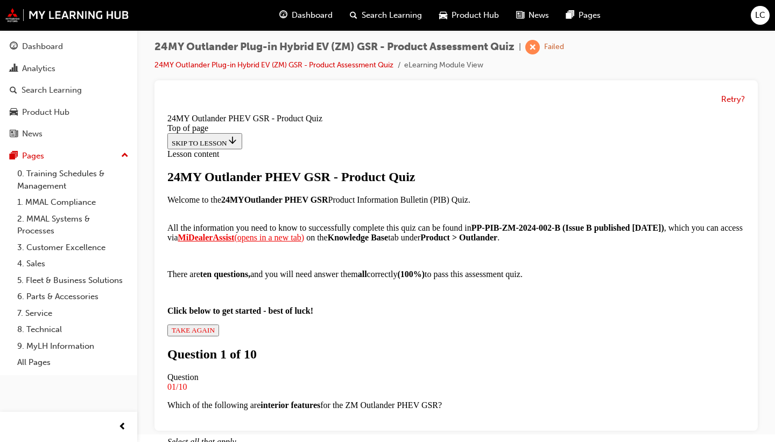
scroll to position [228, 0]
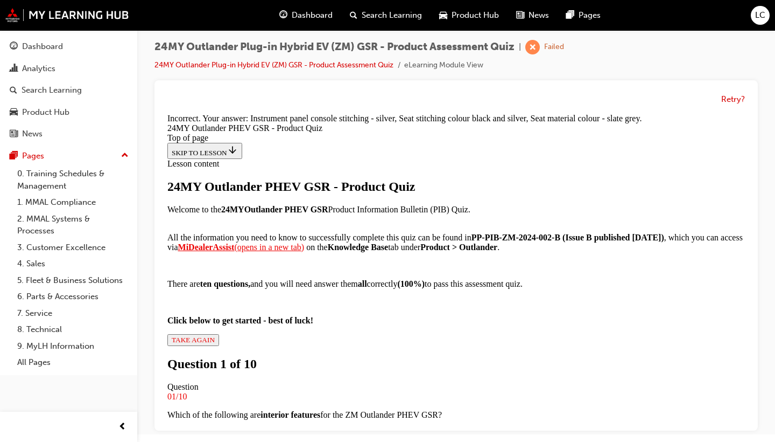
scroll to position [293, 0]
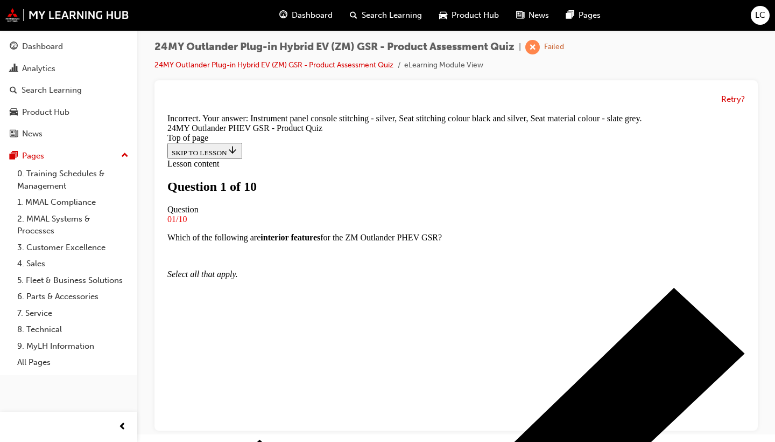
scroll to position [157, 0]
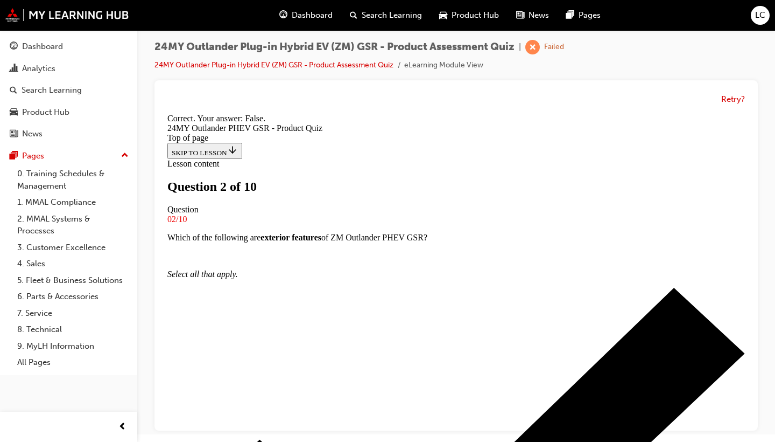
scroll to position [183, 0]
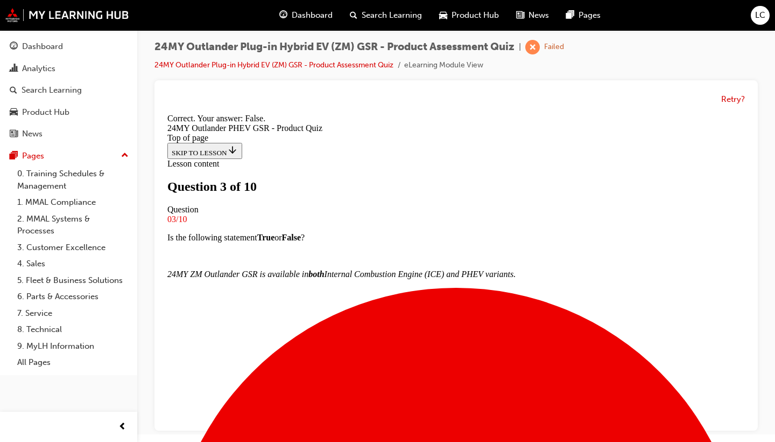
scroll to position [164, 0]
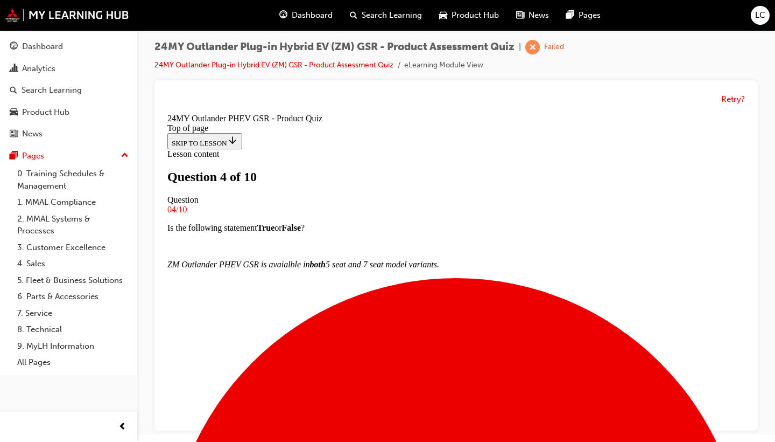
scroll to position [85, 0]
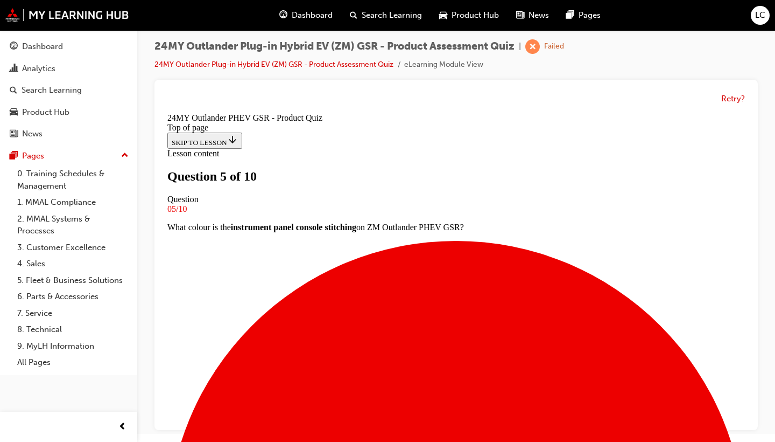
scroll to position [8, 0]
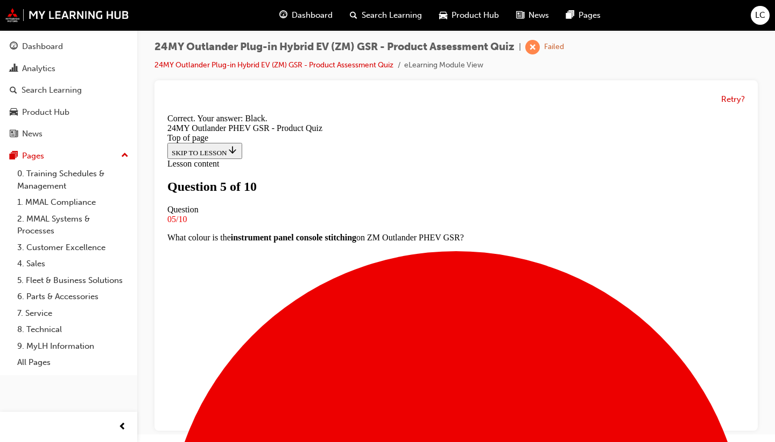
scroll to position [257, 0]
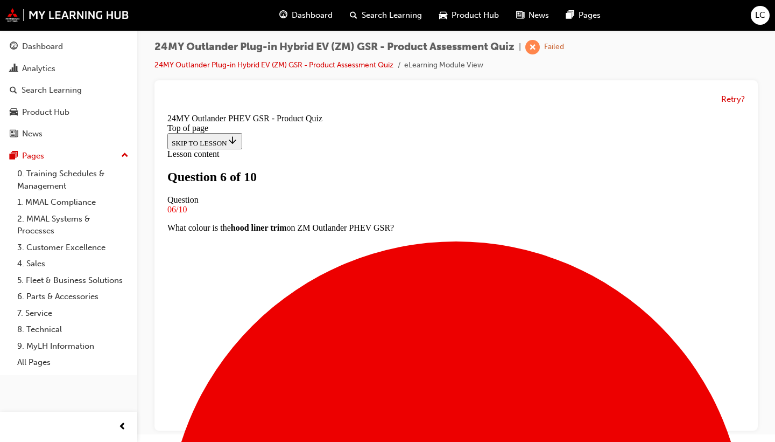
scroll to position [73, 0]
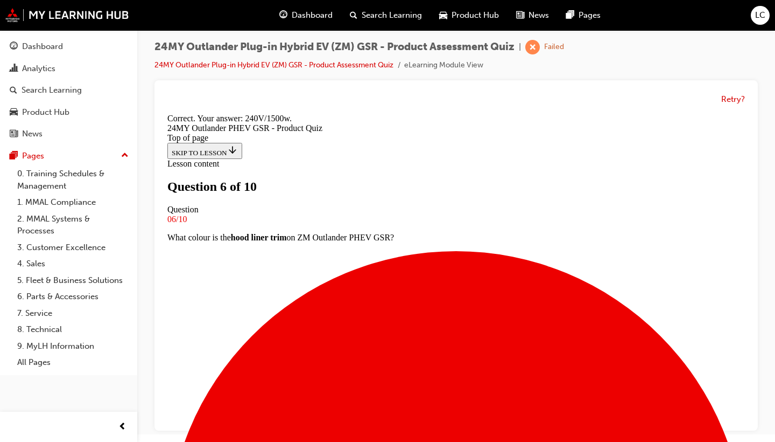
scroll to position [275, 0]
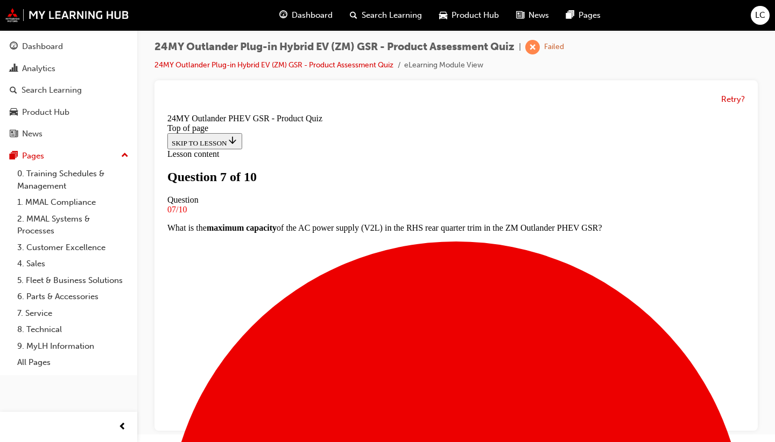
scroll to position [121, 0]
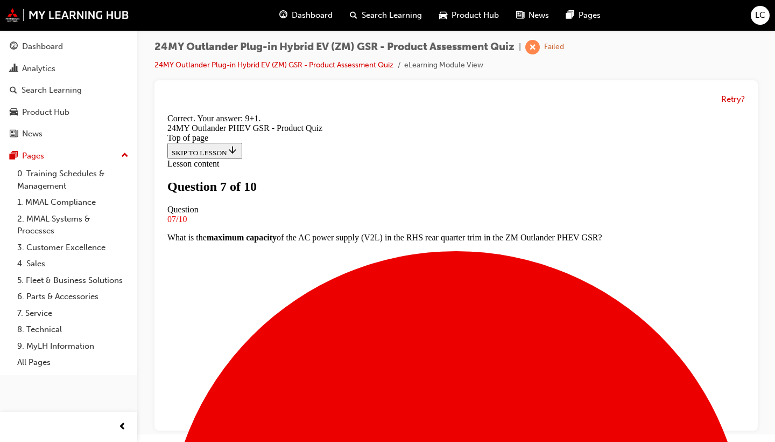
scroll to position [275, 0]
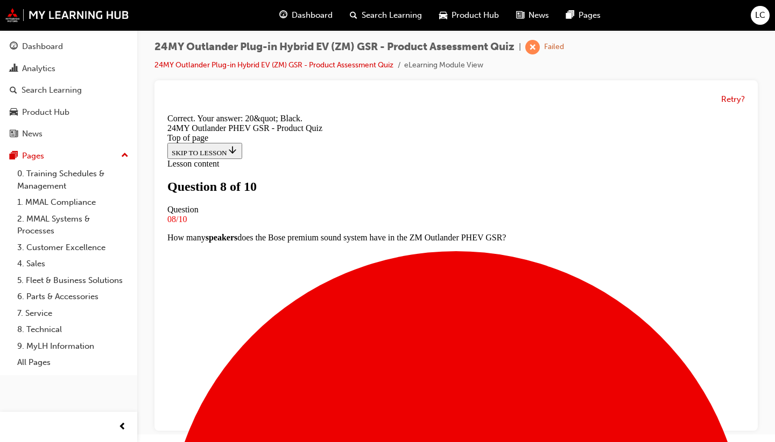
scroll to position [257, 0]
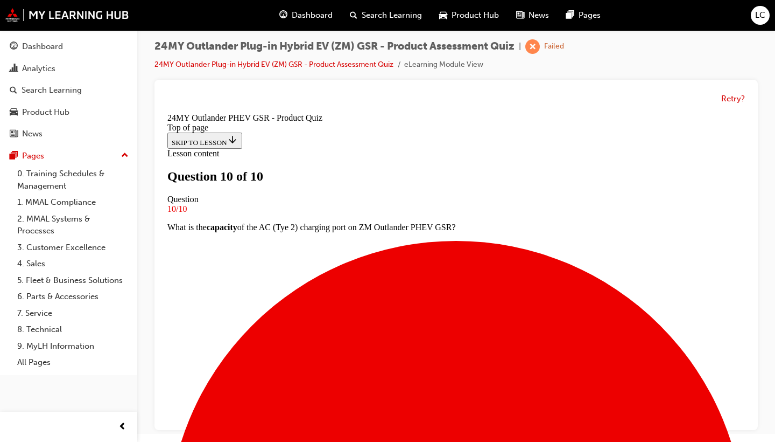
scroll to position [8, 0]
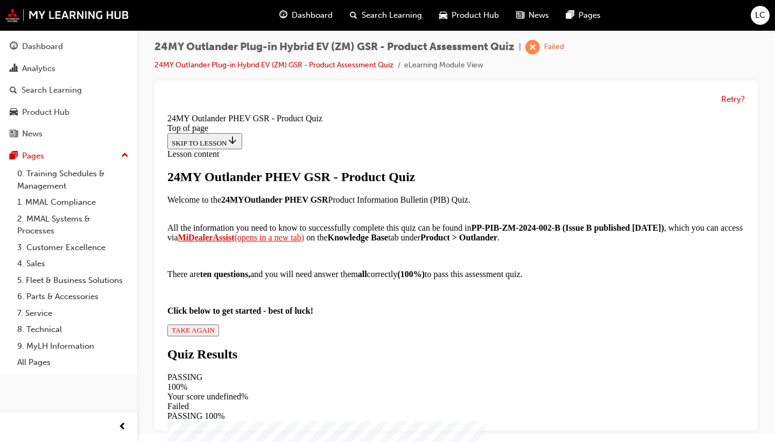
scroll to position [0, 0]
click at [215, 334] on span "TAKE AGAIN" at bounding box center [193, 330] width 43 height 8
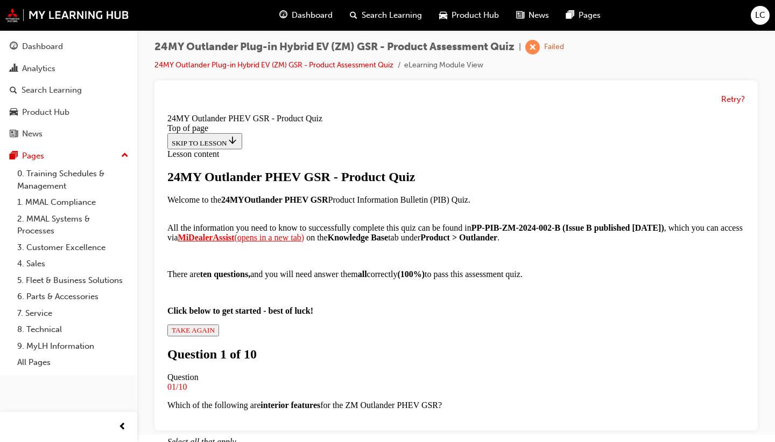
scroll to position [2, 0]
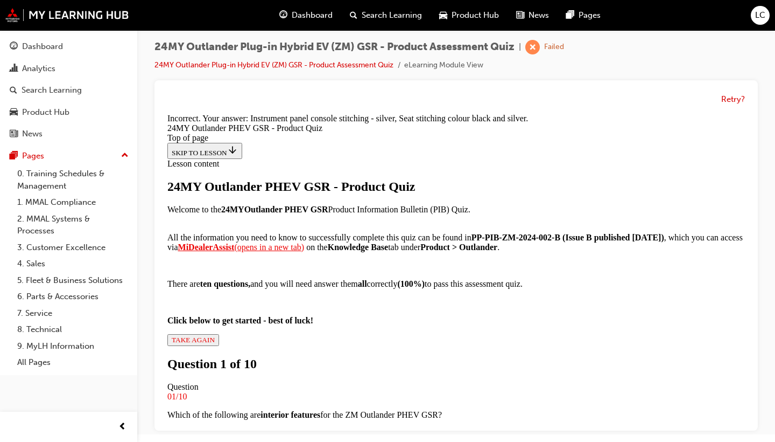
scroll to position [110, 0]
click at [723, 99] on button "Retry?" at bounding box center [734, 99] width 24 height 12
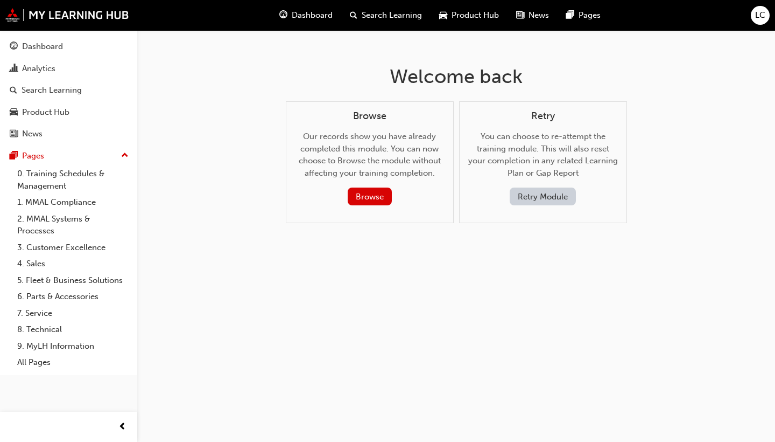
scroll to position [0, 0]
click at [525, 204] on div "Retry You can choose to re-attempt the training module. This will also reset yo…" at bounding box center [543, 162] width 168 height 122
click at [533, 187] on button "Retry Module" at bounding box center [543, 196] width 66 height 18
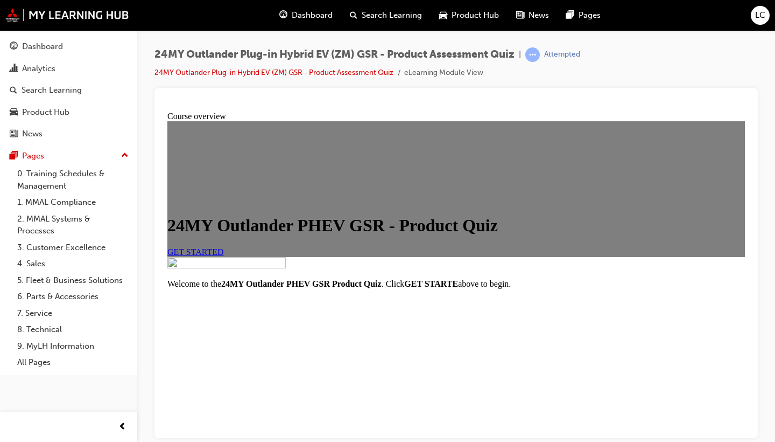
click at [224, 256] on span "GET STARTED" at bounding box center [195, 251] width 57 height 9
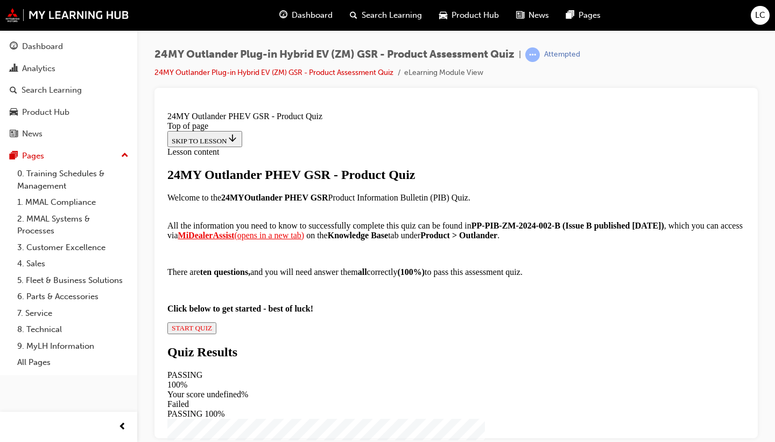
scroll to position [204, 0]
click at [216, 333] on button "START QUIZ" at bounding box center [191, 327] width 49 height 12
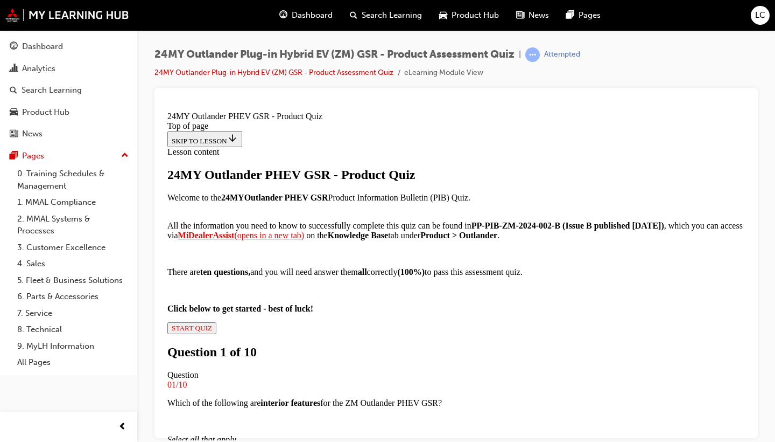
scroll to position [2, 0]
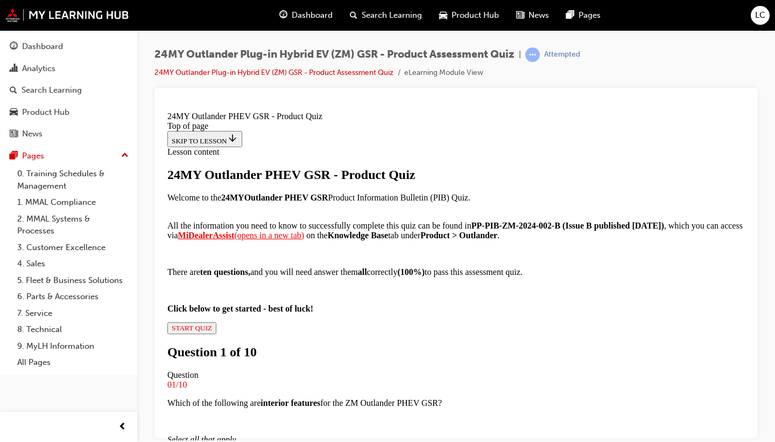
scroll to position [171, 0]
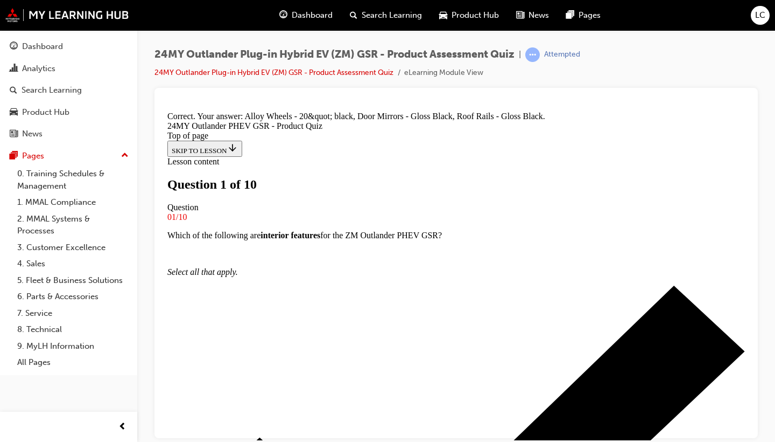
scroll to position [293, 0]
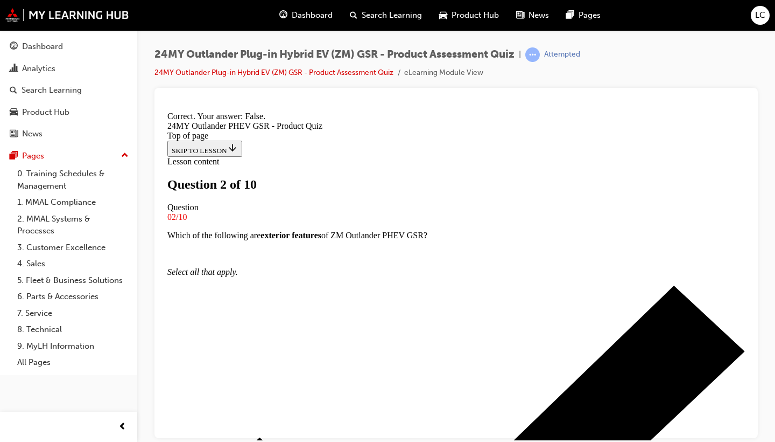
scroll to position [183, 0]
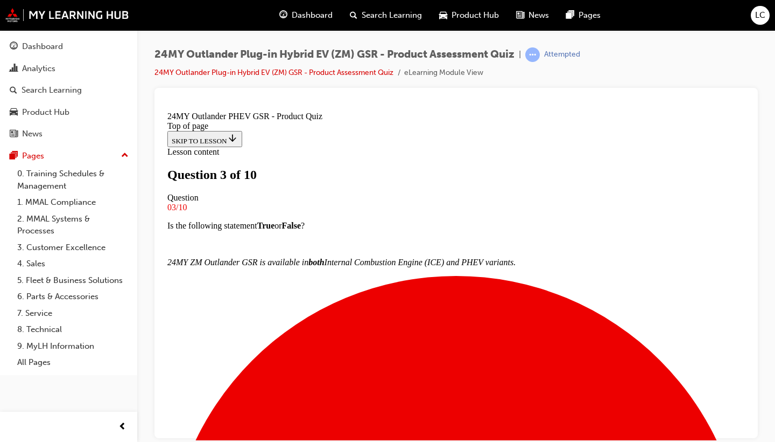
scroll to position [2, 0]
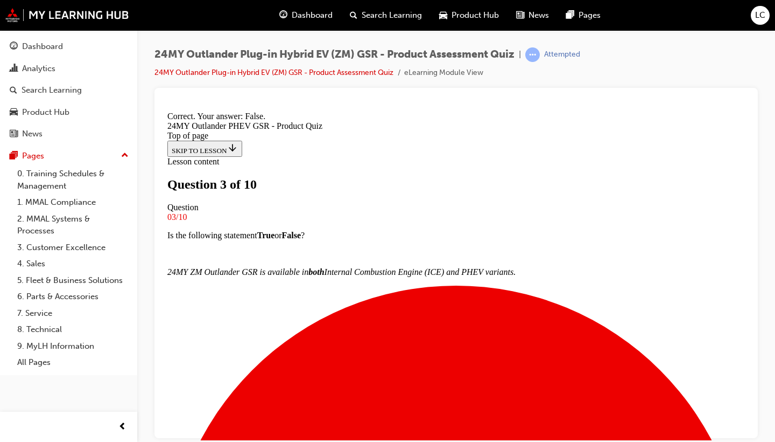
scroll to position [164, 0]
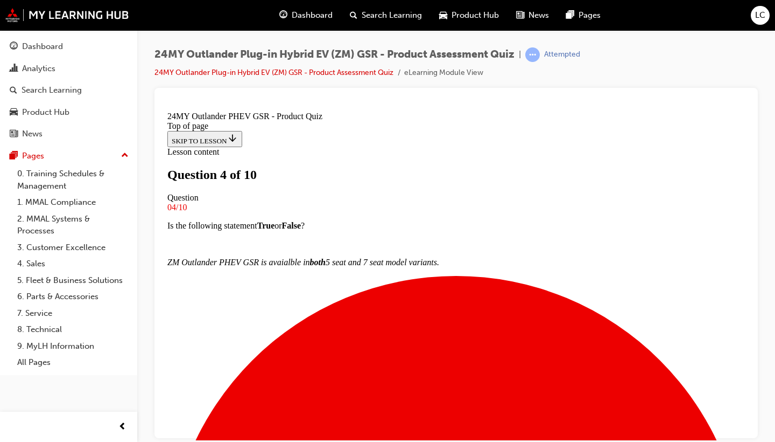
scroll to position [111, 0]
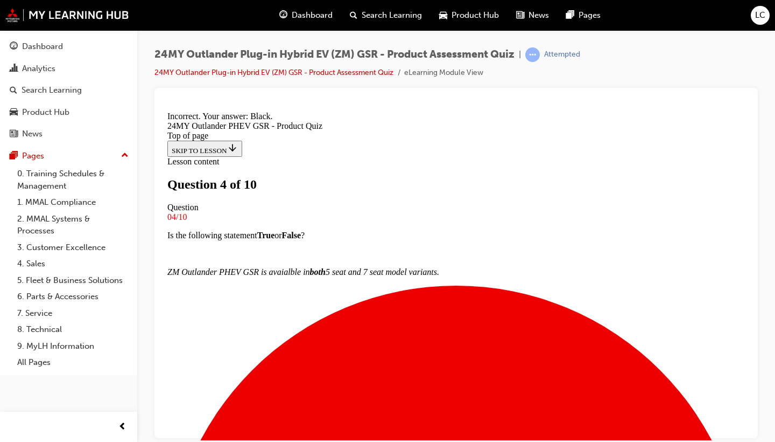
scroll to position [257, 0]
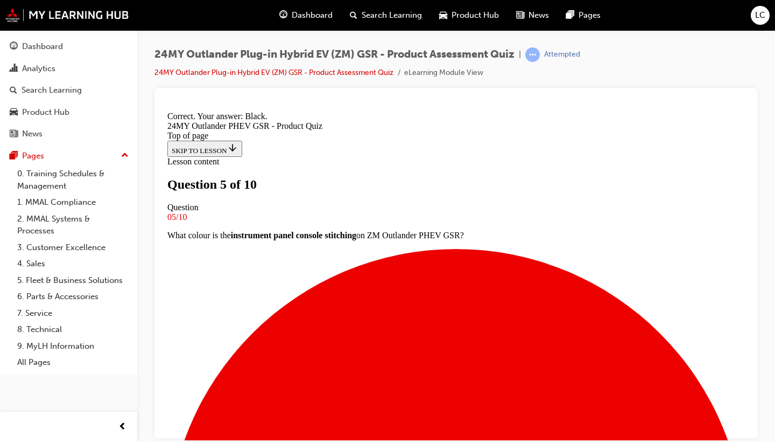
scroll to position [257, 0]
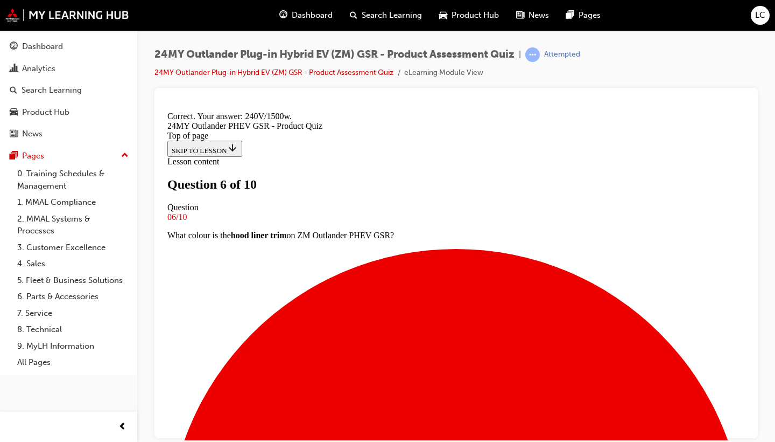
scroll to position [275, 0]
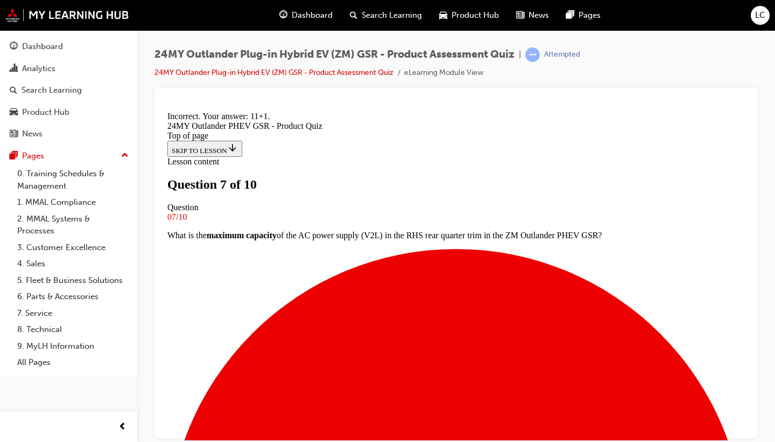
scroll to position [275, 0]
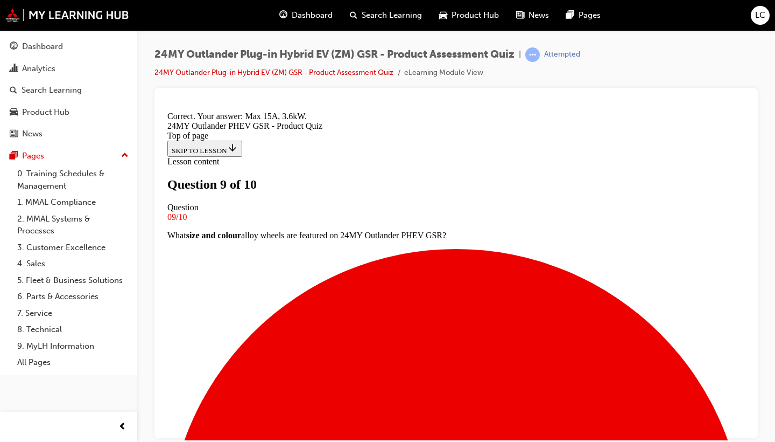
scroll to position [257, 0]
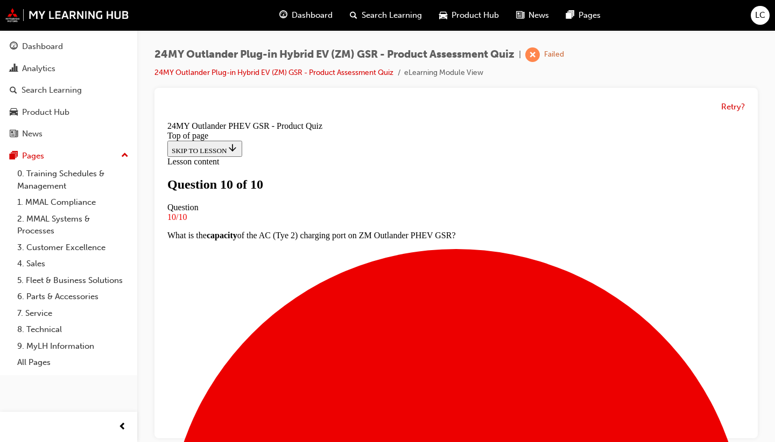
scroll to position [192, 0]
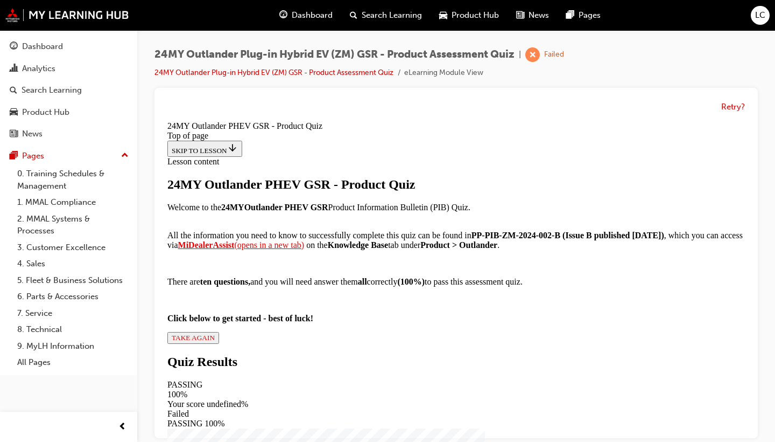
click at [219, 344] on button "TAKE AGAIN" at bounding box center [193, 338] width 52 height 12
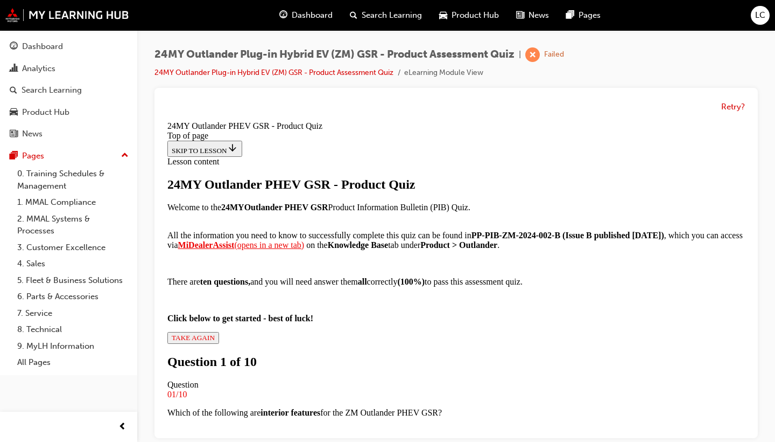
scroll to position [72, 0]
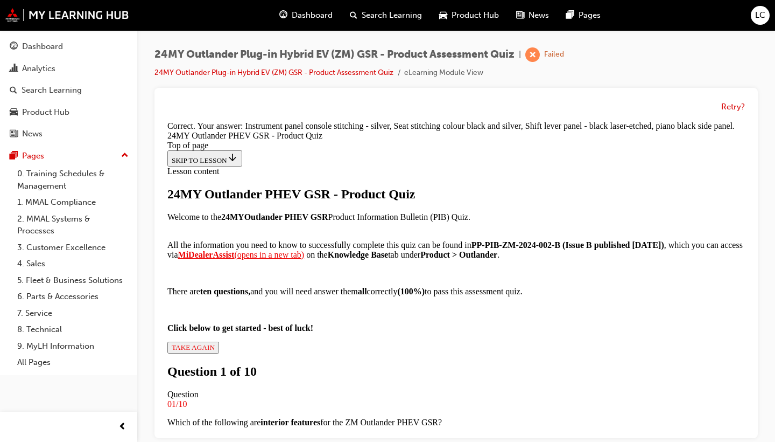
scroll to position [293, 0]
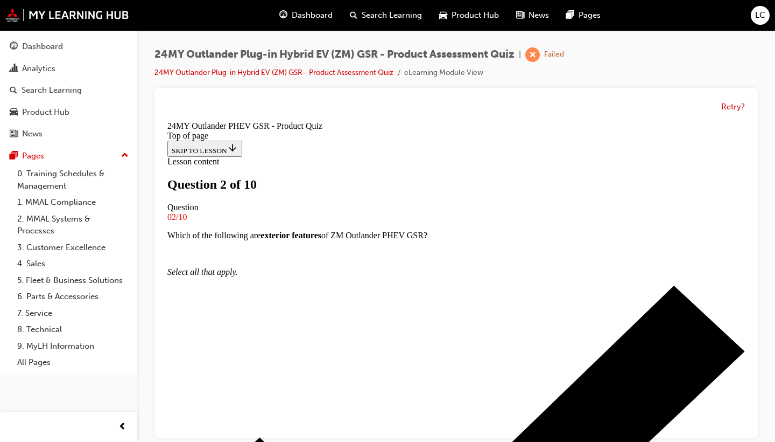
scroll to position [149, 0]
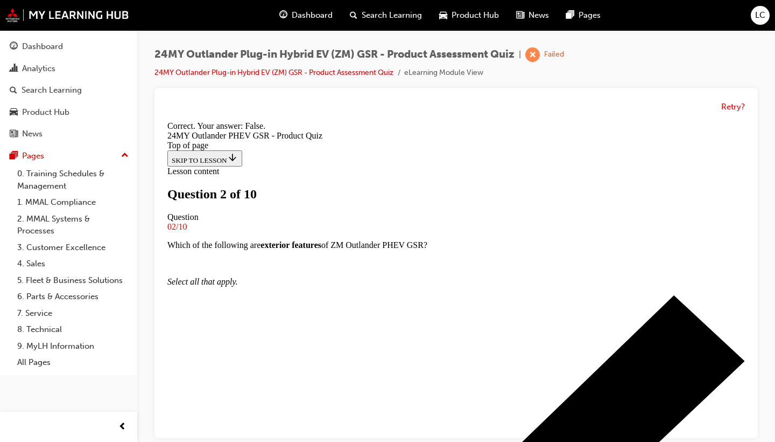
scroll to position [183, 0]
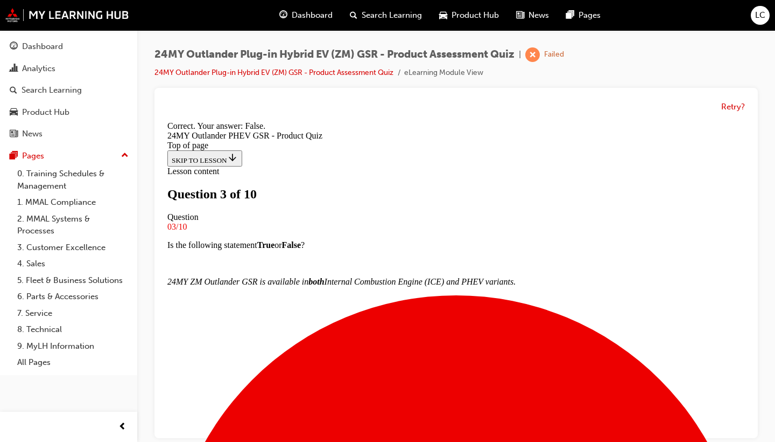
scroll to position [2, 0]
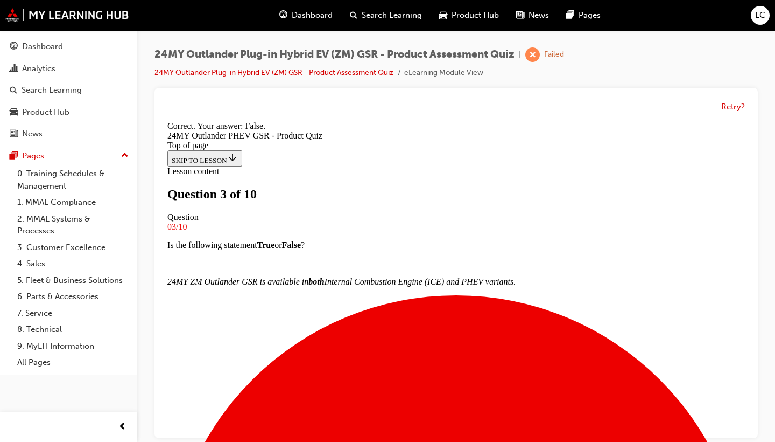
scroll to position [164, 0]
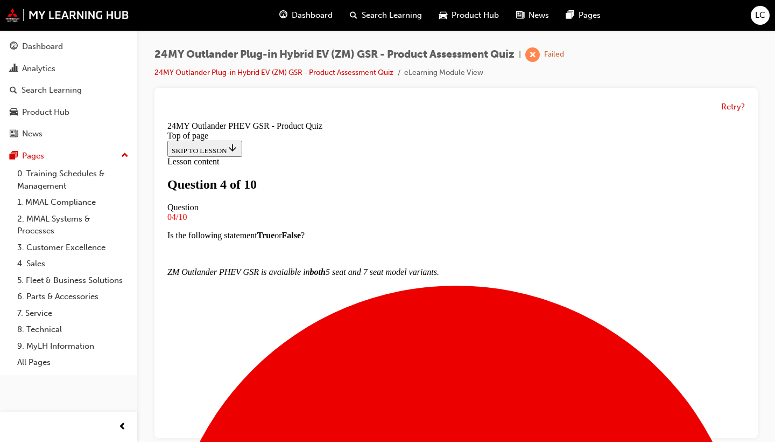
scroll to position [110, 0]
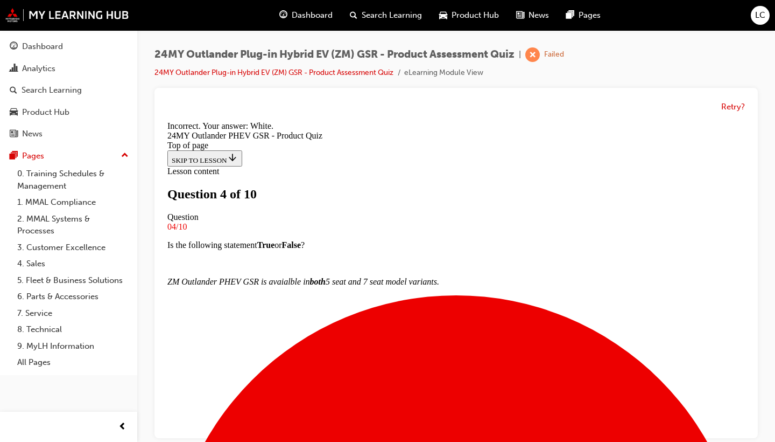
scroll to position [275, 0]
click at [724, 104] on button "Retry?" at bounding box center [734, 107] width 24 height 12
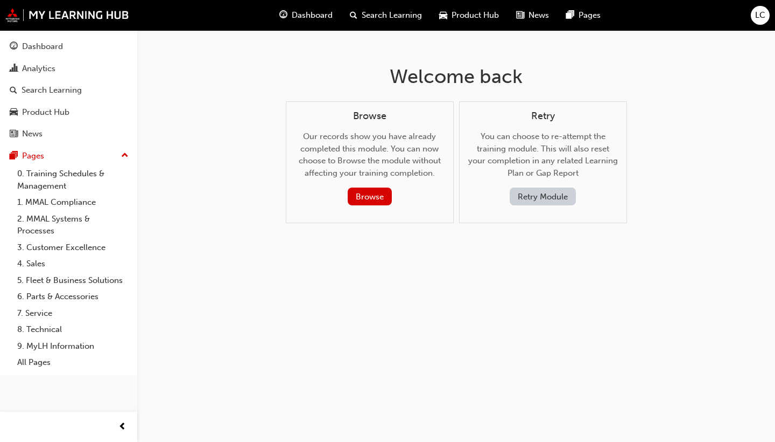
click at [553, 197] on button "Retry Module" at bounding box center [543, 196] width 66 height 18
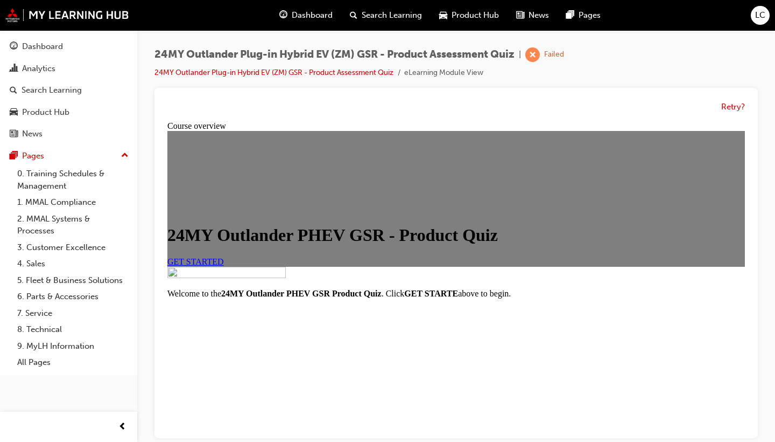
scroll to position [0, 0]
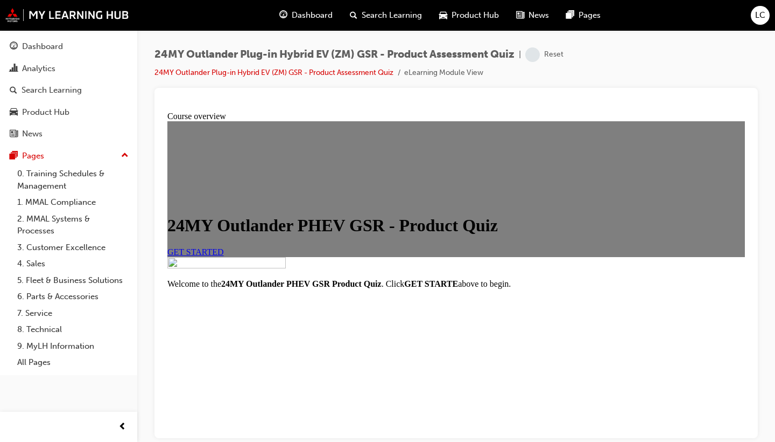
click at [224, 256] on span "GET STARTED" at bounding box center [195, 251] width 57 height 9
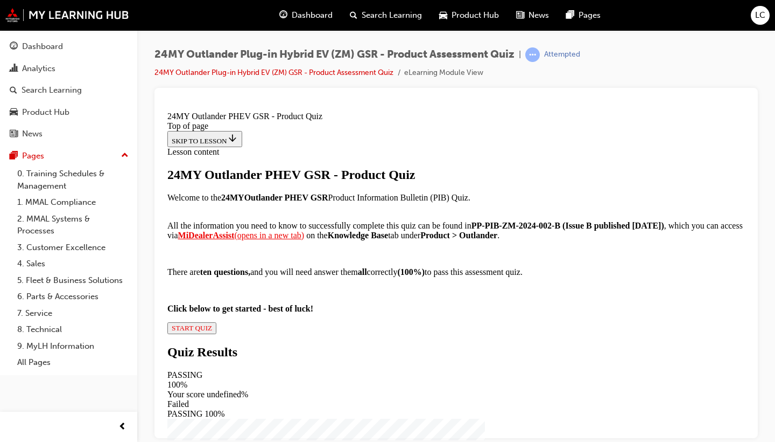
click at [212, 331] on span "START QUIZ" at bounding box center [192, 327] width 40 height 8
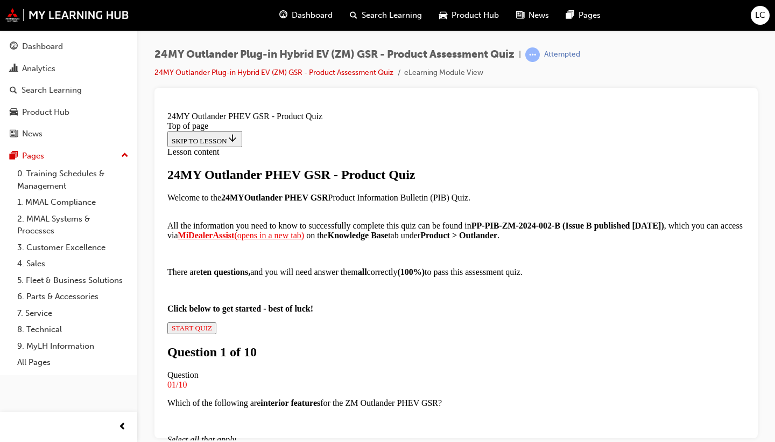
scroll to position [2, 0]
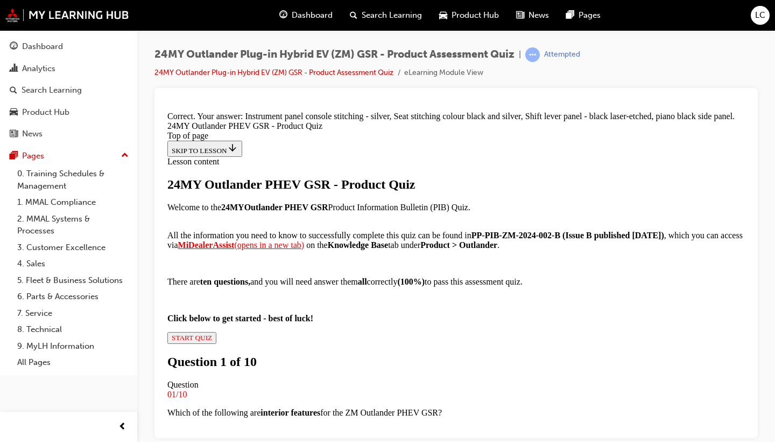
scroll to position [293, 0]
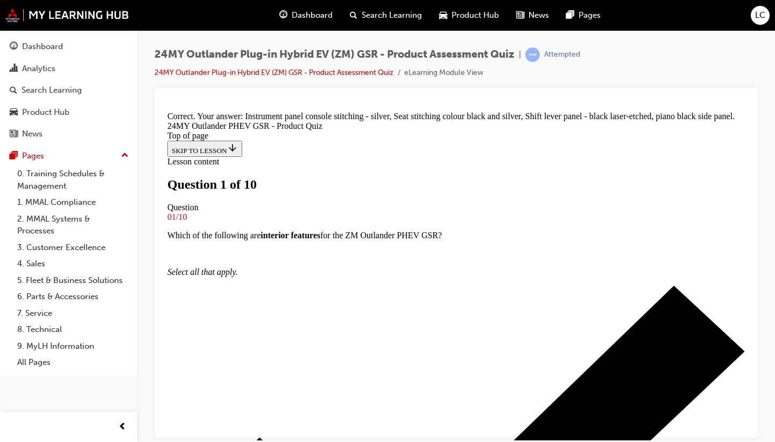
scroll to position [2, 0]
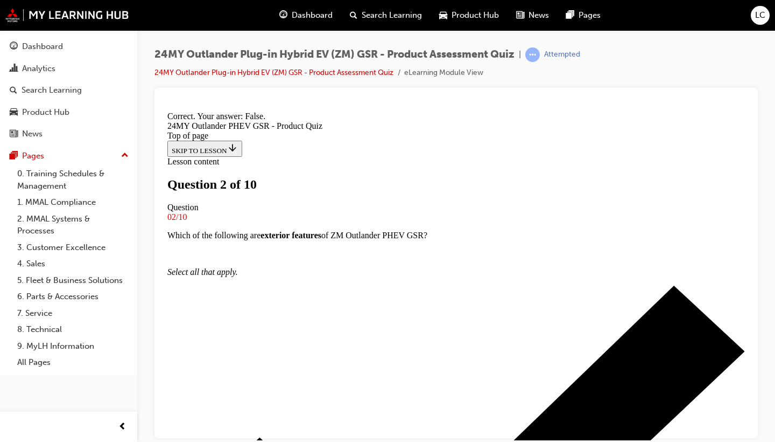
scroll to position [183, 0]
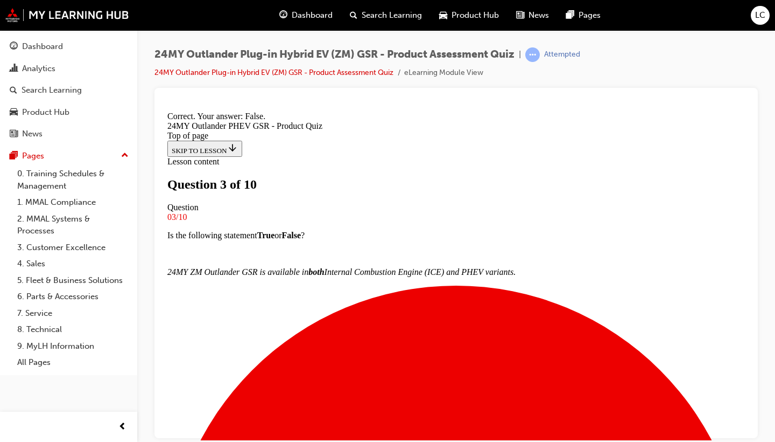
scroll to position [164, 0]
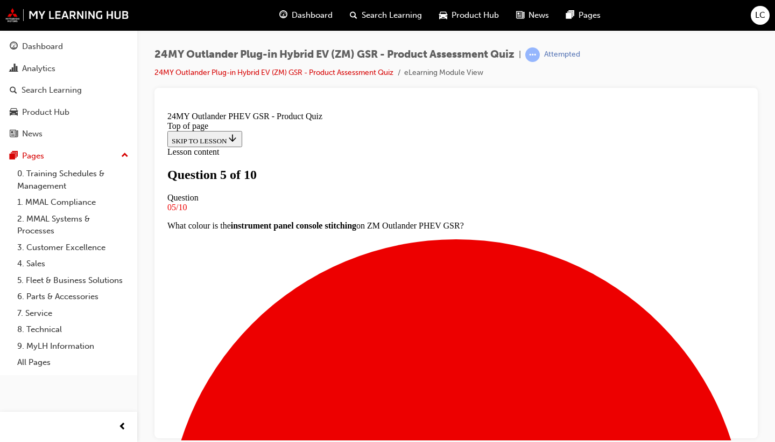
scroll to position [71, 0]
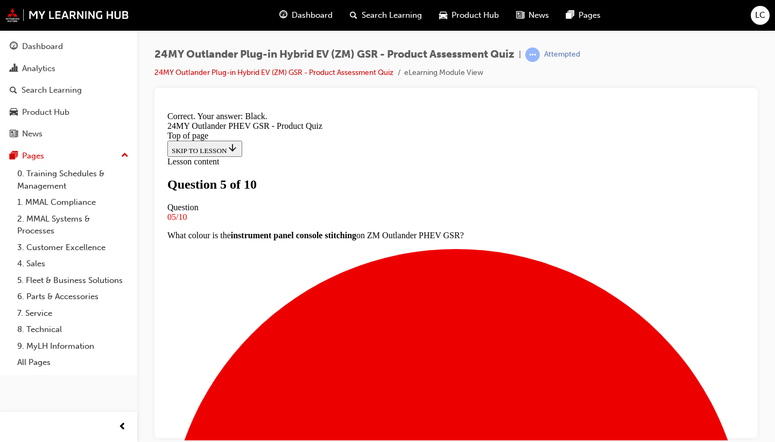
scroll to position [257, 0]
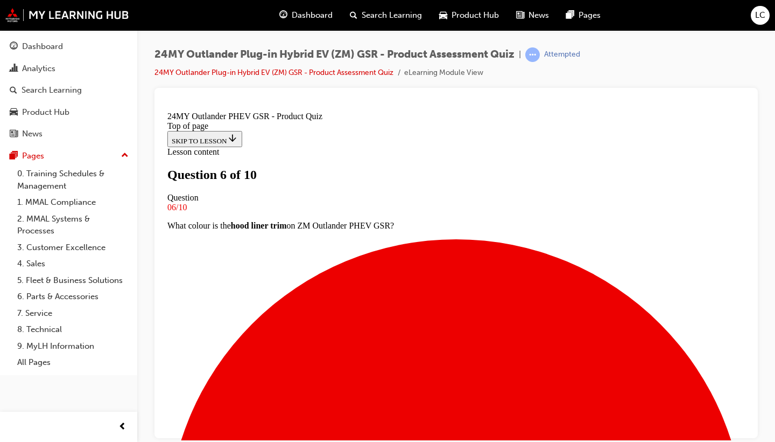
scroll to position [2, 0]
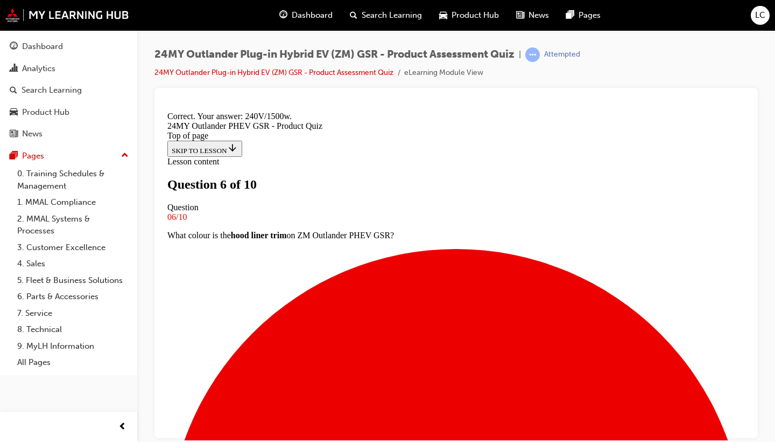
scroll to position [275, 0]
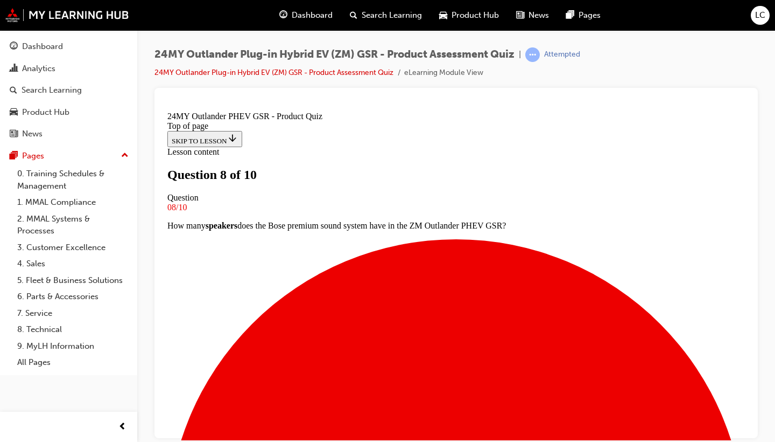
scroll to position [82, 0]
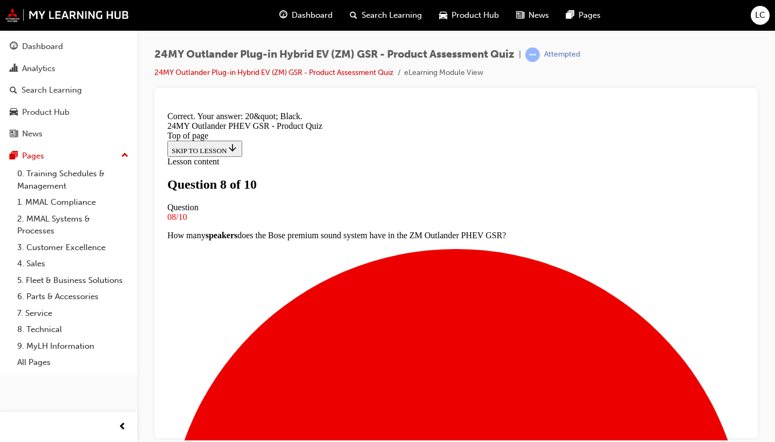
scroll to position [257, 0]
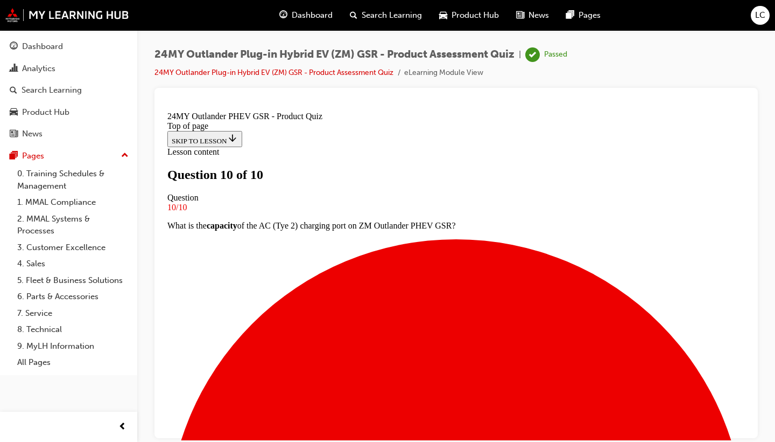
scroll to position [192, 0]
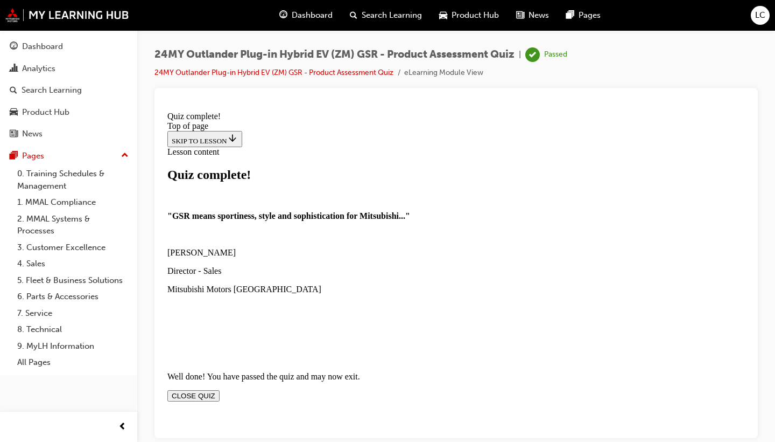
scroll to position [138, 0]
click at [220, 389] on button "CLOSE QUIZ" at bounding box center [193, 394] width 52 height 11
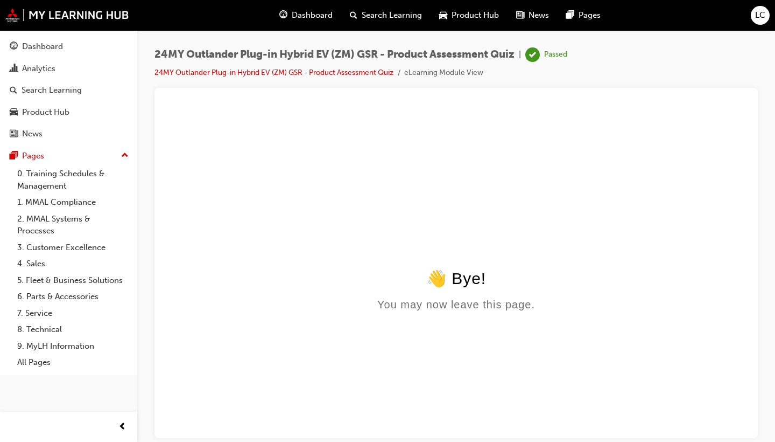
scroll to position [0, 0]
click at [318, 16] on span "Dashboard" at bounding box center [312, 15] width 41 height 12
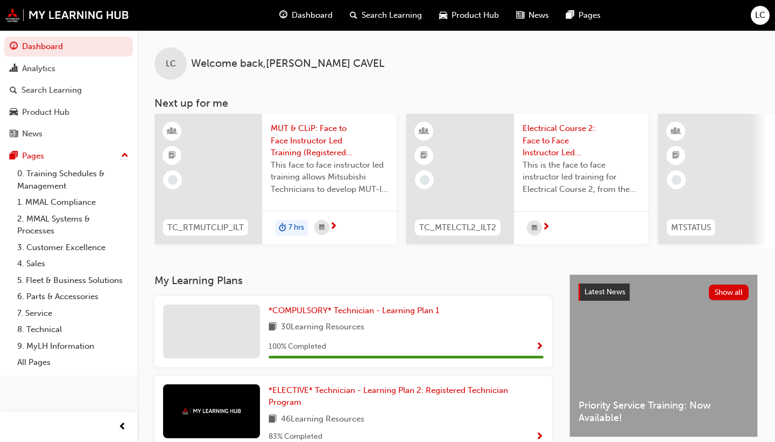
click at [461, 16] on span "Product Hub" at bounding box center [475, 15] width 47 height 12
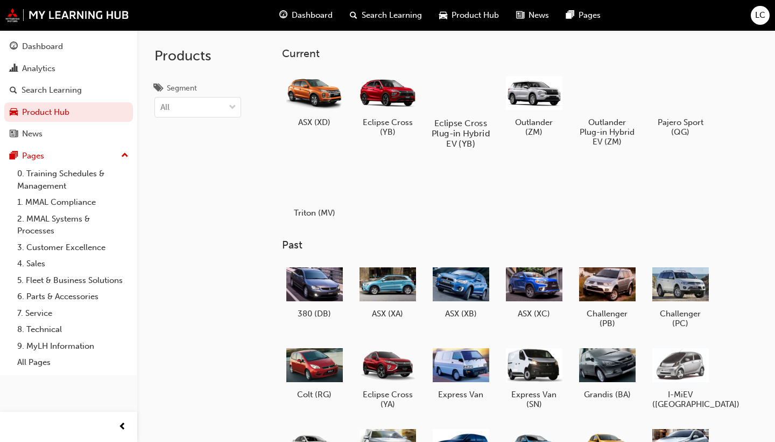
click at [458, 97] on div at bounding box center [461, 92] width 60 height 43
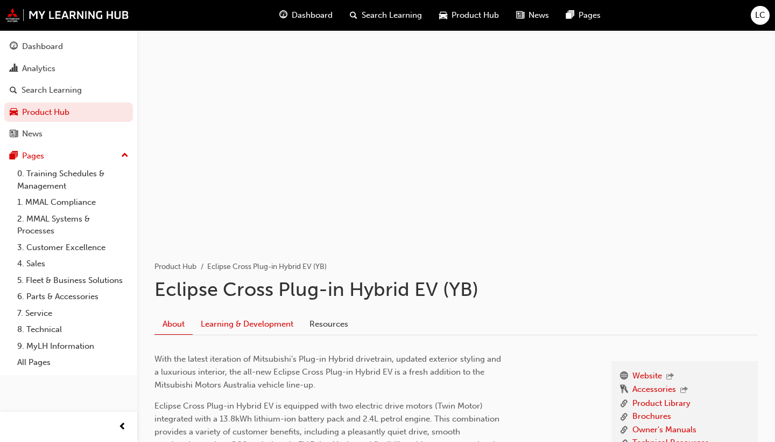
click at [250, 327] on link "Learning & Development" at bounding box center [247, 323] width 109 height 20
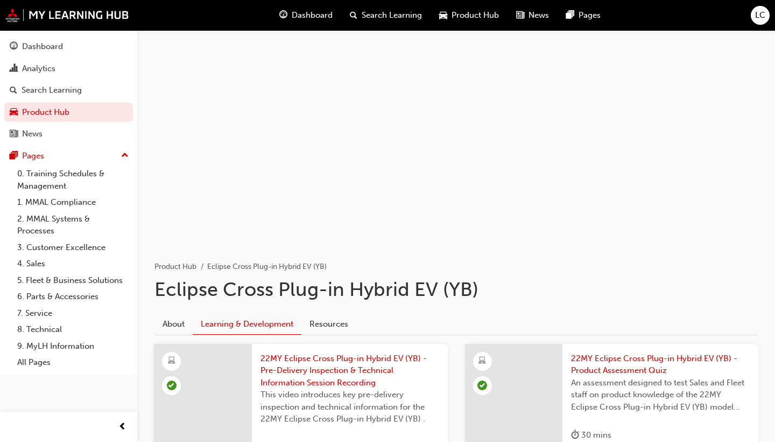
click at [300, 25] on div "Dashboard" at bounding box center [306, 15] width 71 height 22
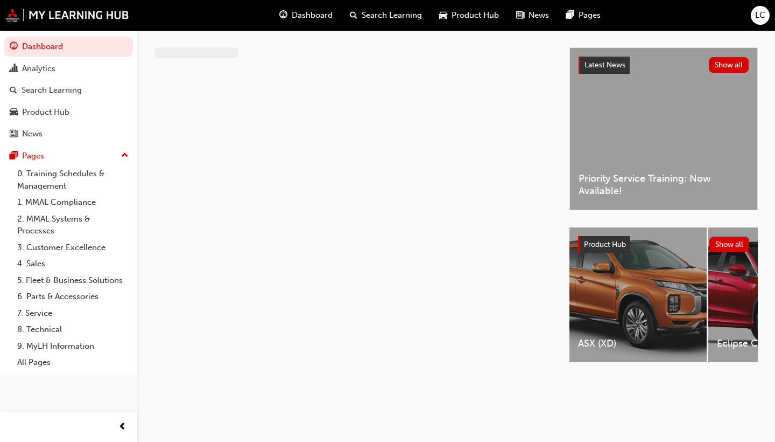
click at [300, 24] on div "Dashboard" at bounding box center [306, 15] width 71 height 22
